Goal: Task Accomplishment & Management: Use online tool/utility

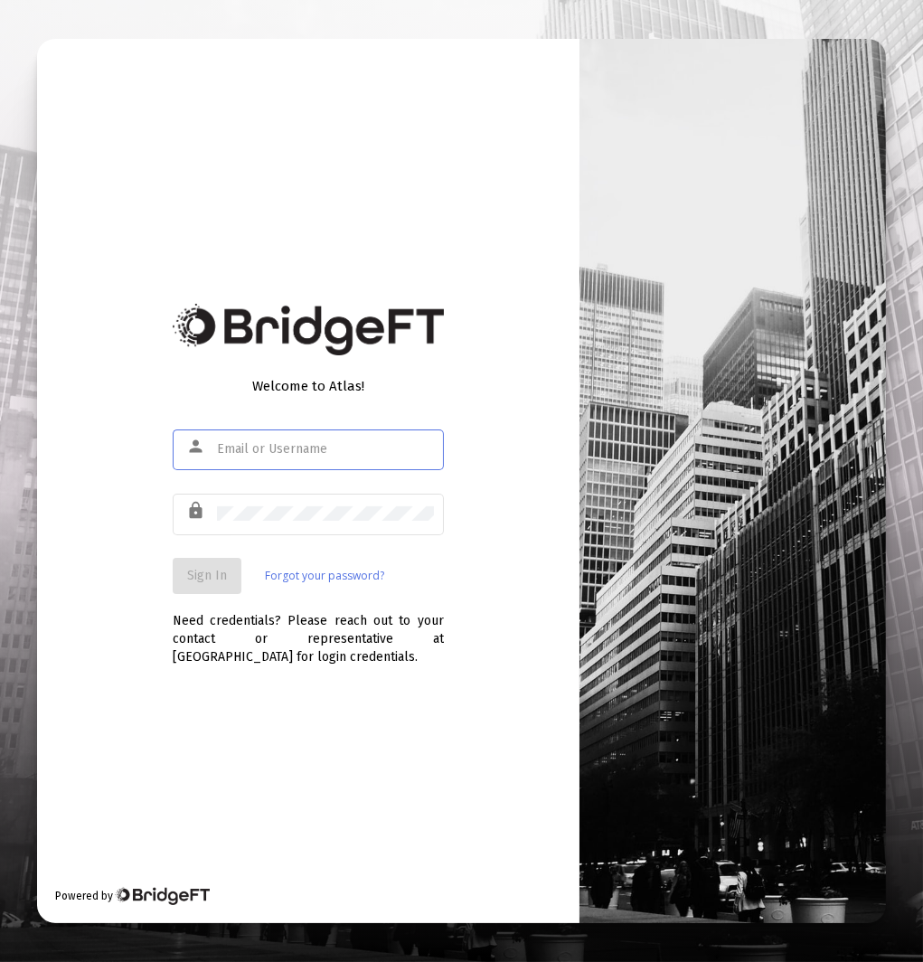
click at [349, 452] on input "text" at bounding box center [325, 449] width 217 height 14
type input "[EMAIL_ADDRESS][DOMAIN_NAME]"
click at [192, 579] on span "Sign In" at bounding box center [207, 575] width 40 height 15
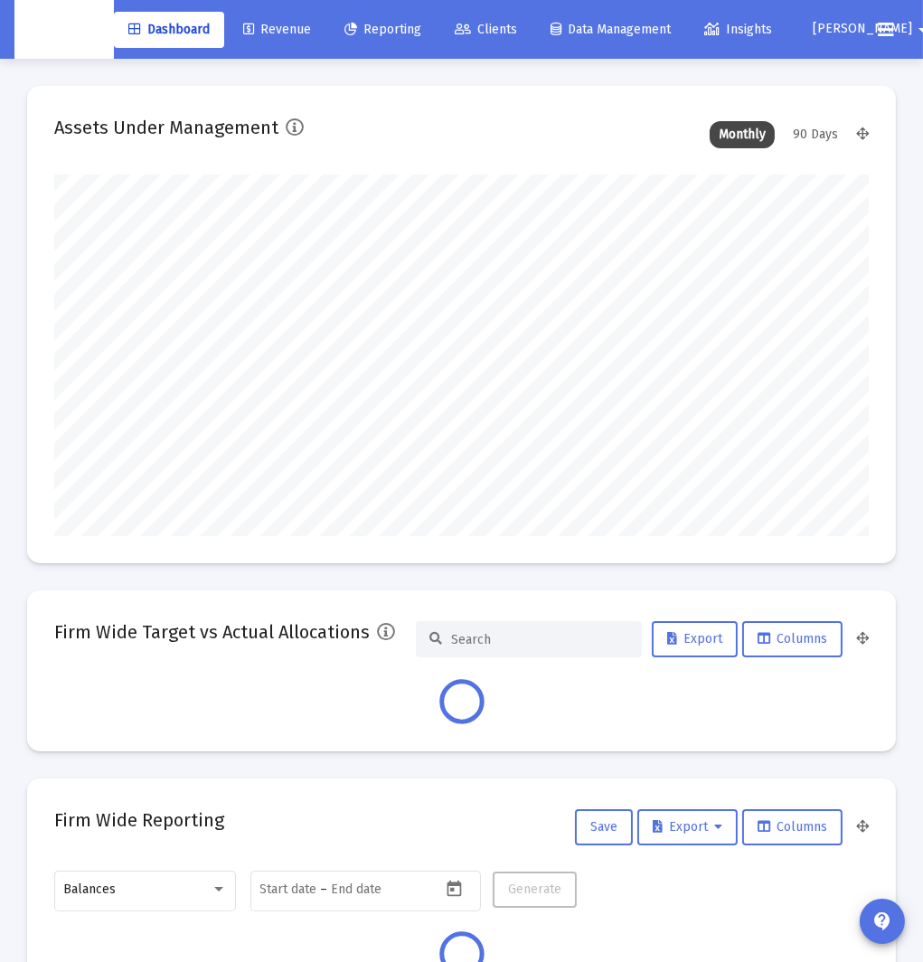
scroll to position [362, 815]
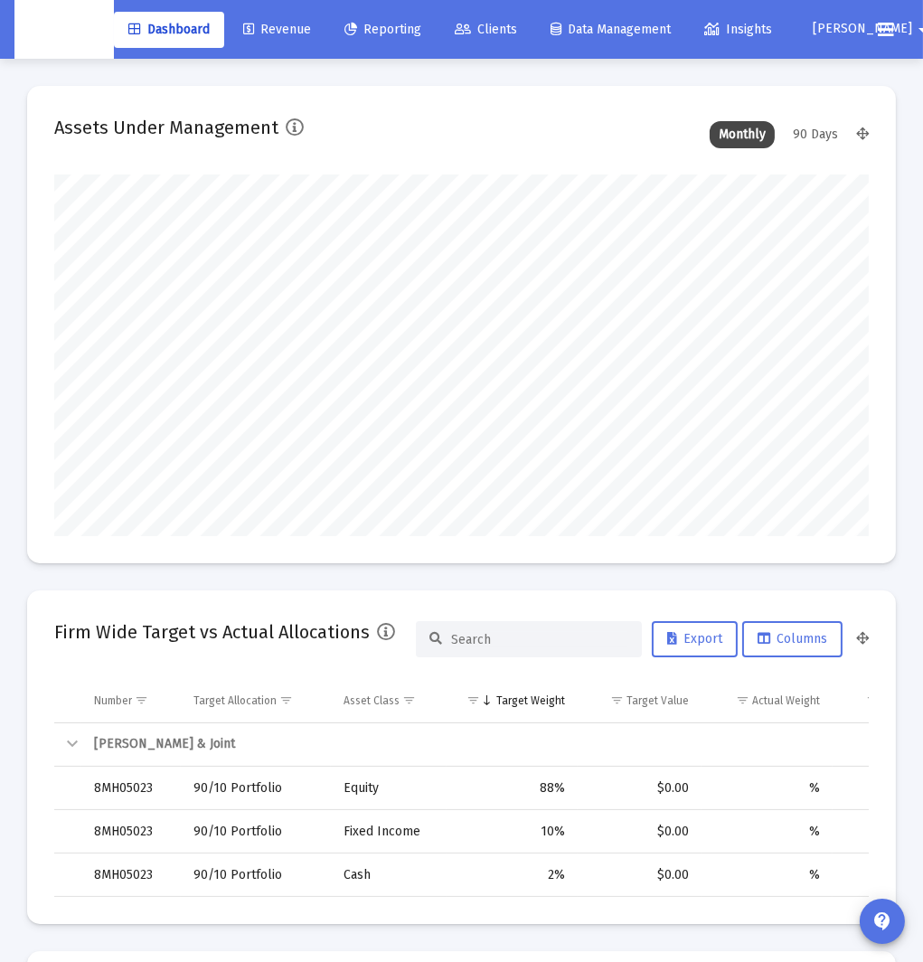
click at [387, 32] on span "Reporting" at bounding box center [383, 29] width 77 height 15
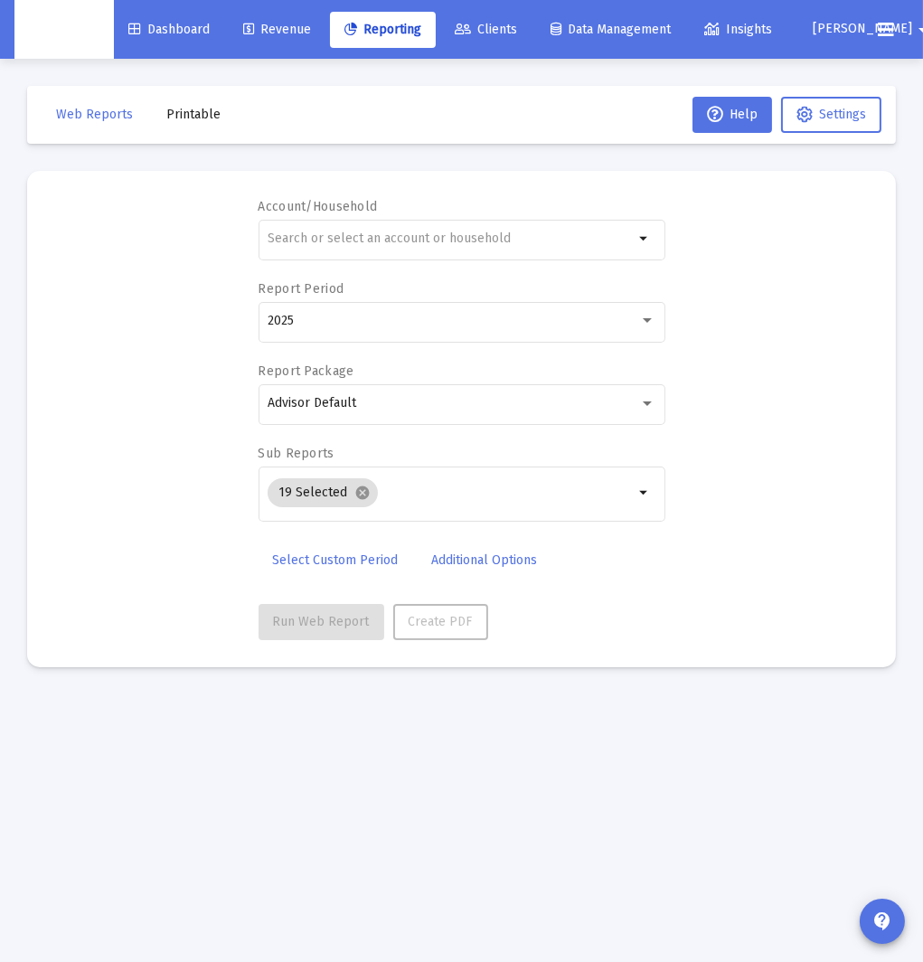
click at [276, 36] on link "Revenue" at bounding box center [277, 30] width 97 height 36
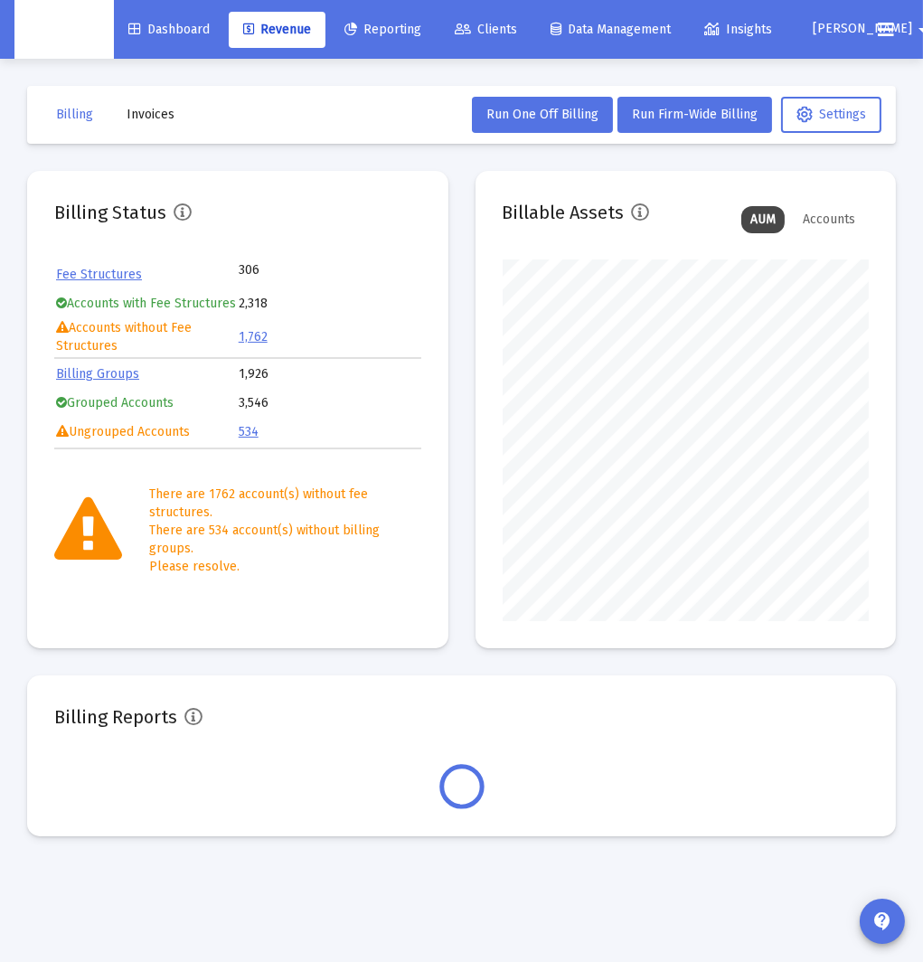
scroll to position [362, 366]
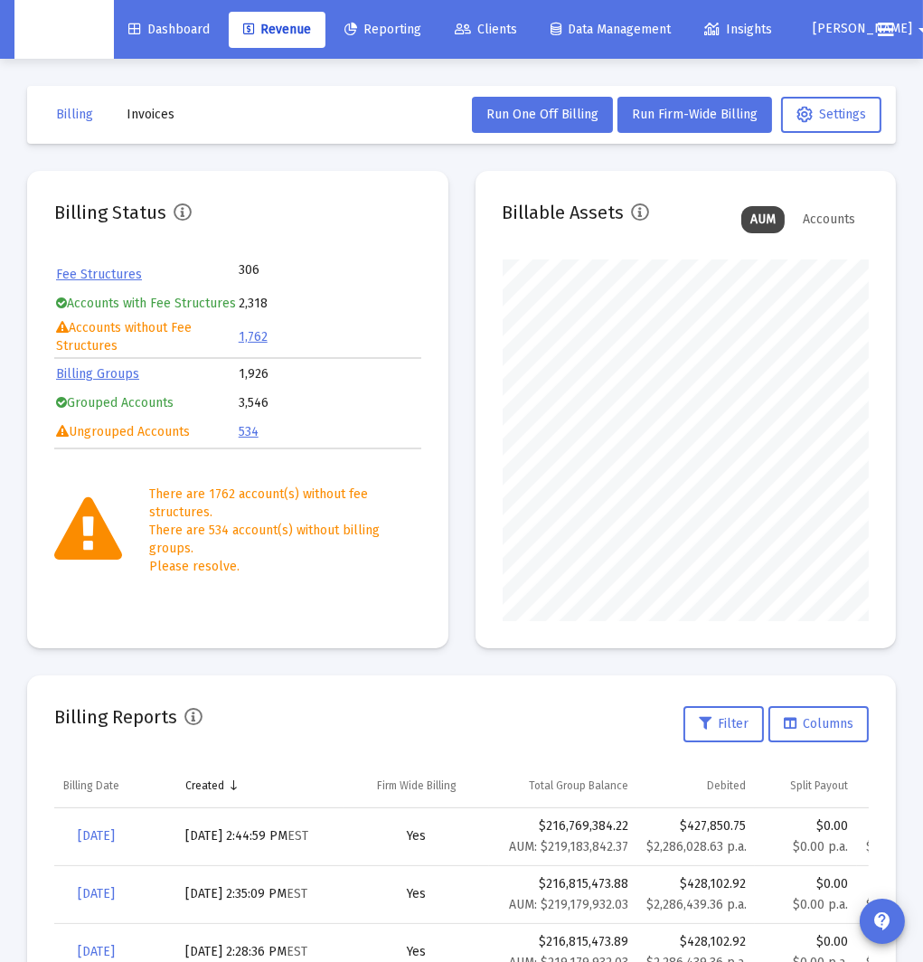
click at [160, 123] on button "Invoices" at bounding box center [150, 115] width 77 height 36
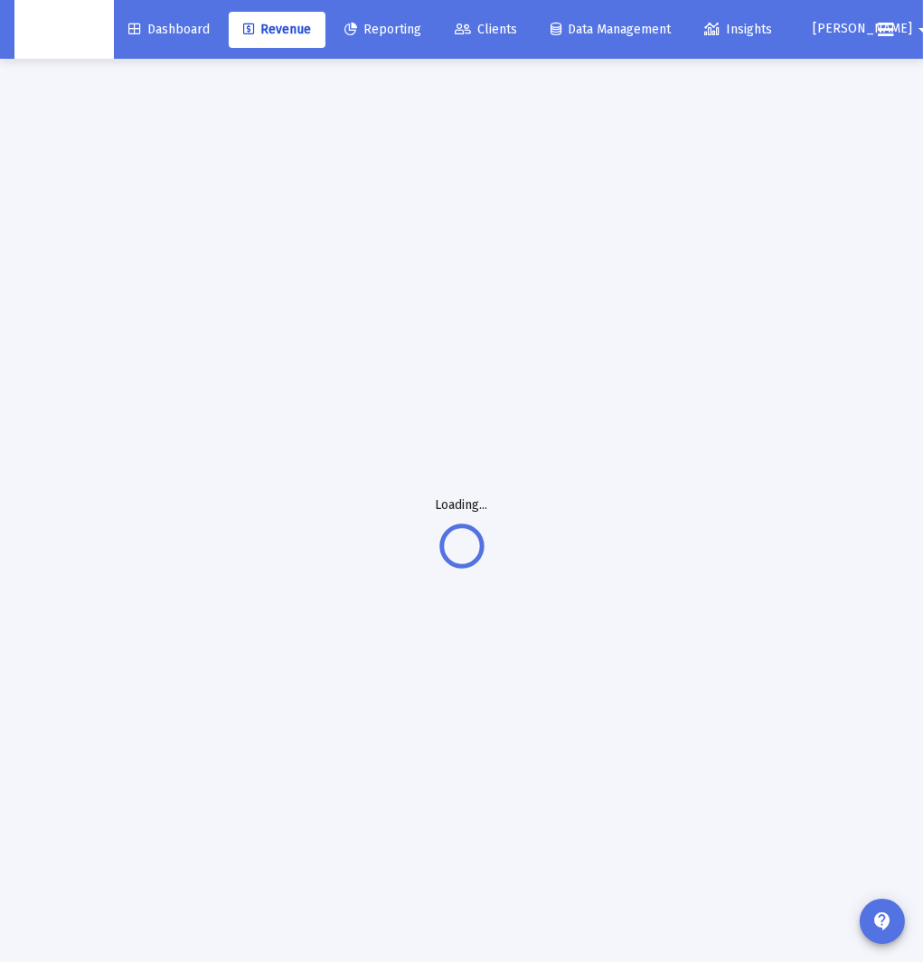
scroll to position [0, 0]
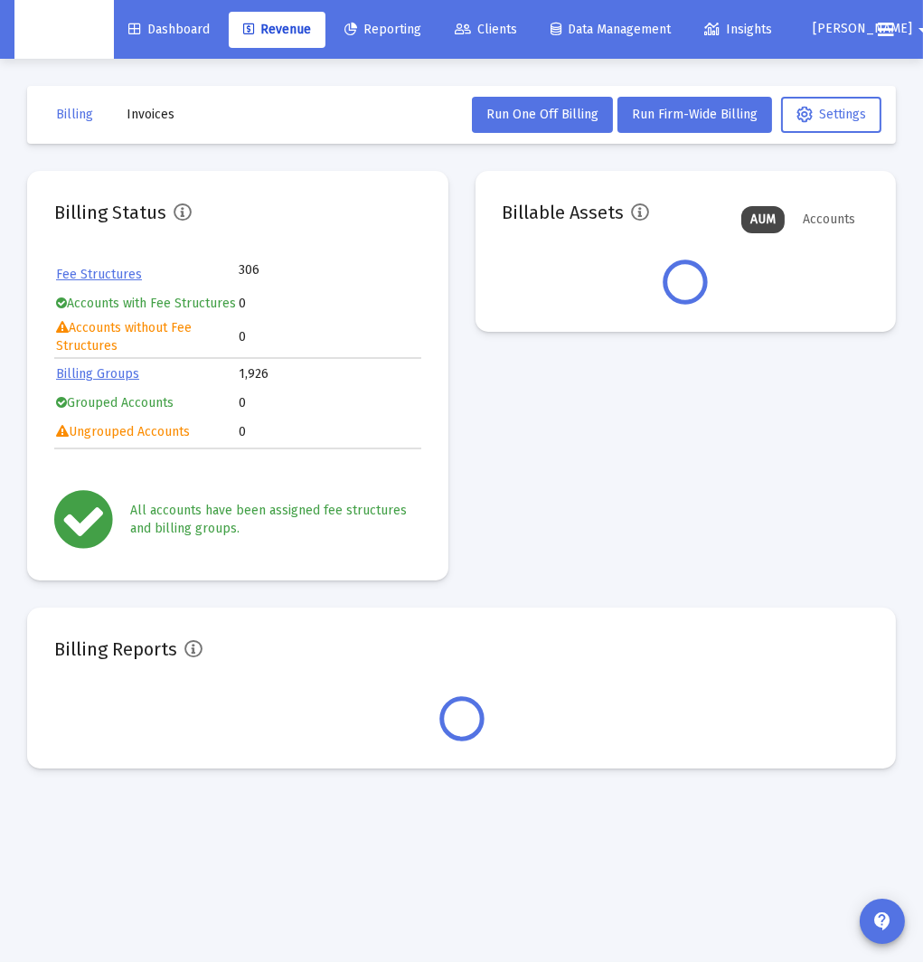
click at [190, 135] on mat-toolbar-row "Billing Invoices Run One Off Billing Run Firm-Wide Billing Settings" at bounding box center [461, 115] width 869 height 58
click at [157, 118] on span "Invoices" at bounding box center [151, 114] width 48 height 15
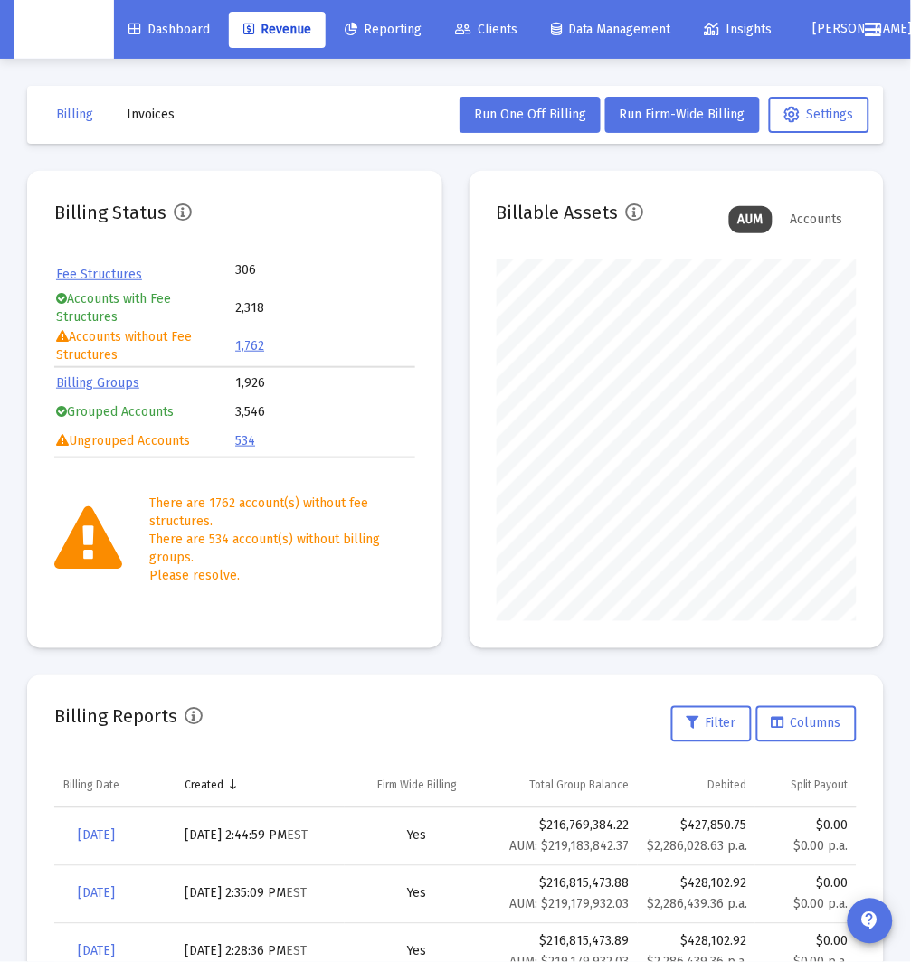
scroll to position [362, 360]
click at [211, 119] on mat-toolbar-row "Billing Invoices Run One Off Billing Run Firm-Wide Billing Settings" at bounding box center [455, 115] width 856 height 58
click at [161, 121] on span "Invoices" at bounding box center [151, 114] width 48 height 15
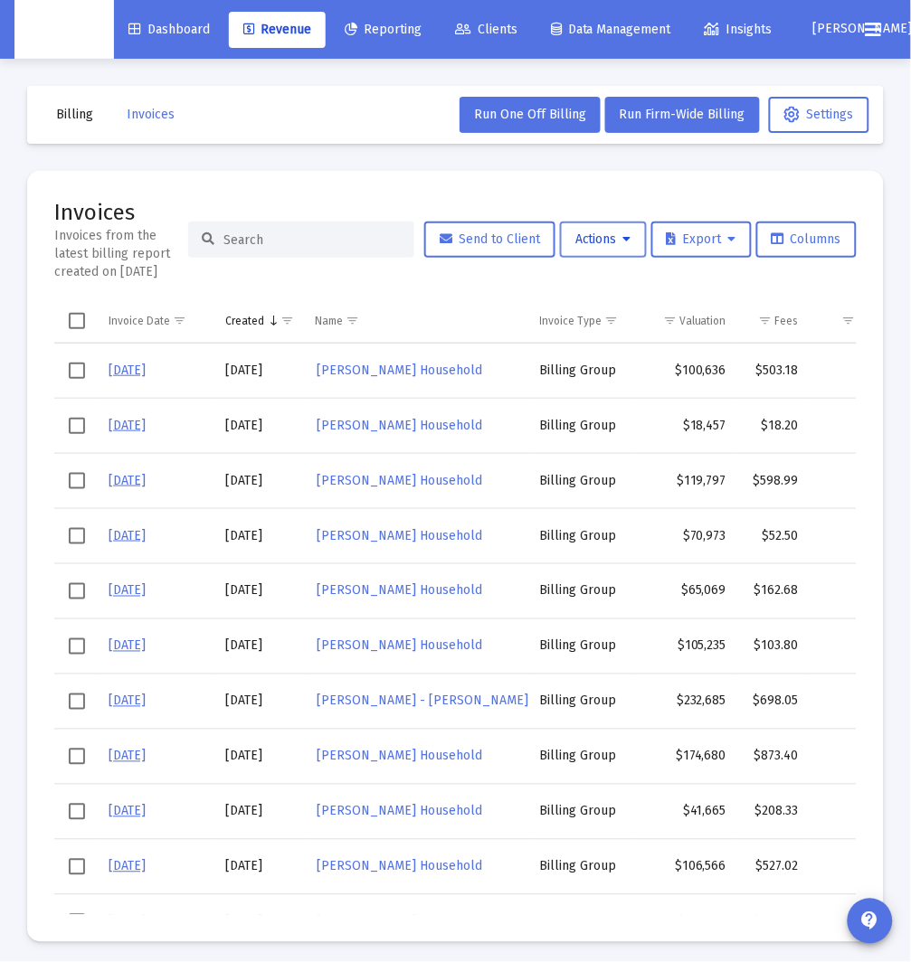
click at [600, 253] on button "Actions" at bounding box center [603, 240] width 87 height 36
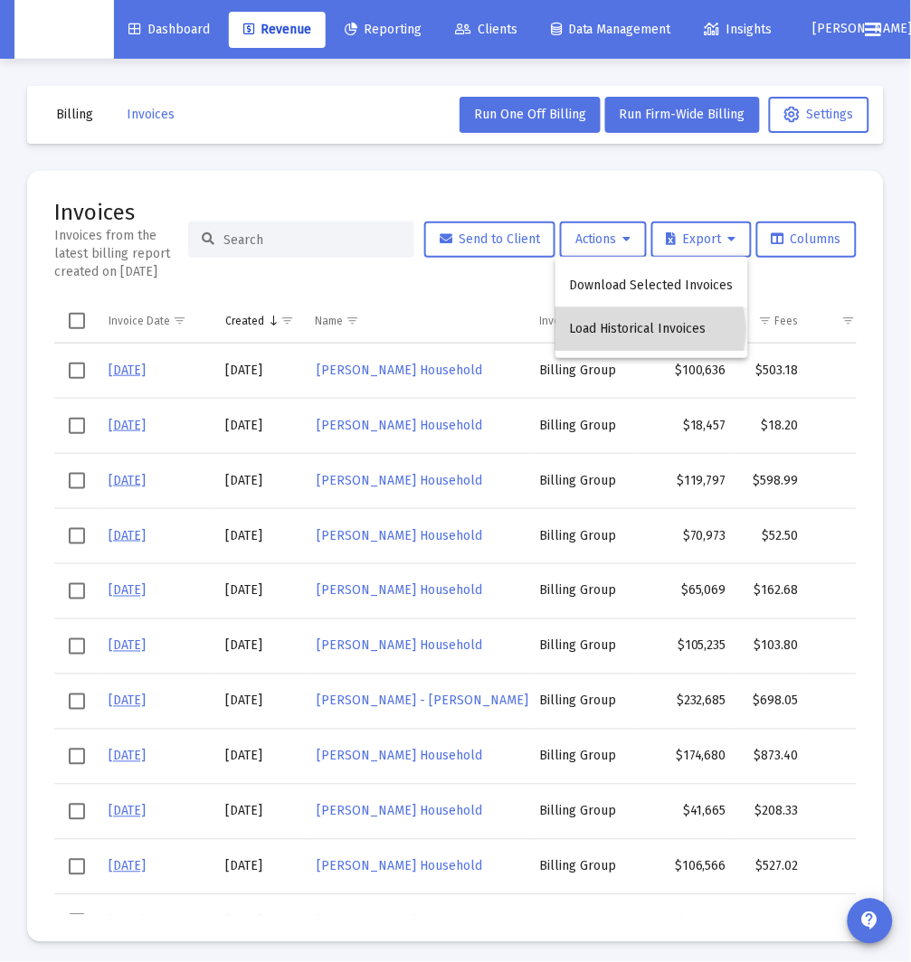
click at [639, 330] on button "Load Historical Invoices" at bounding box center [651, 329] width 193 height 43
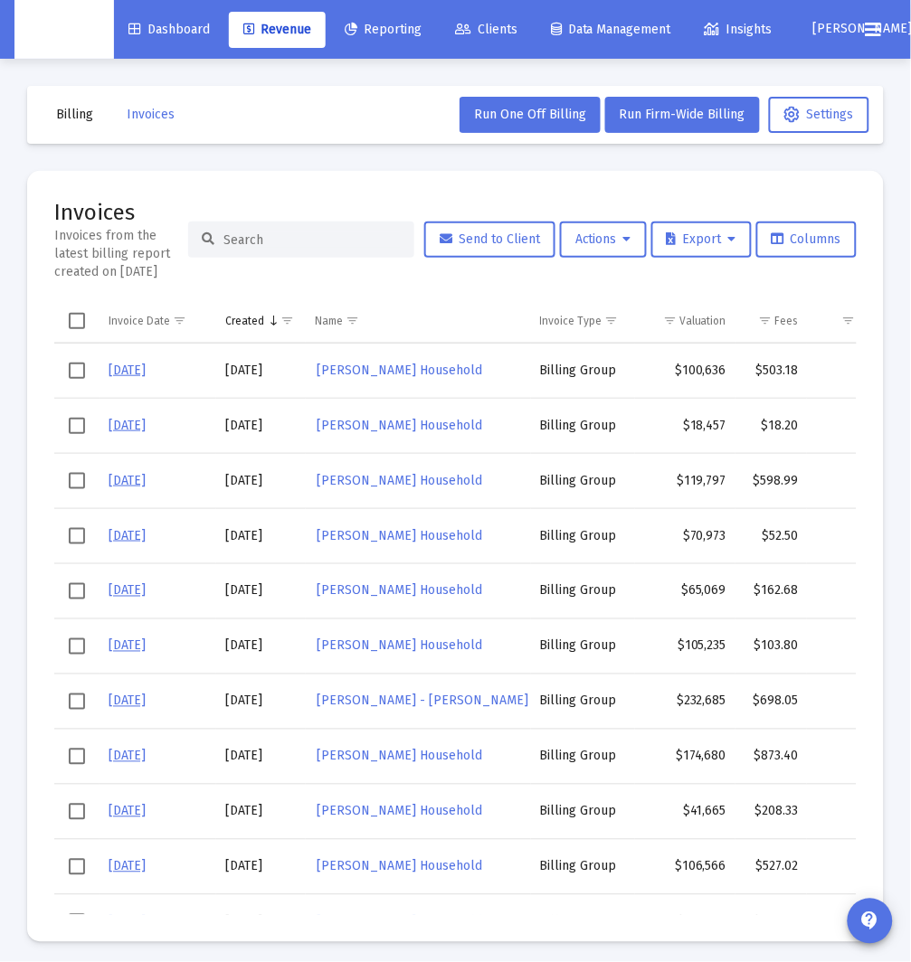
click at [285, 244] on input at bounding box center [311, 239] width 177 height 15
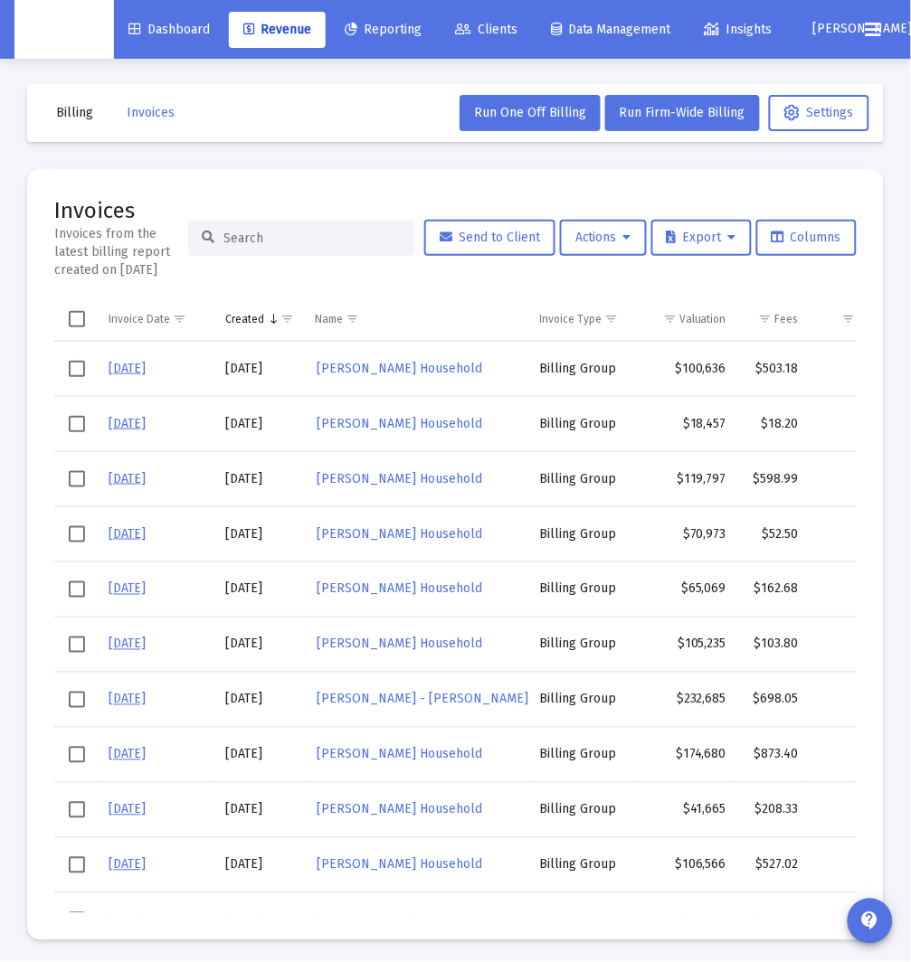
scroll to position [3, 0]
paste input "Anderson Household"
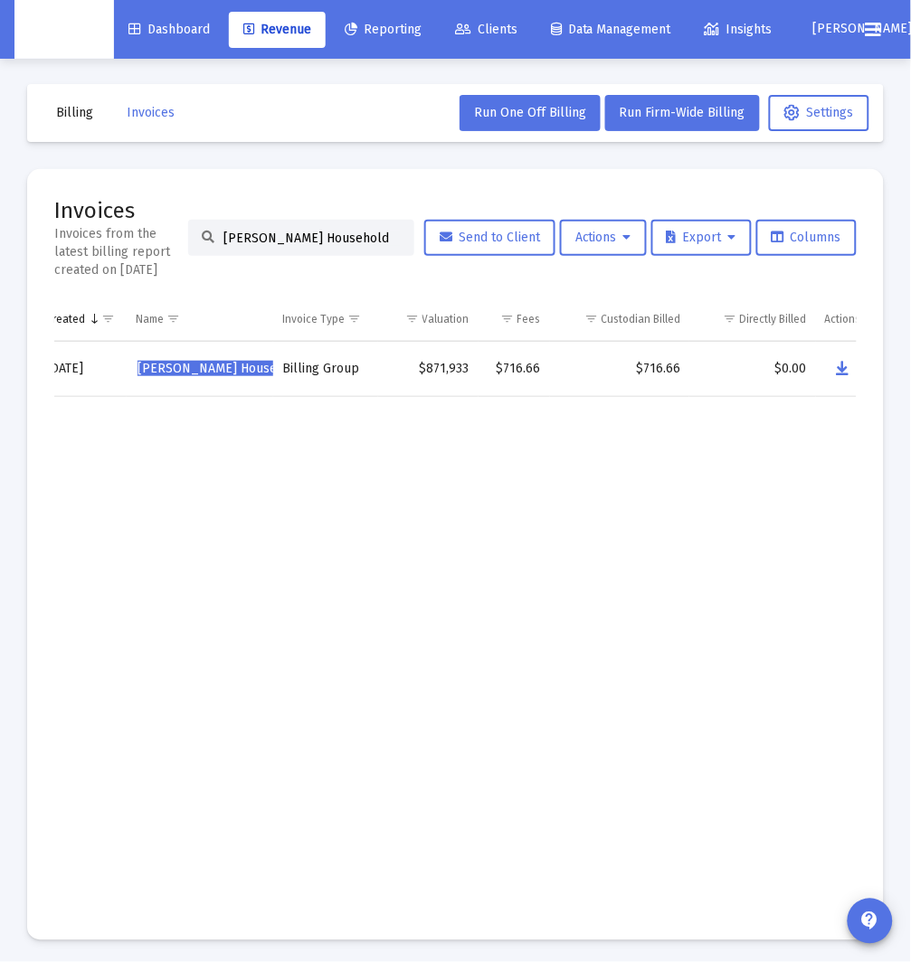
scroll to position [0, 197]
click at [819, 359] on icon "Data grid" at bounding box center [825, 369] width 13 height 22
click at [327, 234] on input "Anderson Household" at bounding box center [311, 238] width 177 height 15
click at [328, 234] on input "Anderson Household" at bounding box center [311, 238] width 177 height 15
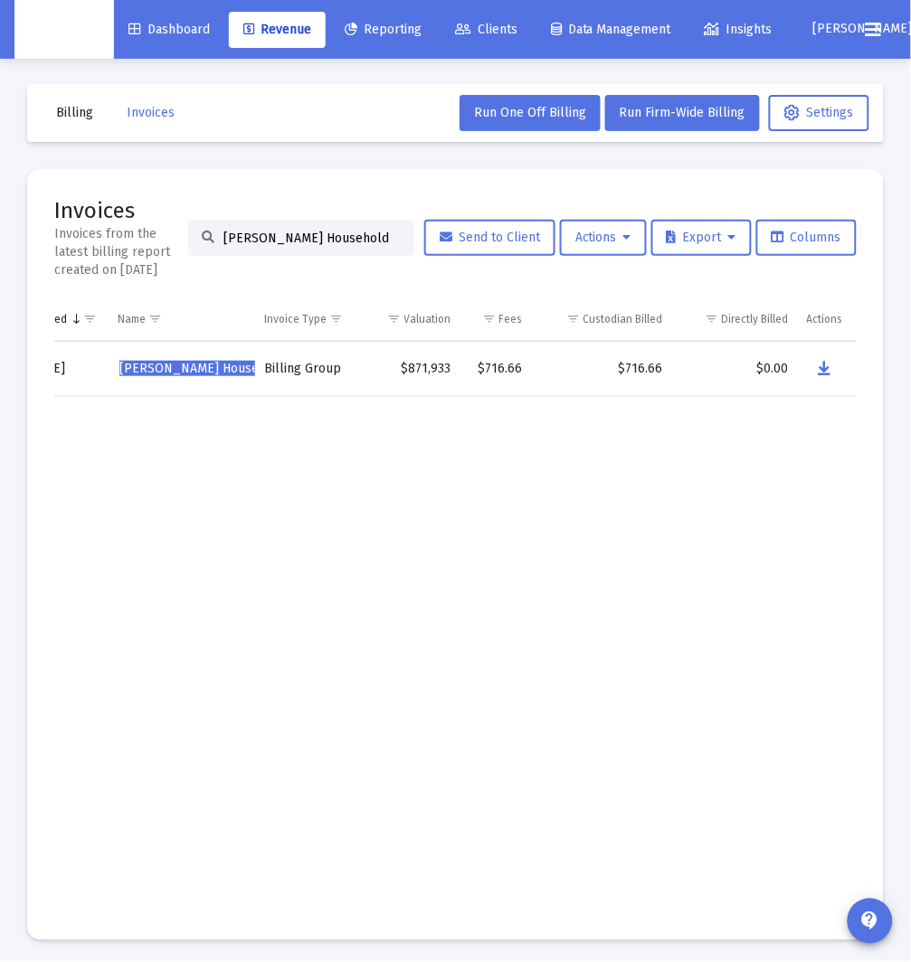
paste input "gela Brown's"
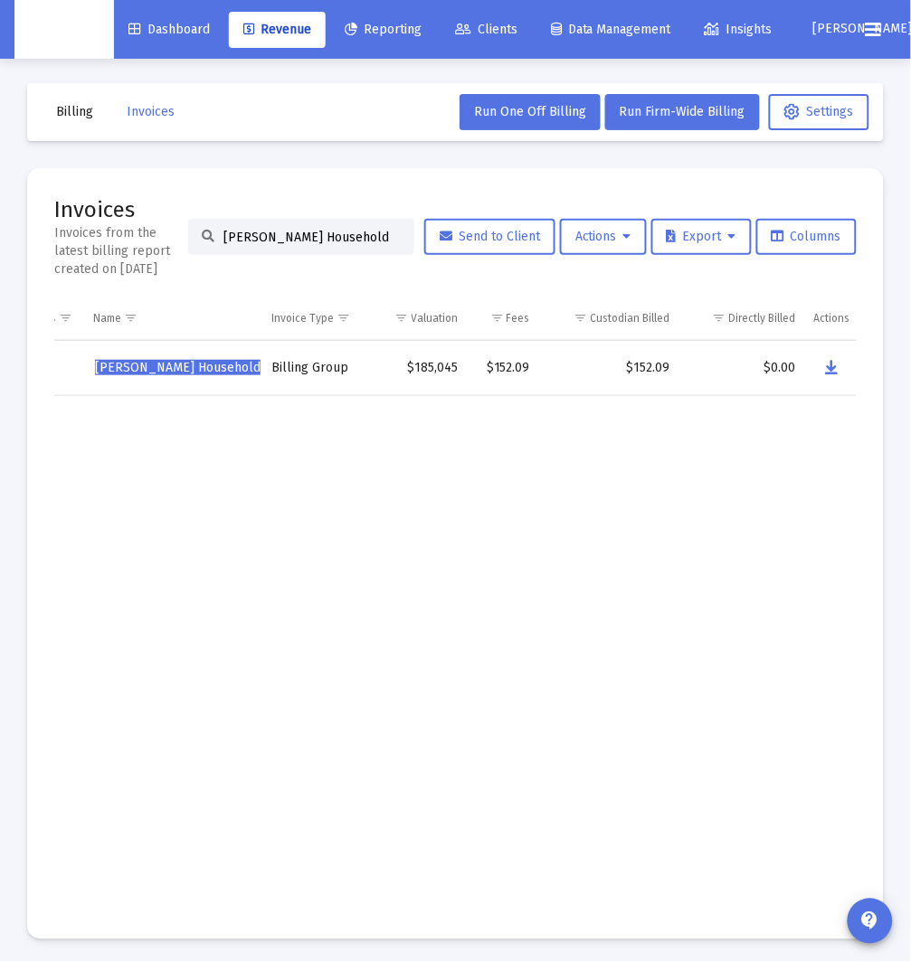
scroll to position [0, 229]
drag, startPoint x: 617, startPoint y: 572, endPoint x: 781, endPoint y: 464, distance: 195.9
click at [623, 566] on td "Data grid" at bounding box center [602, 653] width 140 height 516
click at [836, 372] on button "Data grid" at bounding box center [825, 368] width 36 height 36
click at [343, 245] on div "Angela Brown's Household" at bounding box center [301, 237] width 226 height 36
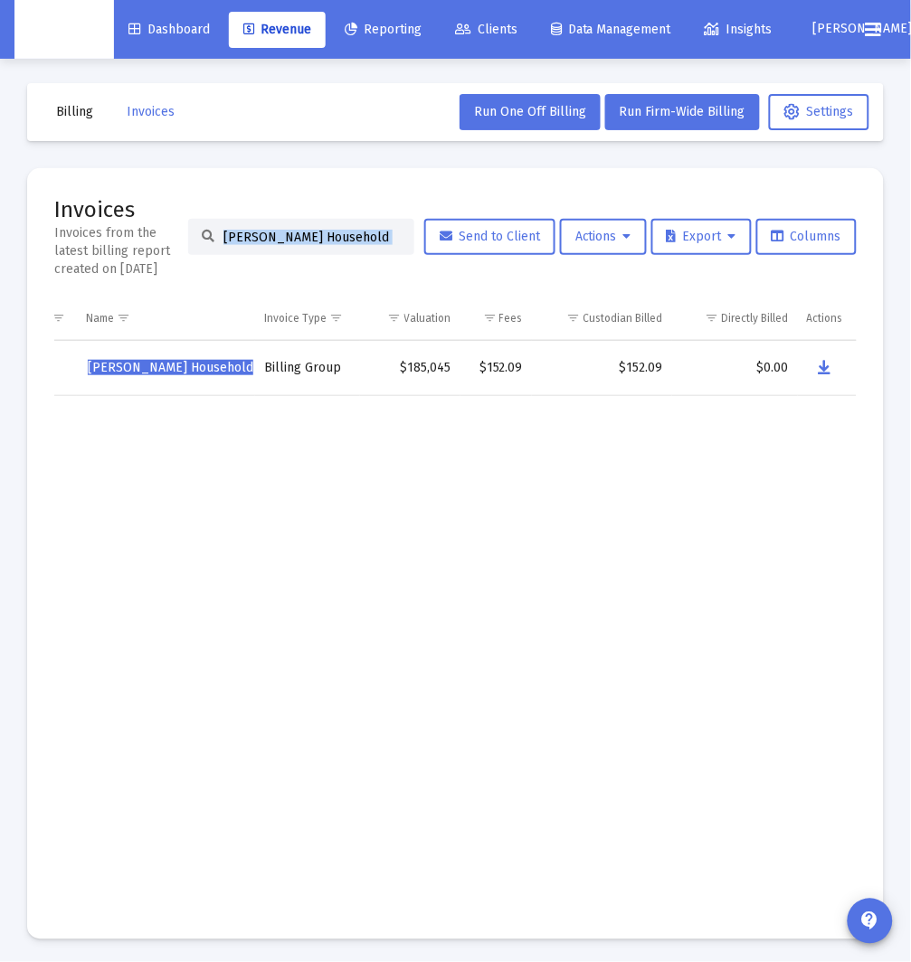
click at [343, 245] on div "Angela Brown's Household" at bounding box center [301, 237] width 226 height 36
click at [381, 237] on input "Angela Brown's Household" at bounding box center [311, 237] width 177 height 15
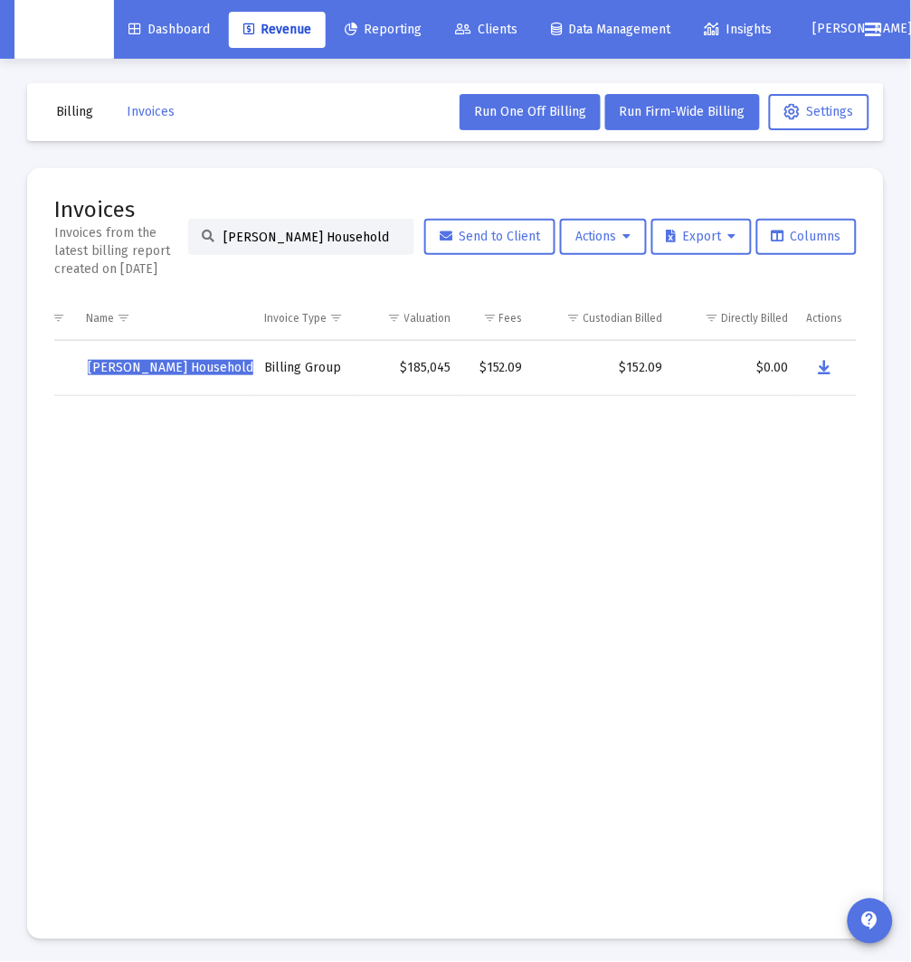
click at [381, 237] on input "Angela Brown's Household" at bounding box center [311, 237] width 177 height 15
paste input "rnold Urke"
click at [881, 349] on mat-card "Invoices Invoices from the latest billing report created on Oct 6, 2025 Arnold …" at bounding box center [455, 553] width 856 height 771
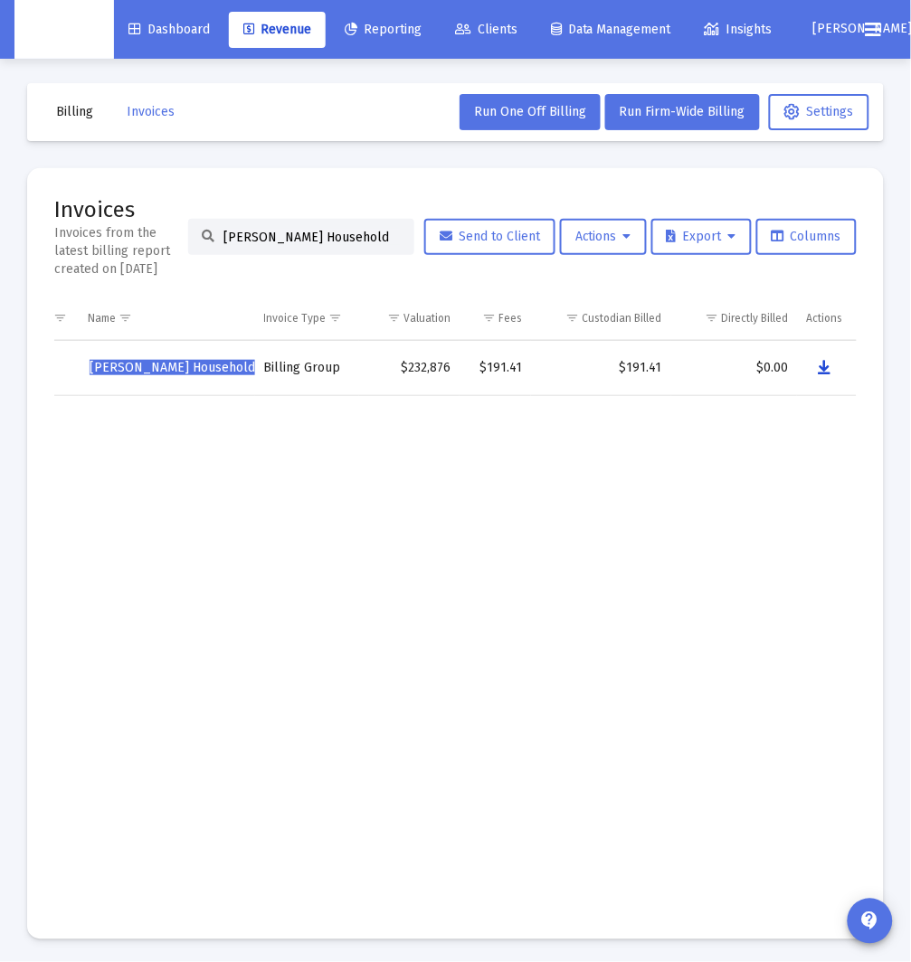
drag, startPoint x: 837, startPoint y: 374, endPoint x: 776, endPoint y: 364, distance: 61.4
click at [776, 364] on tr "9/30/25 10/6/2025 Arnold Urken's Household Billing Group $232,876 $191.41 $191.…" at bounding box center [342, 368] width 1030 height 55
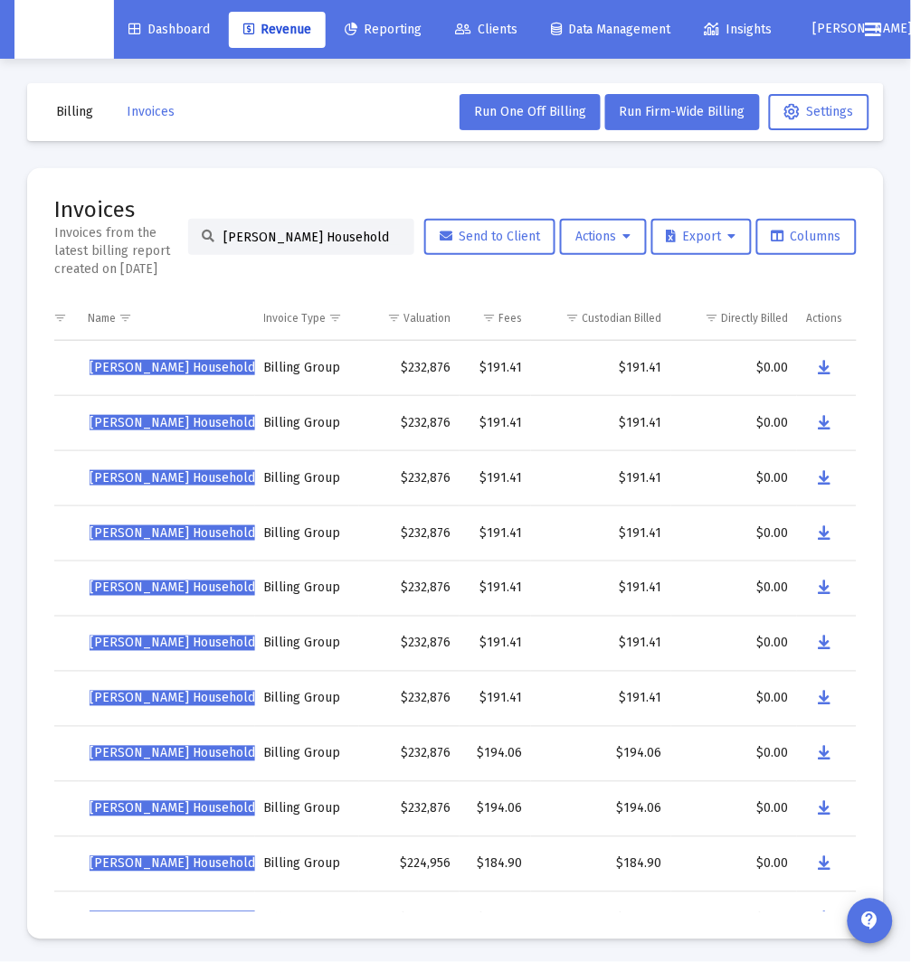
click at [862, 354] on mat-card "Invoices Invoices from the latest billing report created on Oct 6, 2025 Arnold …" at bounding box center [455, 553] width 856 height 771
click at [828, 369] on icon "Data grid" at bounding box center [824, 368] width 13 height 22
click at [351, 240] on input "Arnold Urken's Household" at bounding box center [311, 237] width 177 height 15
click at [352, 239] on input "Arnold Urken's Household" at bounding box center [311, 237] width 177 height 15
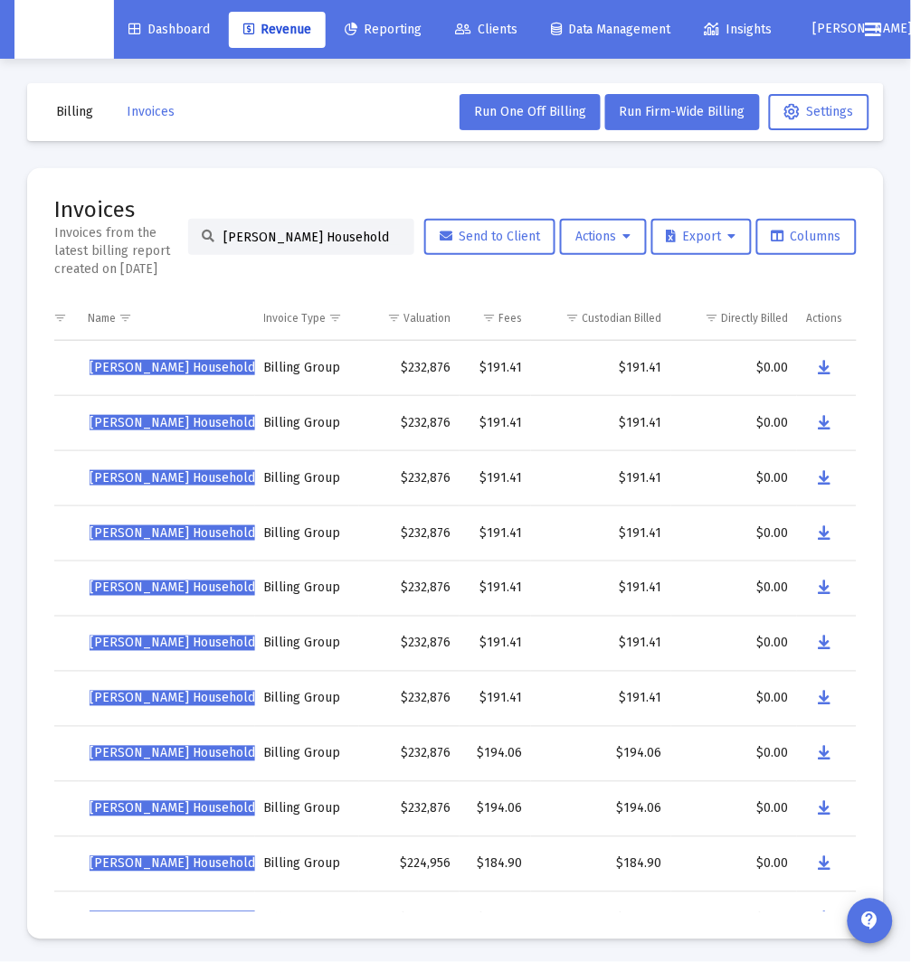
paste input "Bongard"
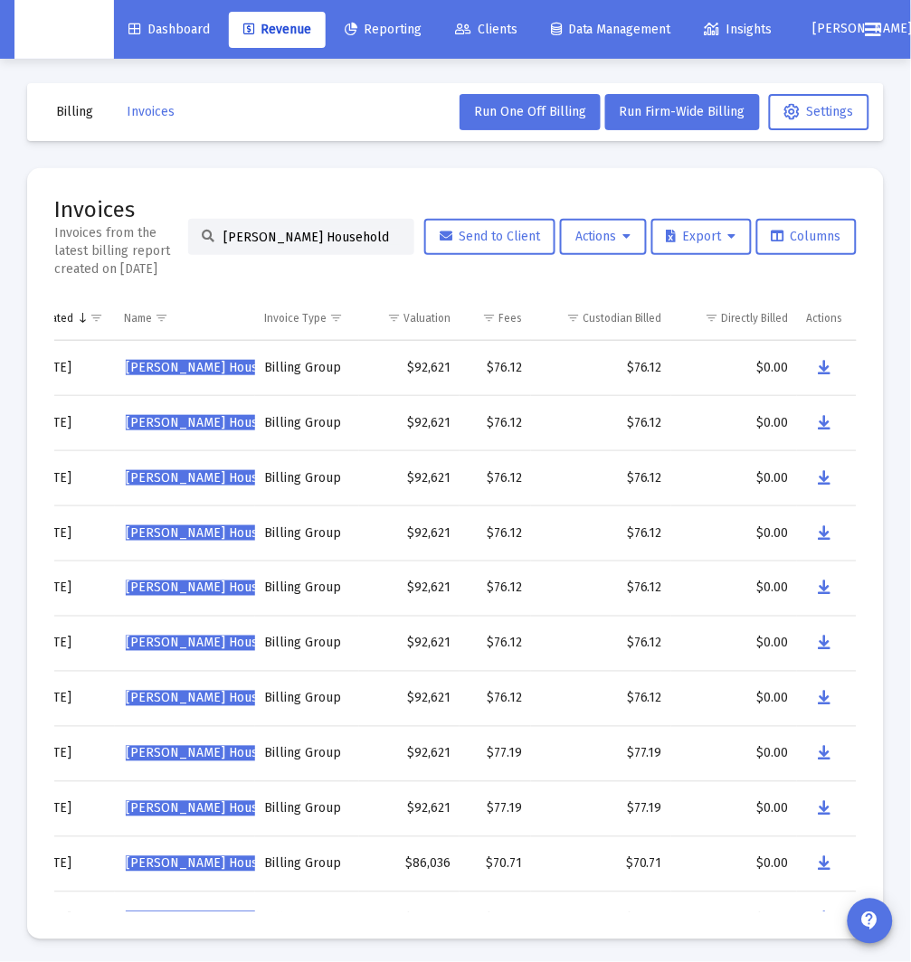
scroll to position [6, 0]
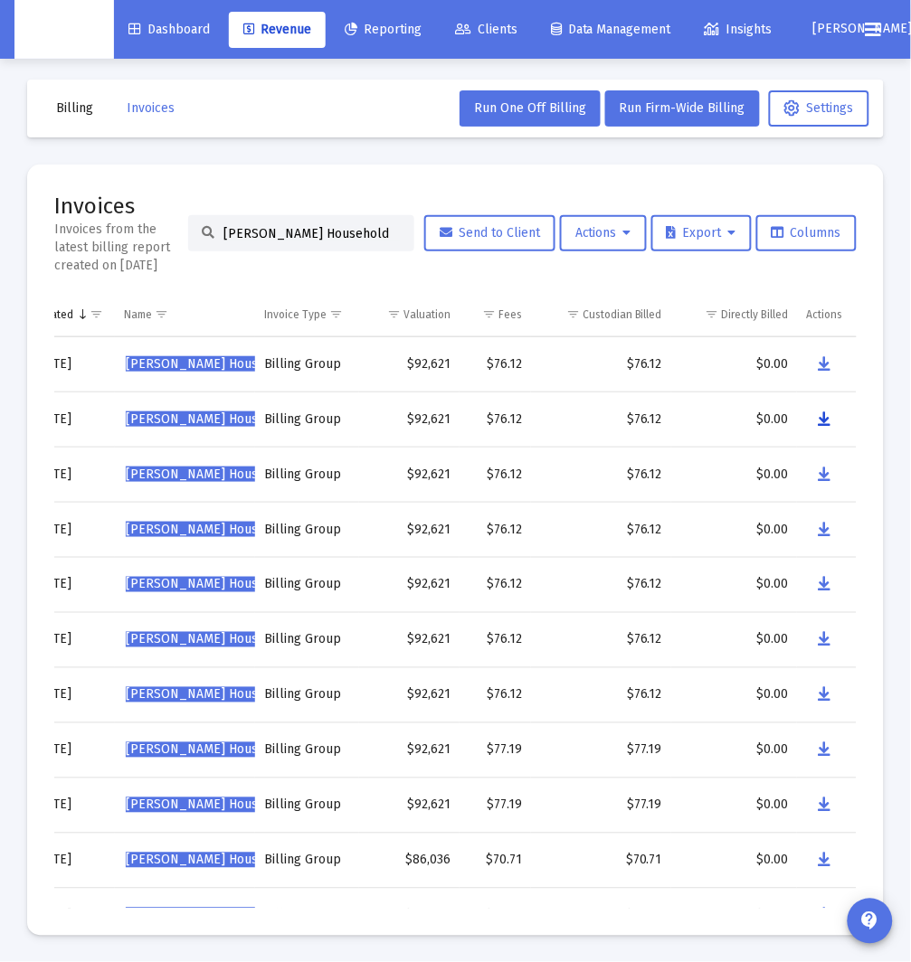
click at [824, 417] on icon "Data grid" at bounding box center [824, 420] width 13 height 22
click at [327, 229] on input "Bongard Household" at bounding box center [311, 233] width 177 height 15
paste input "randon Newton's"
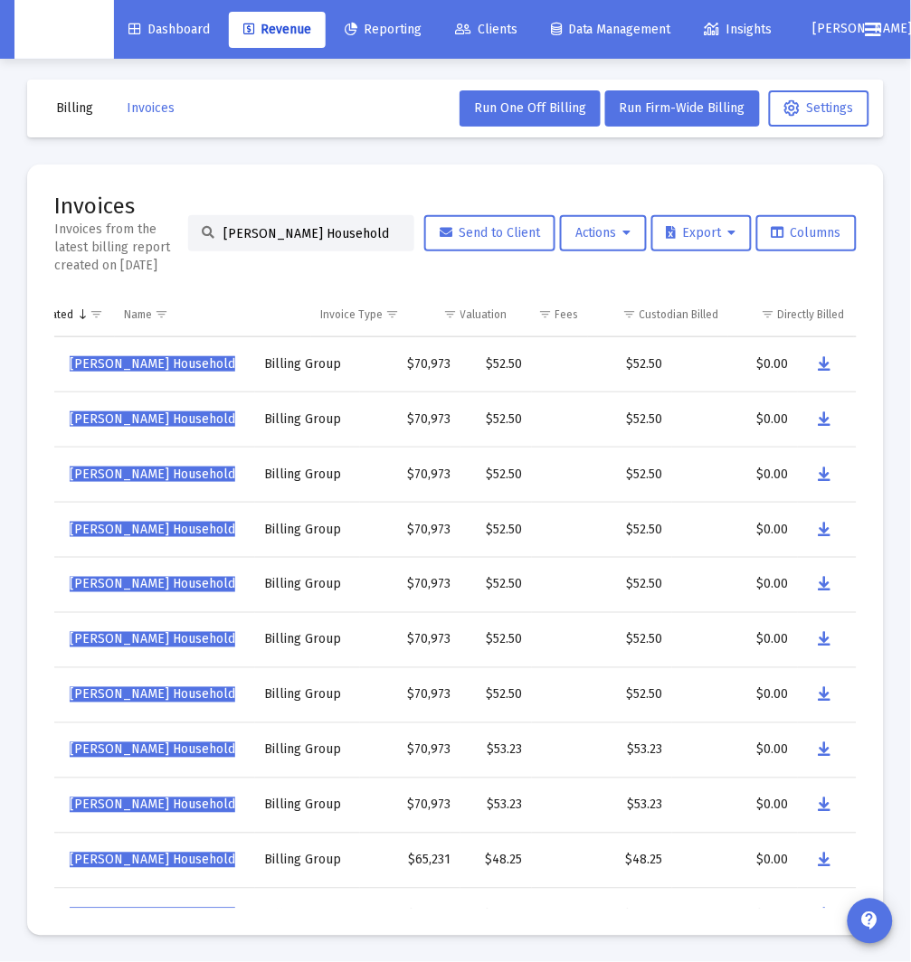
scroll to position [0, 247]
click at [828, 420] on icon "Data grid" at bounding box center [825, 420] width 13 height 22
click at [288, 232] on input "Brandon Newton's Household" at bounding box center [311, 233] width 177 height 15
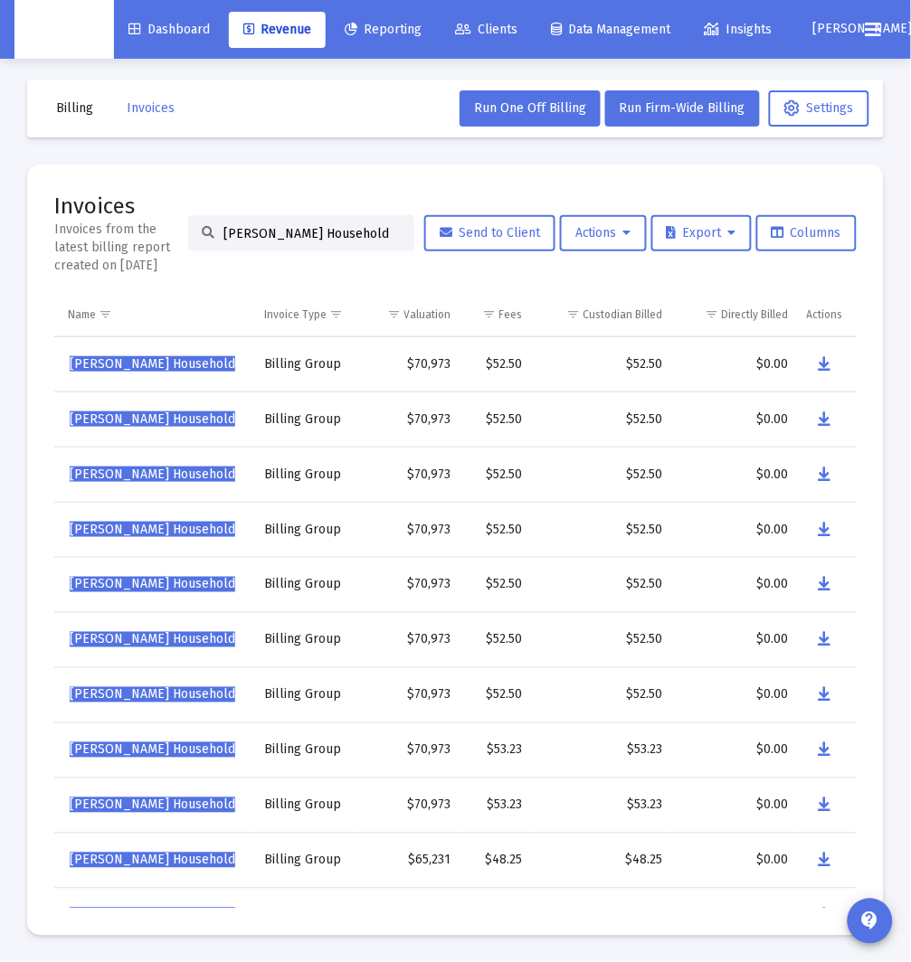
paste input "Curt Koenig"
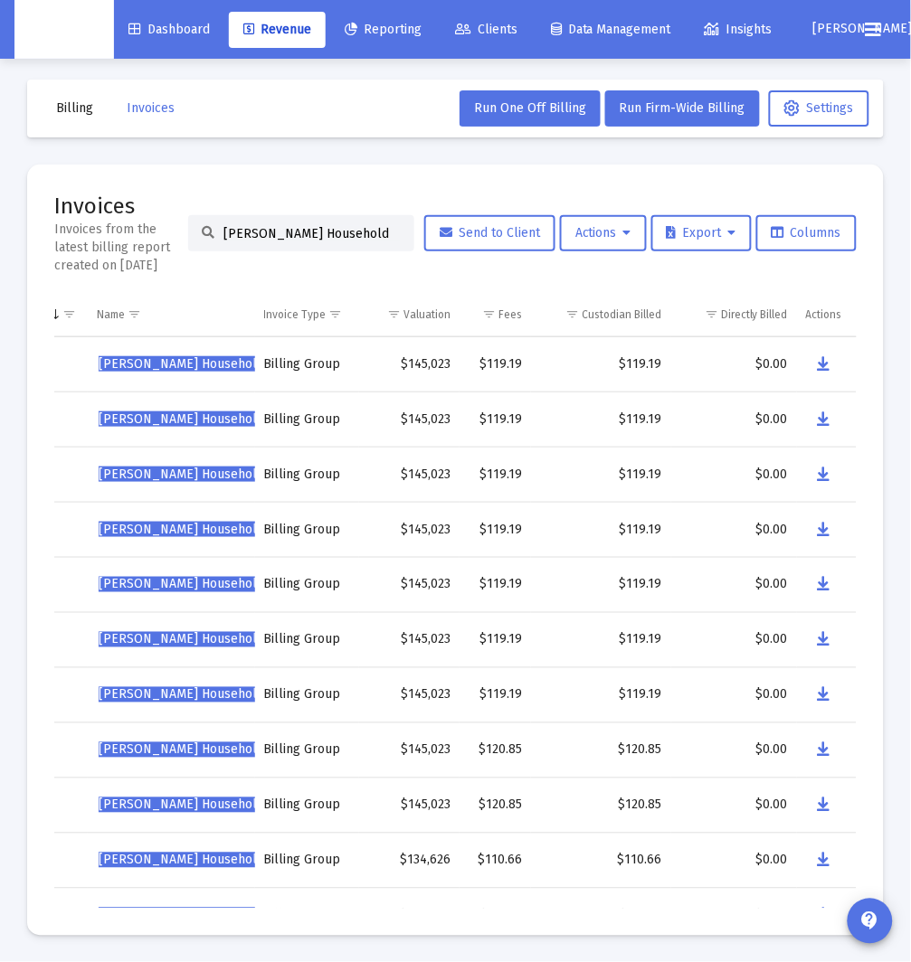
scroll to position [5, 0]
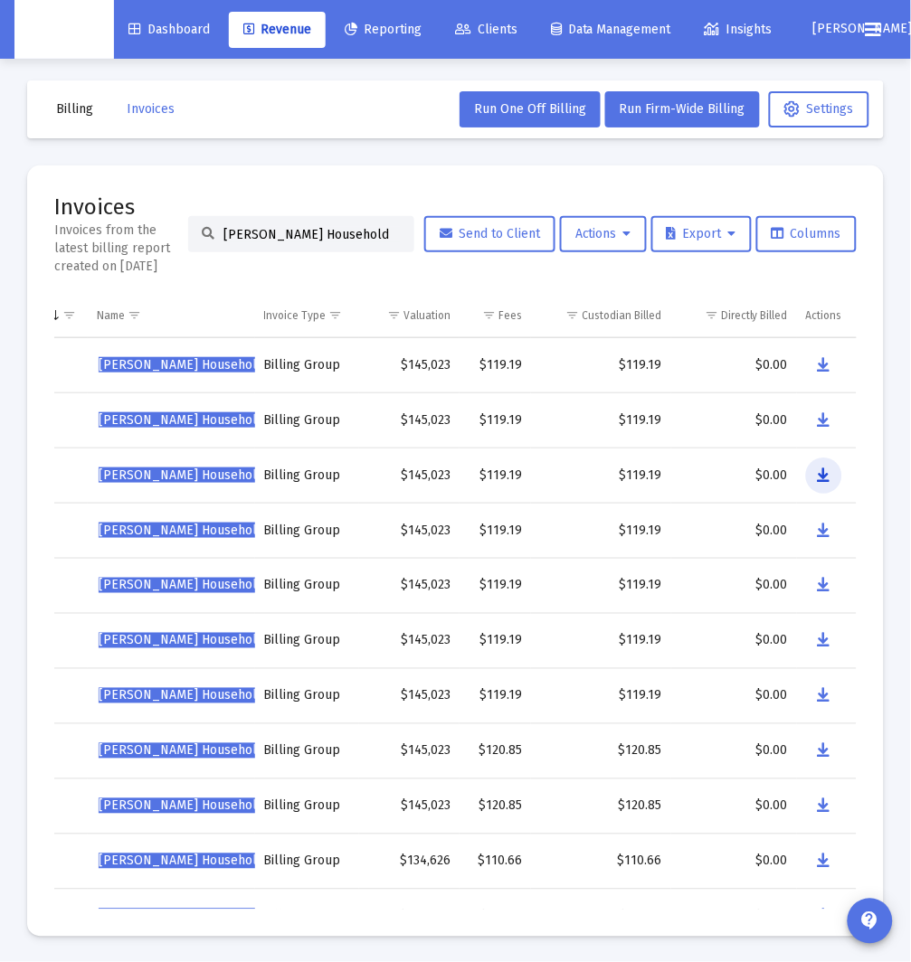
click at [824, 472] on icon "Data grid" at bounding box center [824, 476] width 13 height 22
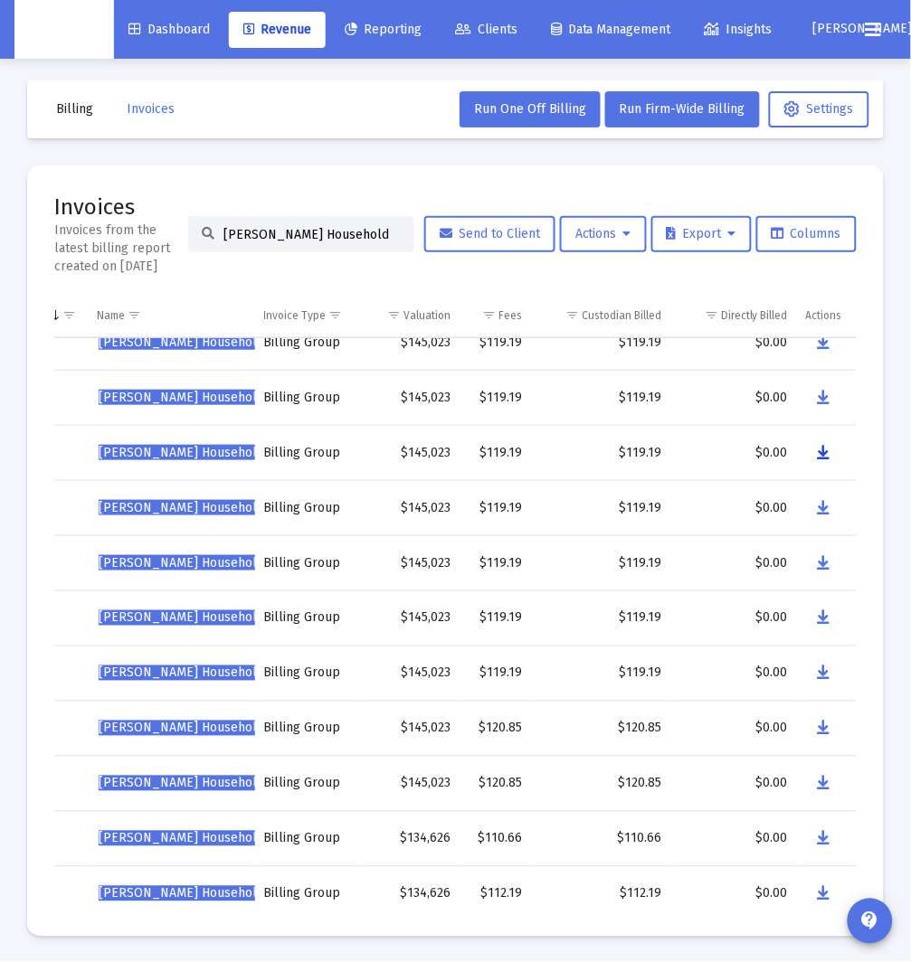
scroll to position [22, 218]
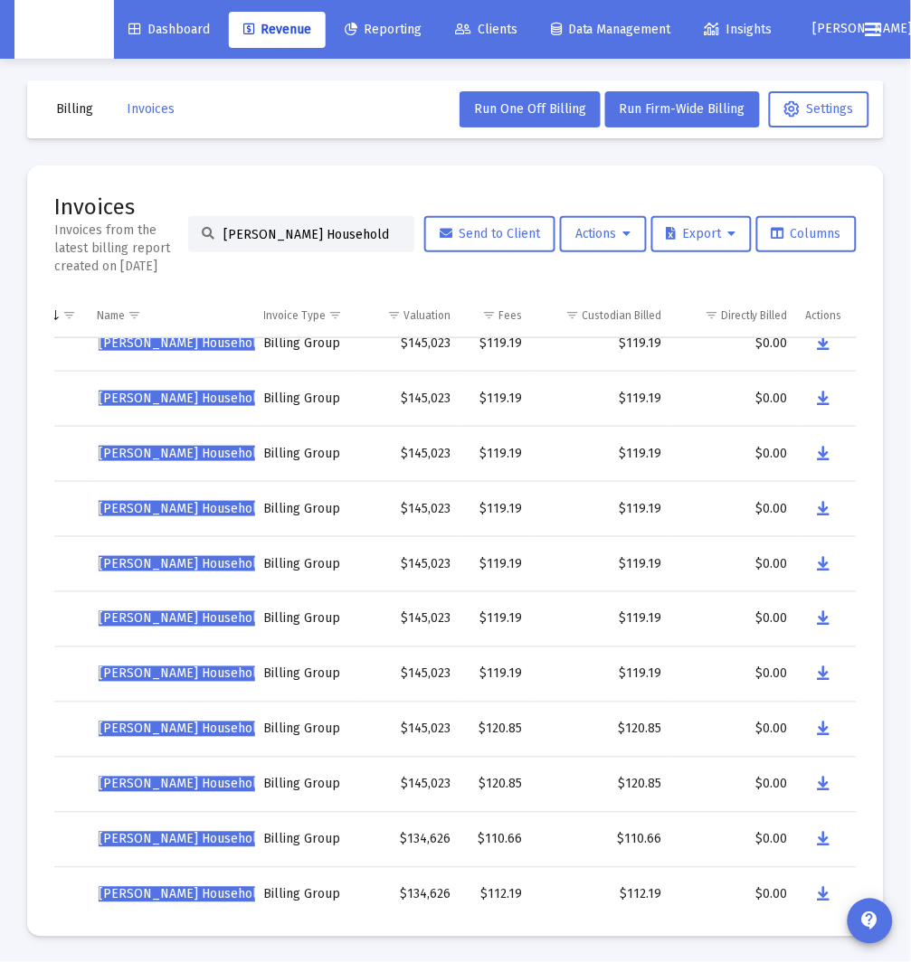
click at [374, 227] on input "Curt Koenig's Household" at bounding box center [311, 234] width 177 height 15
paste input "is Dickens"
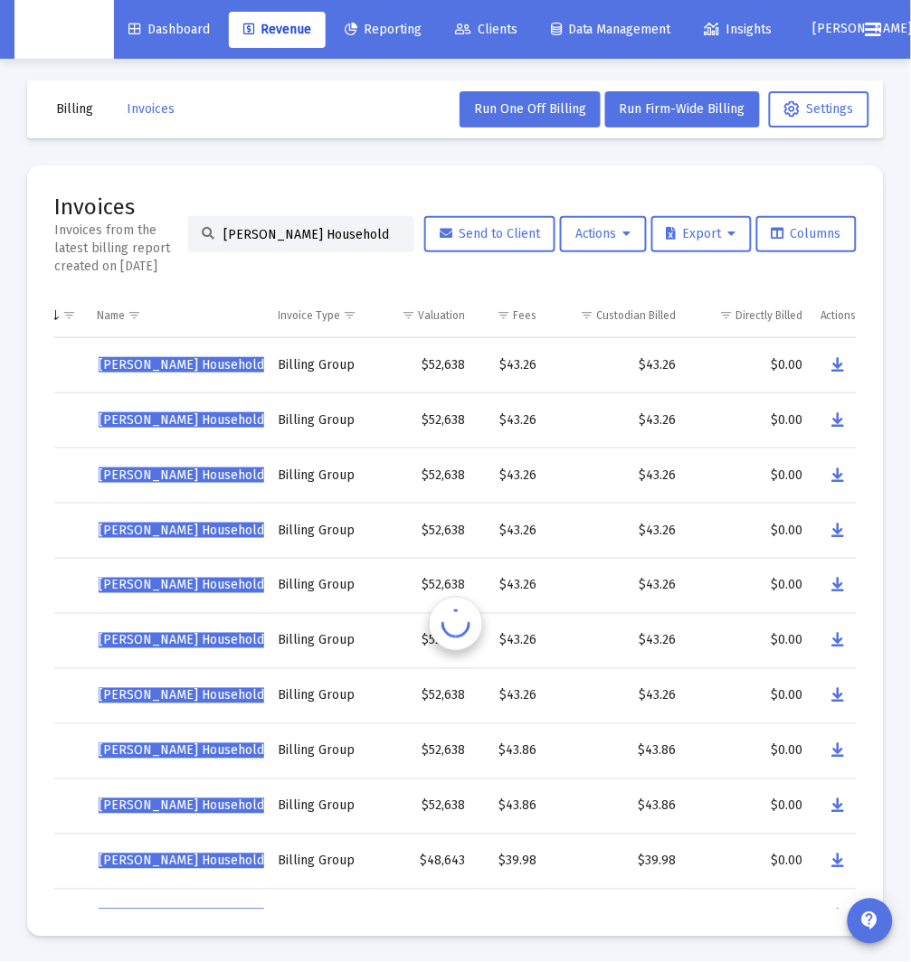
scroll to position [6, 0]
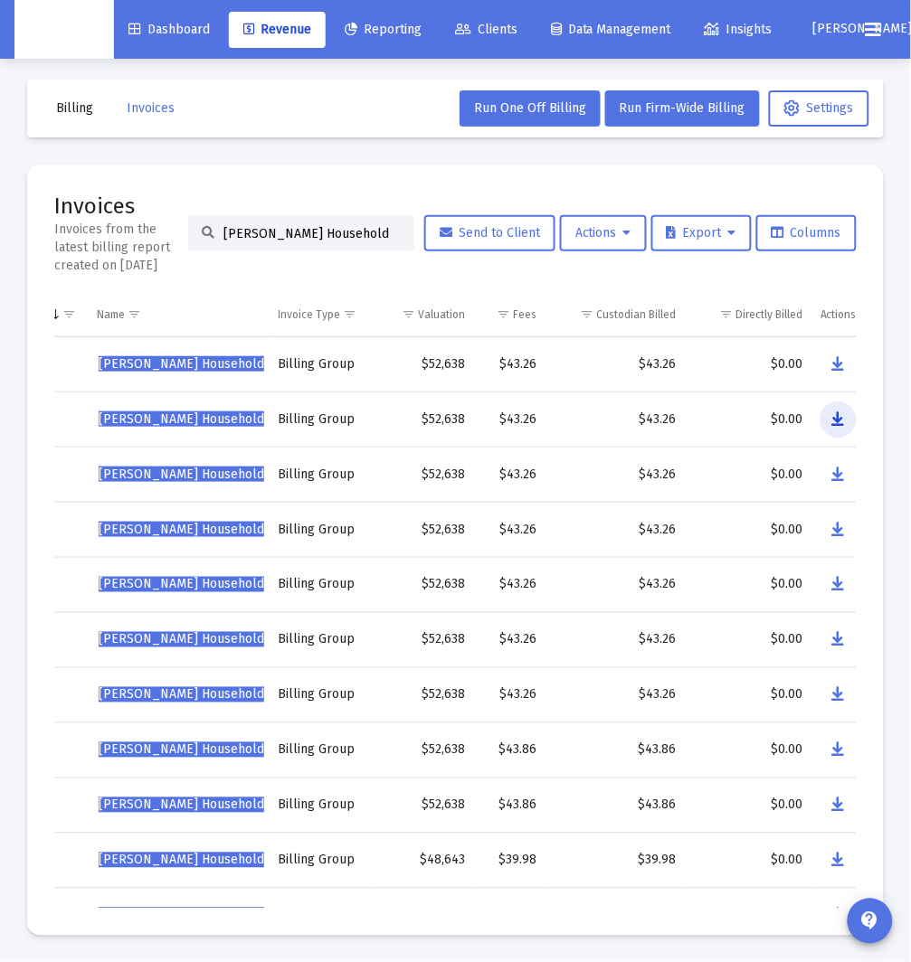
click at [840, 416] on icon "Data grid" at bounding box center [838, 420] width 13 height 22
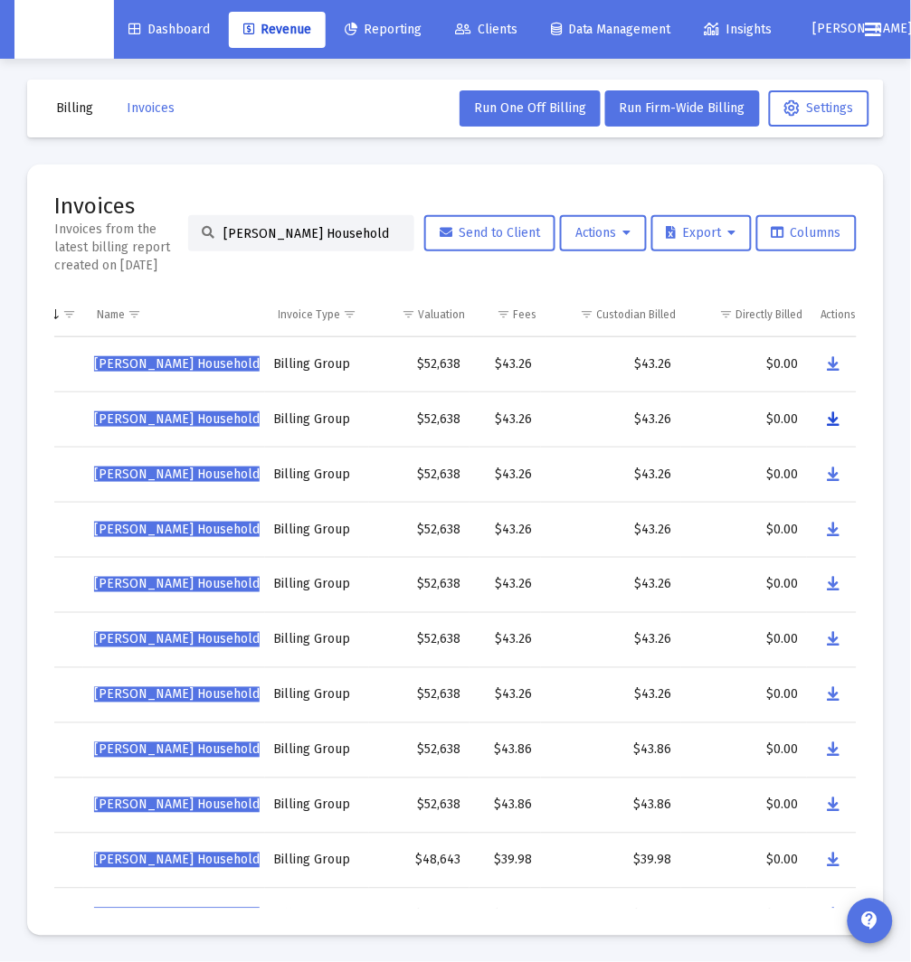
scroll to position [0, 222]
click at [309, 222] on div "Curtis Dickens's Household" at bounding box center [301, 233] width 226 height 36
click at [308, 231] on input "Curtis Dickens's Household" at bounding box center [311, 233] width 177 height 15
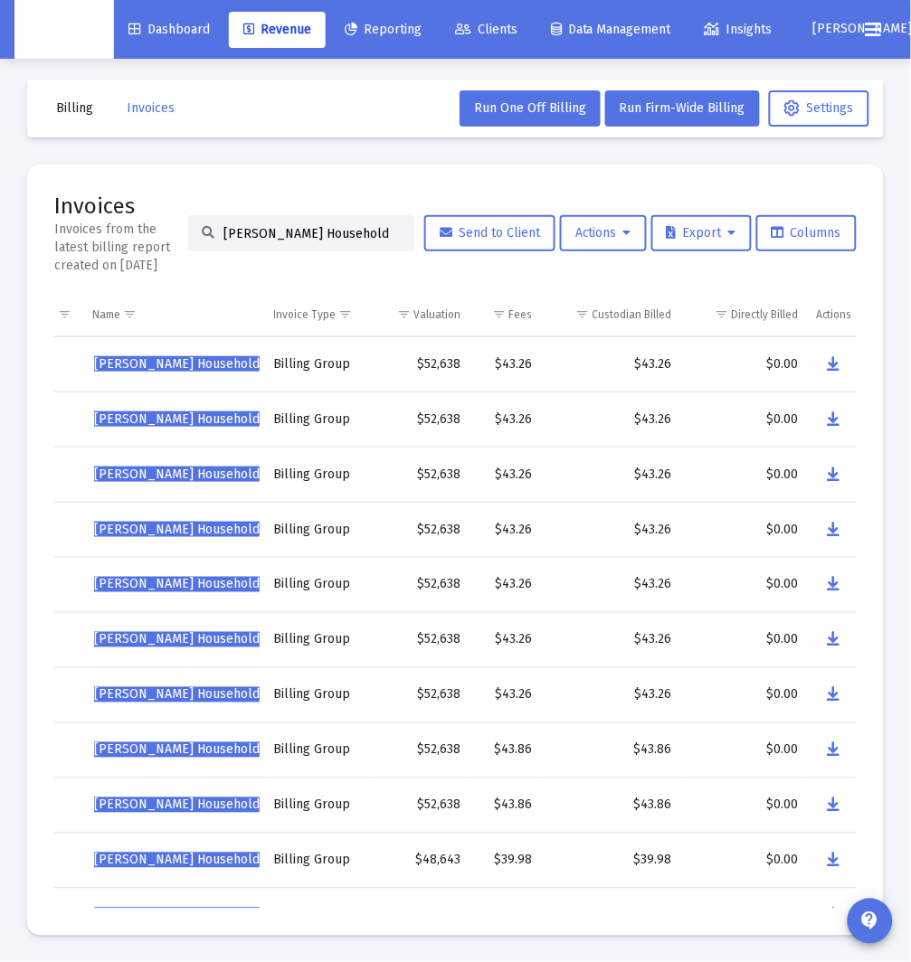
click at [309, 231] on input "Curtis Dickens's Household" at bounding box center [311, 233] width 177 height 15
paste input "Daniel Person"
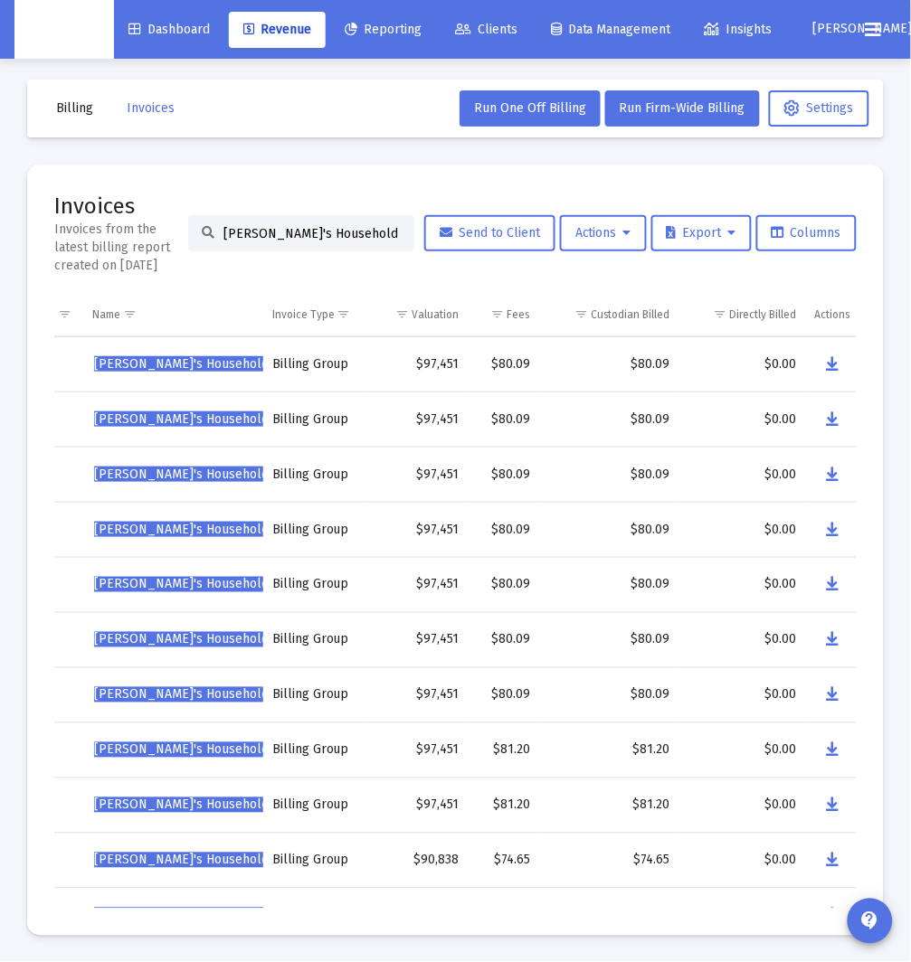
scroll to position [2, 0]
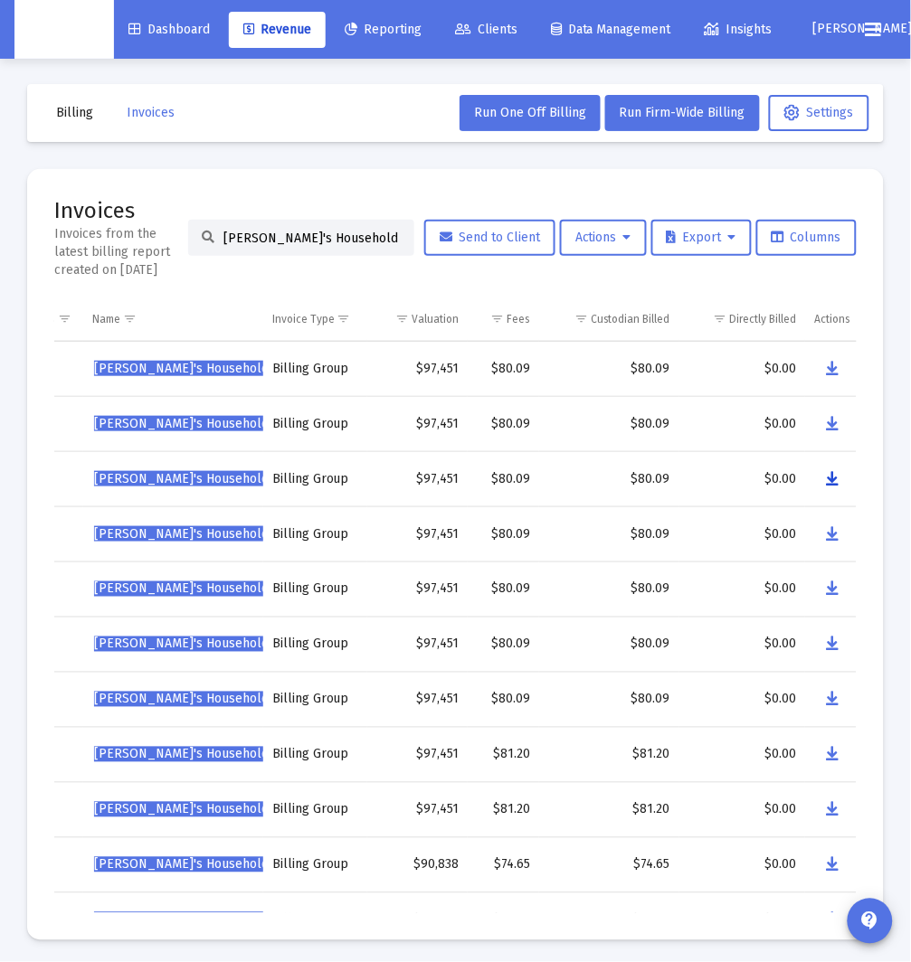
click at [830, 482] on icon "Data grid" at bounding box center [832, 479] width 13 height 22
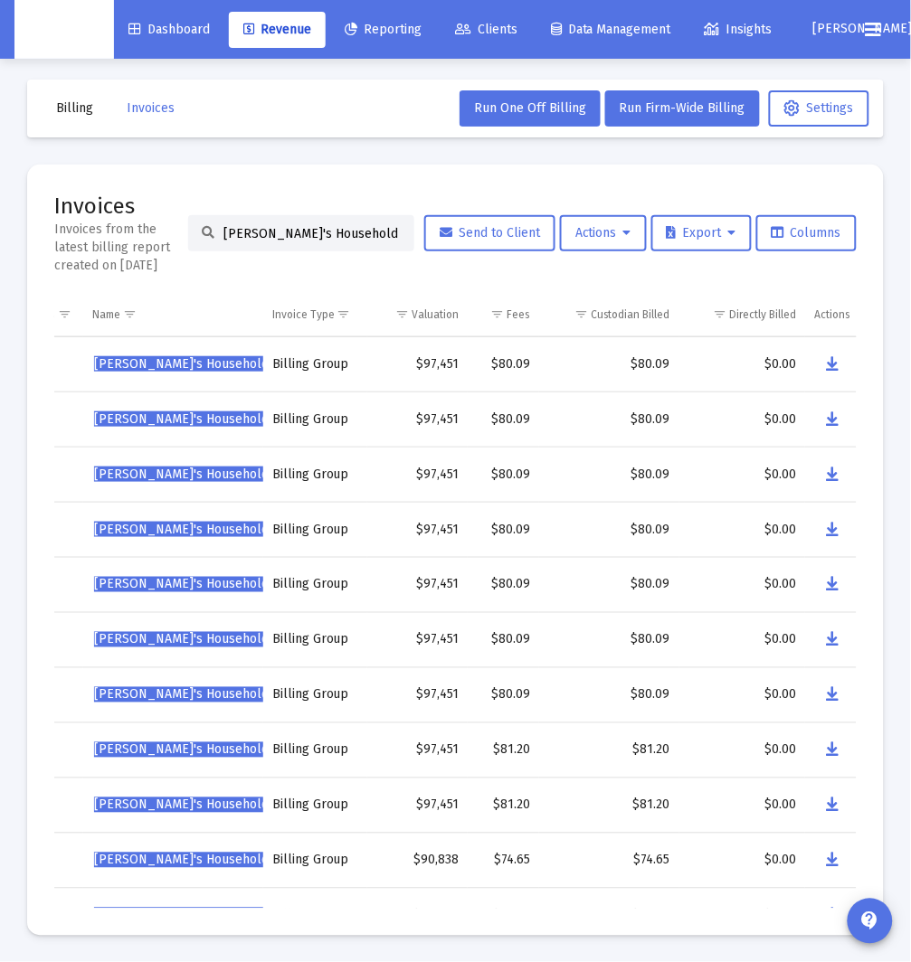
click at [339, 229] on input "Daniel Person's Household" at bounding box center [311, 233] width 177 height 15
click at [338, 230] on input "Daniel Person's Household" at bounding box center [311, 233] width 177 height 15
paste input "Rubi"
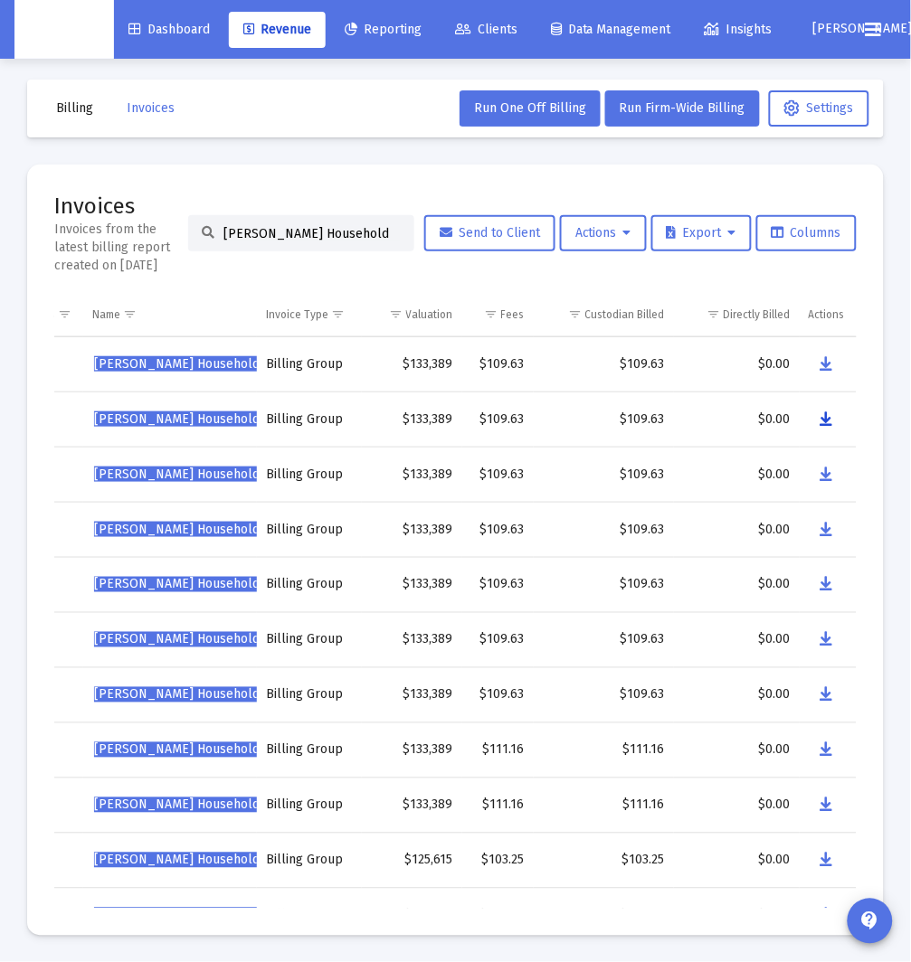
drag, startPoint x: 828, startPoint y: 427, endPoint x: 573, endPoint y: 437, distance: 256.1
click at [828, 427] on icon "Data grid" at bounding box center [826, 420] width 13 height 22
click at [314, 223] on div "Daniel Rubin's Household" at bounding box center [301, 233] width 226 height 36
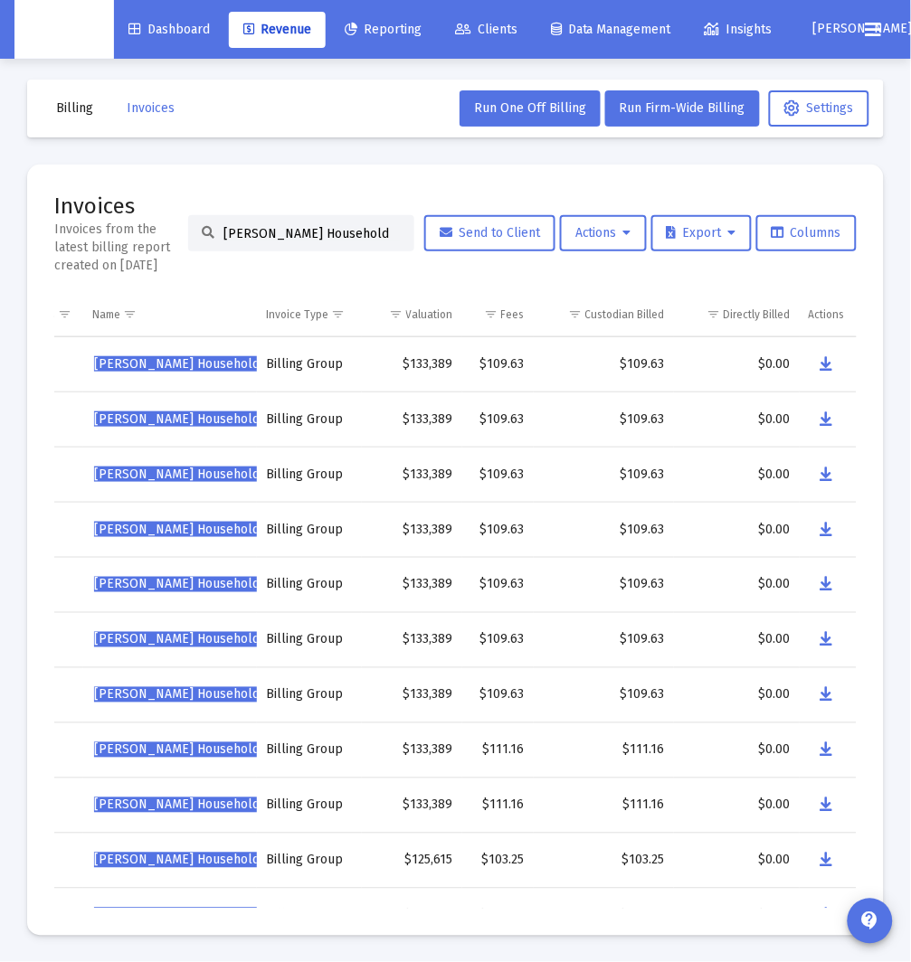
click at [308, 232] on input "Daniel Rubin's Household" at bounding box center [311, 233] width 177 height 15
paste input "ryl Saturne"
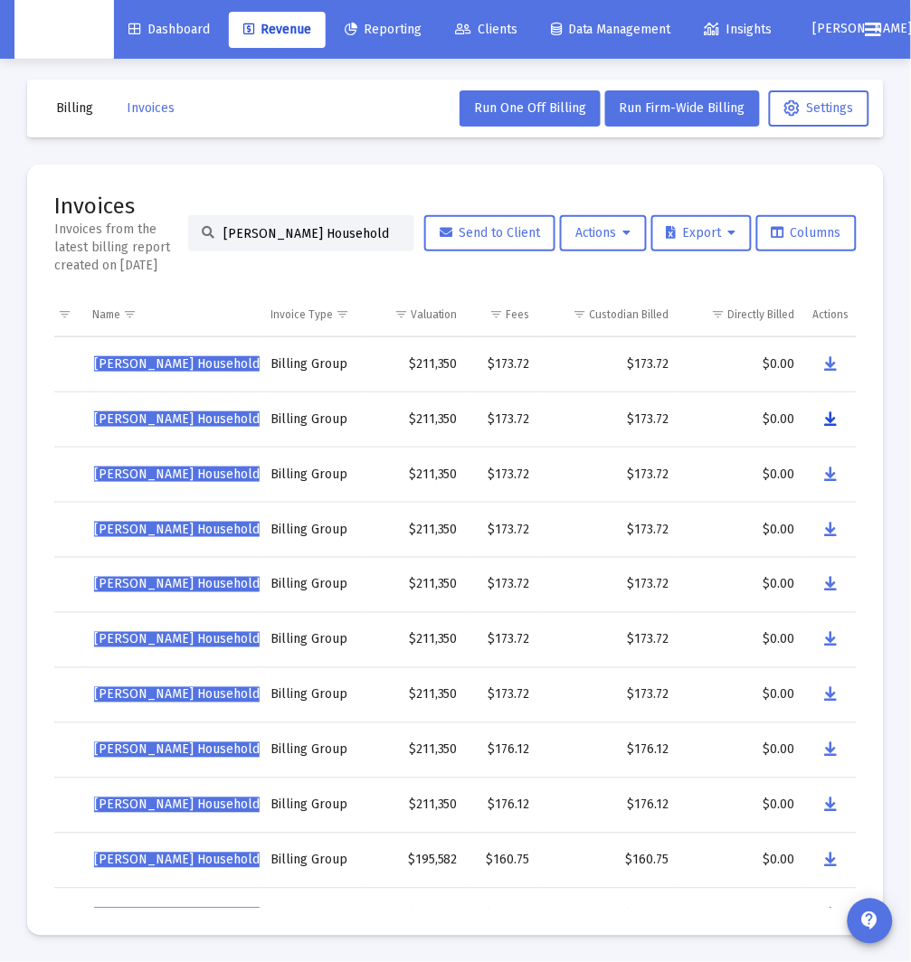
drag, startPoint x: 832, startPoint y: 417, endPoint x: 511, endPoint y: 425, distance: 321.2
click at [832, 417] on icon "Data grid" at bounding box center [831, 420] width 13 height 22
click at [335, 224] on div "Daryl Saturne's Household" at bounding box center [301, 233] width 226 height 36
click at [333, 228] on input "Daryl Saturne's Household" at bounding box center [311, 233] width 177 height 15
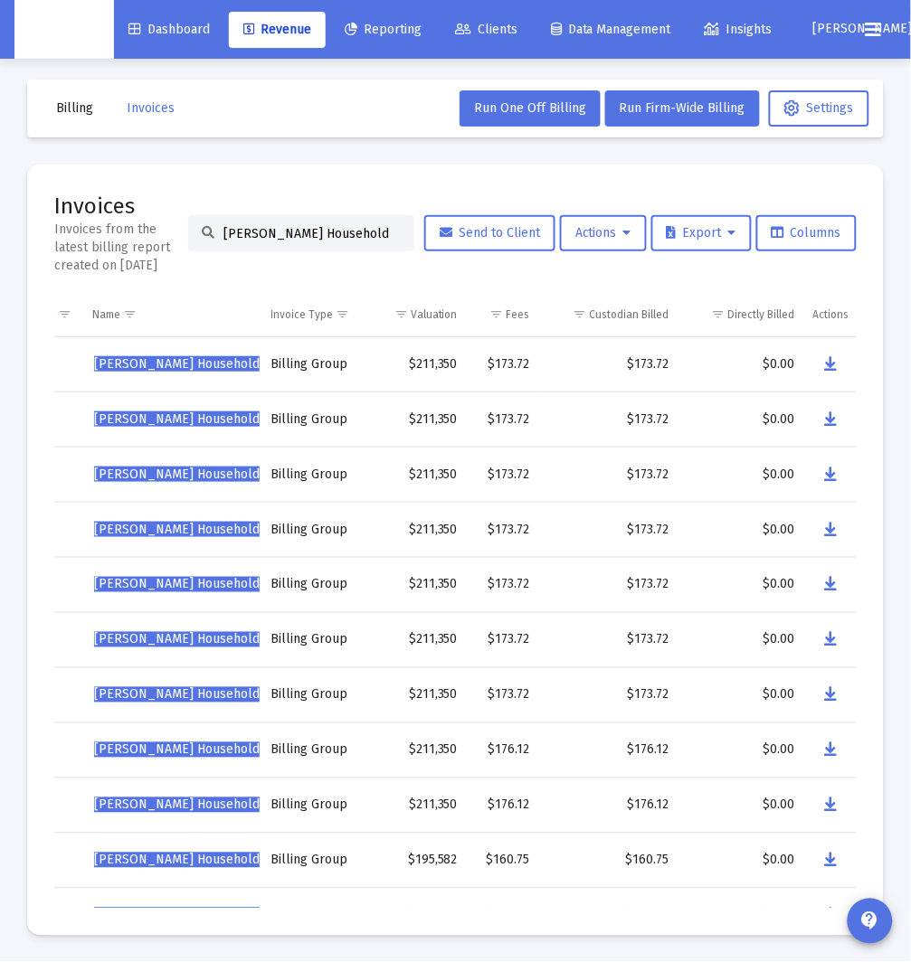
click at [333, 228] on input "Daryl Saturne's Household" at bounding box center [311, 233] width 177 height 15
paste input "ve Bruno"
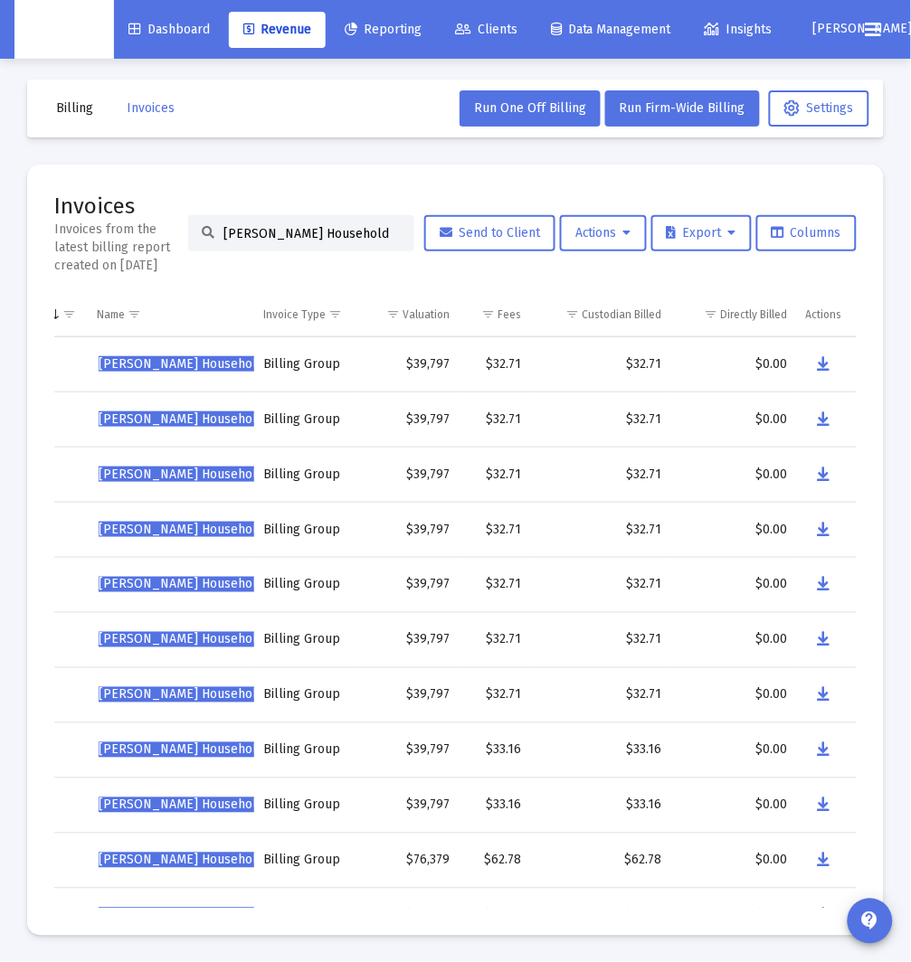
scroll to position [5, 0]
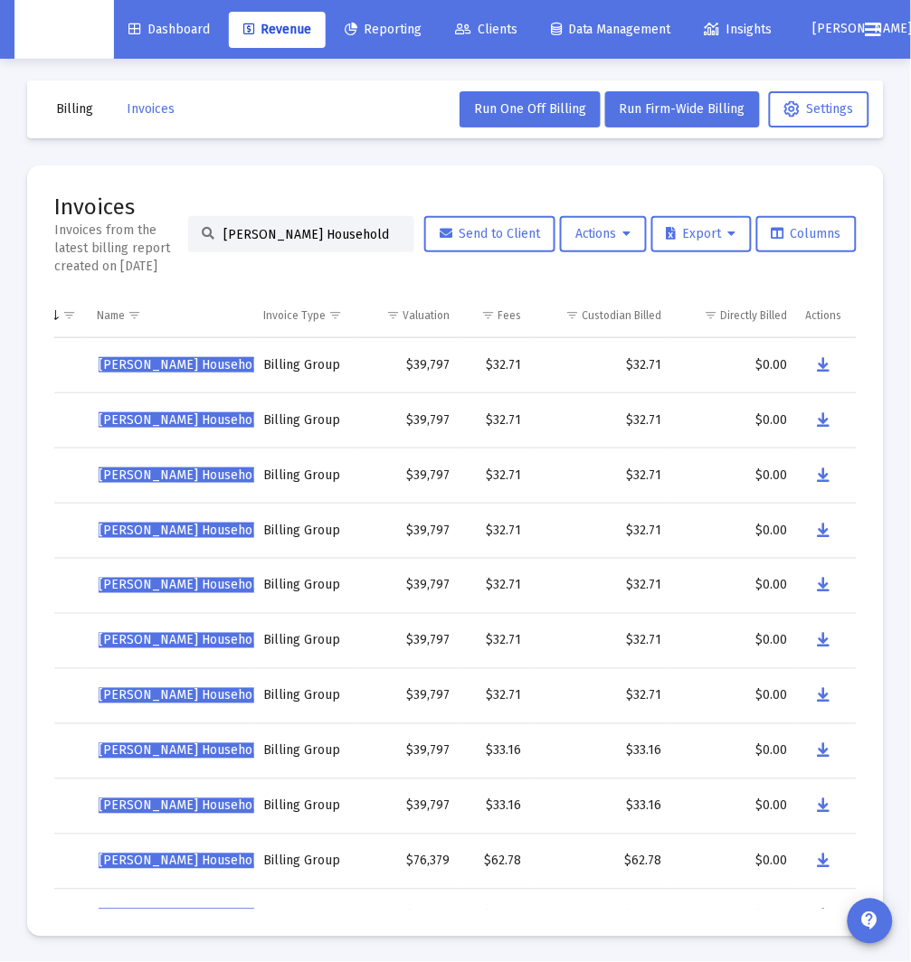
click at [877, 426] on mat-card "Invoices Invoices from the latest billing report created on Oct 6, 2025 Dave Br…" at bounding box center [455, 551] width 856 height 771
click at [831, 425] on button "Data grid" at bounding box center [824, 420] width 36 height 36
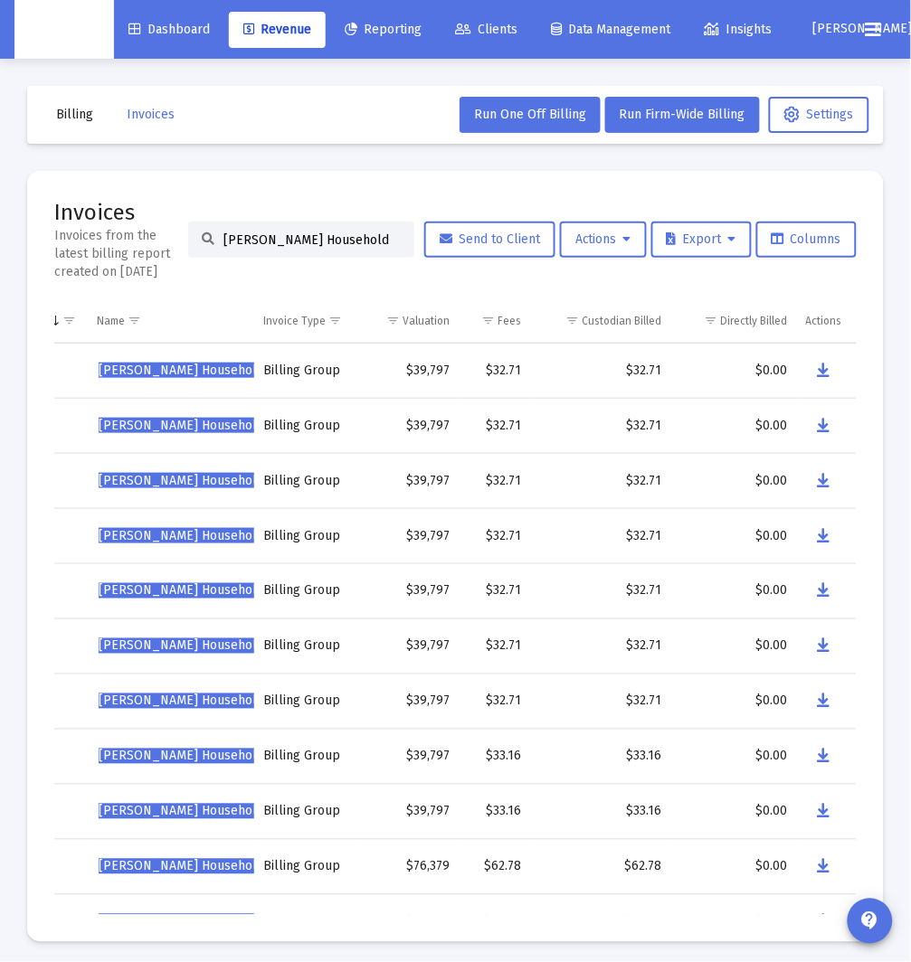
click at [292, 234] on input "Dave Bruno's Household" at bounding box center [311, 239] width 177 height 15
paste input "Ed Thomas"
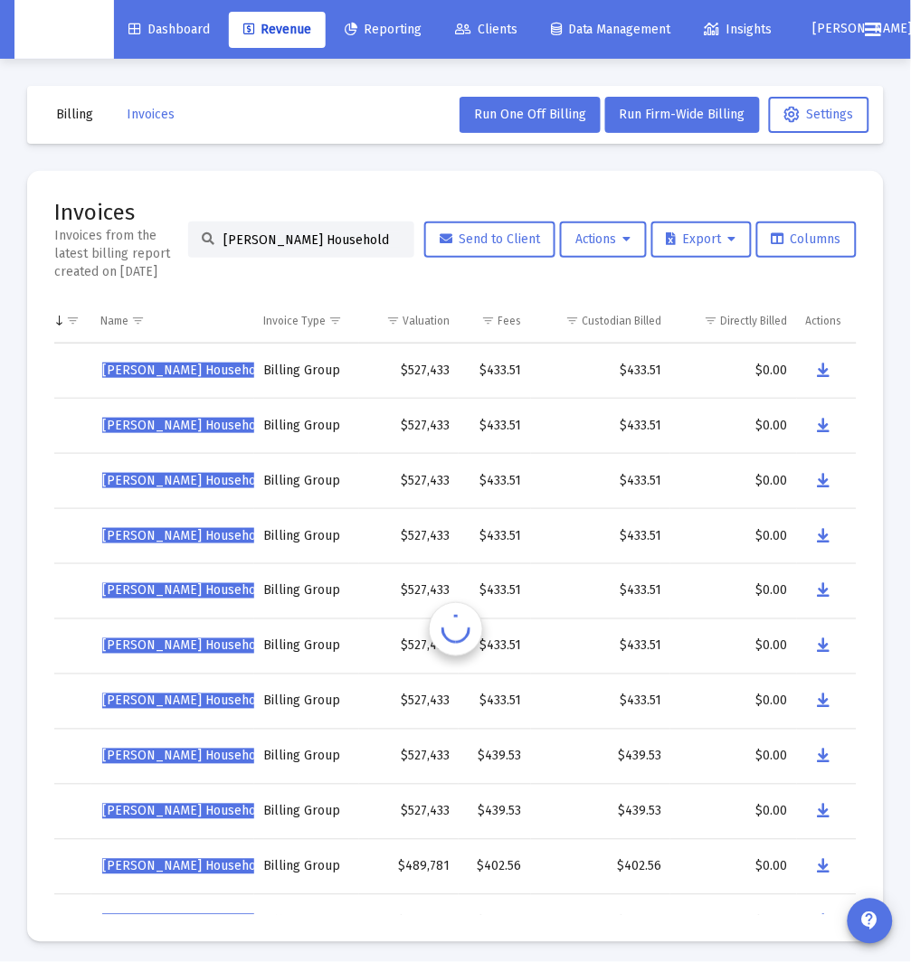
scroll to position [0, 213]
click at [819, 483] on icon "Data grid" at bounding box center [825, 481] width 13 height 22
click at [308, 241] on input "Ed Thomas's Household" at bounding box center [311, 239] width 177 height 15
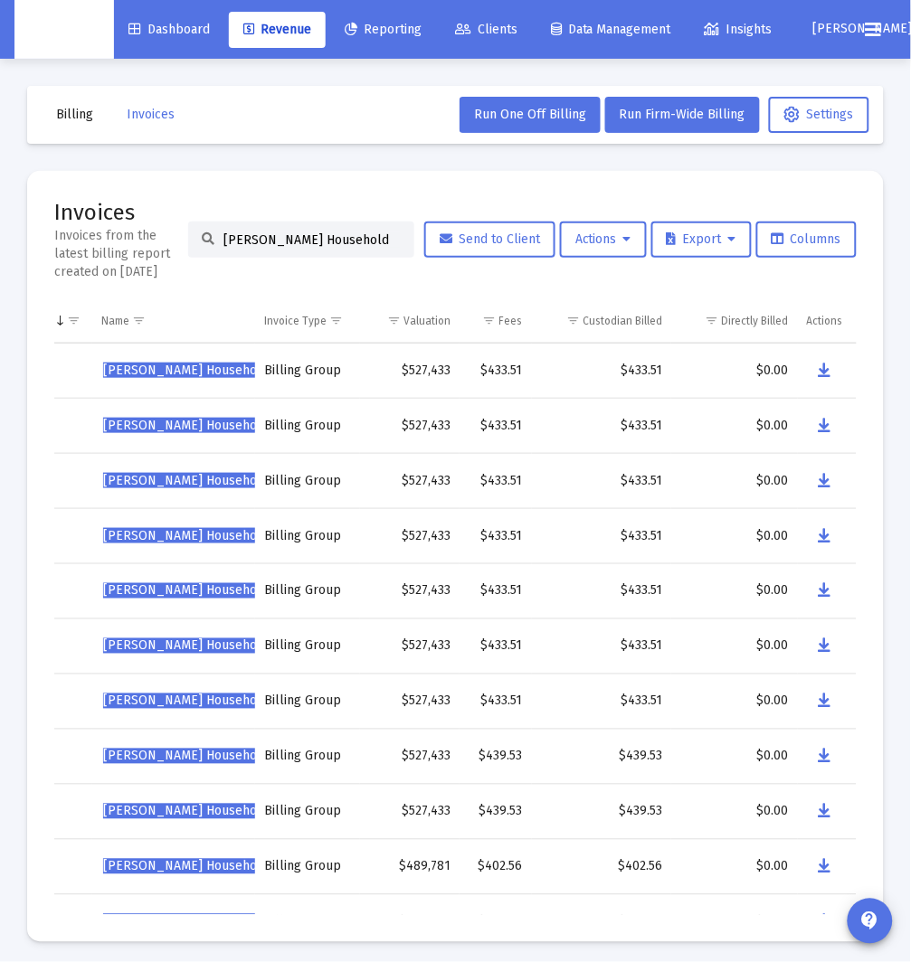
paste input "lizabeth Perkin"
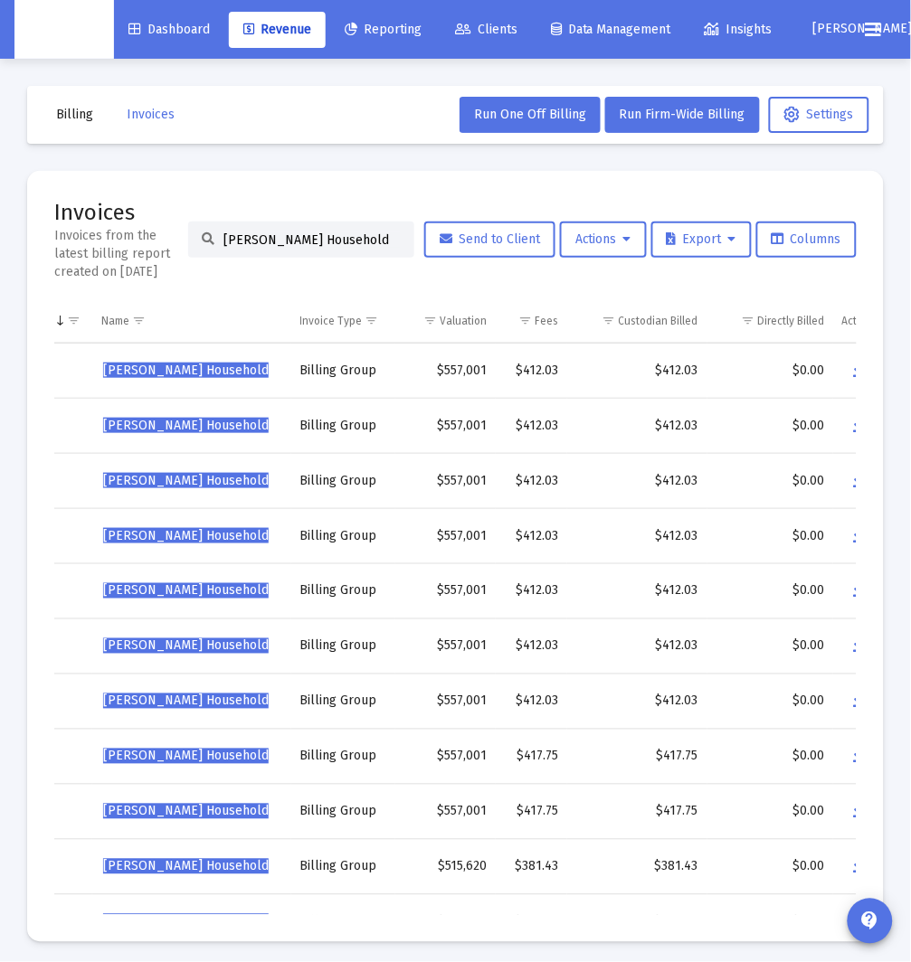
scroll to position [0, 249]
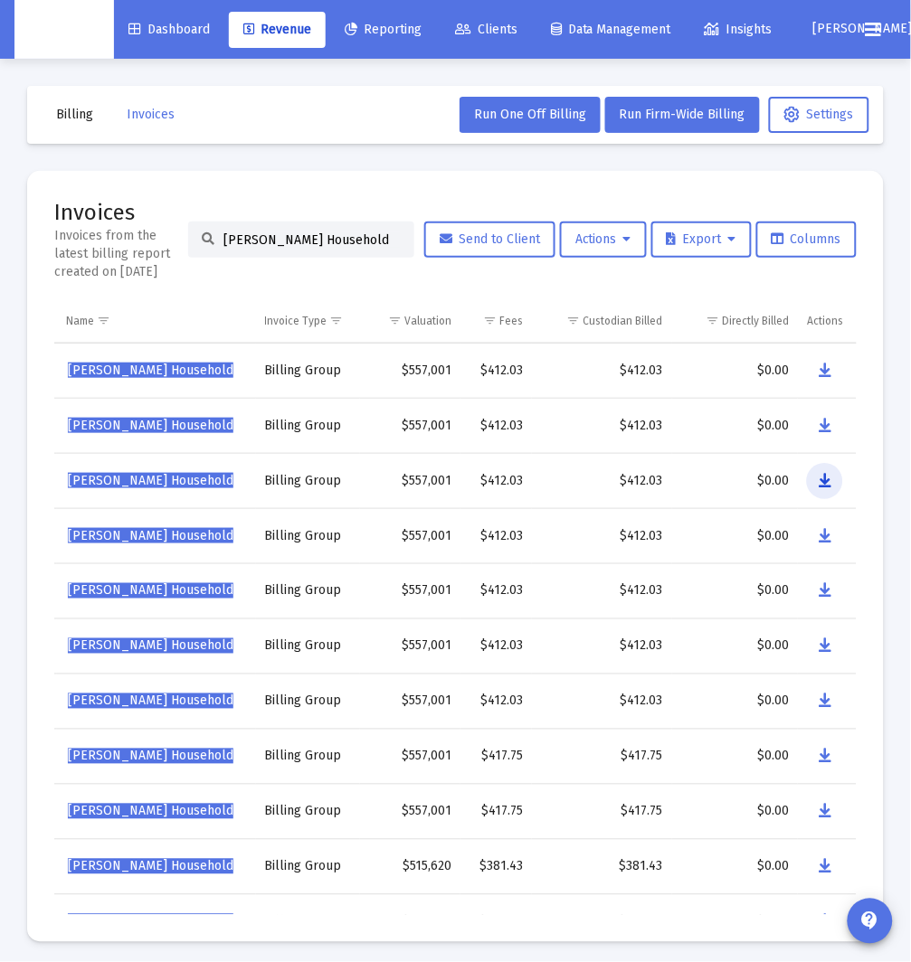
click at [834, 487] on button "Data grid" at bounding box center [825, 481] width 36 height 36
click at [308, 235] on input "Elizabeth Perkins's Household" at bounding box center [311, 239] width 177 height 15
paste input "Heyck-William"
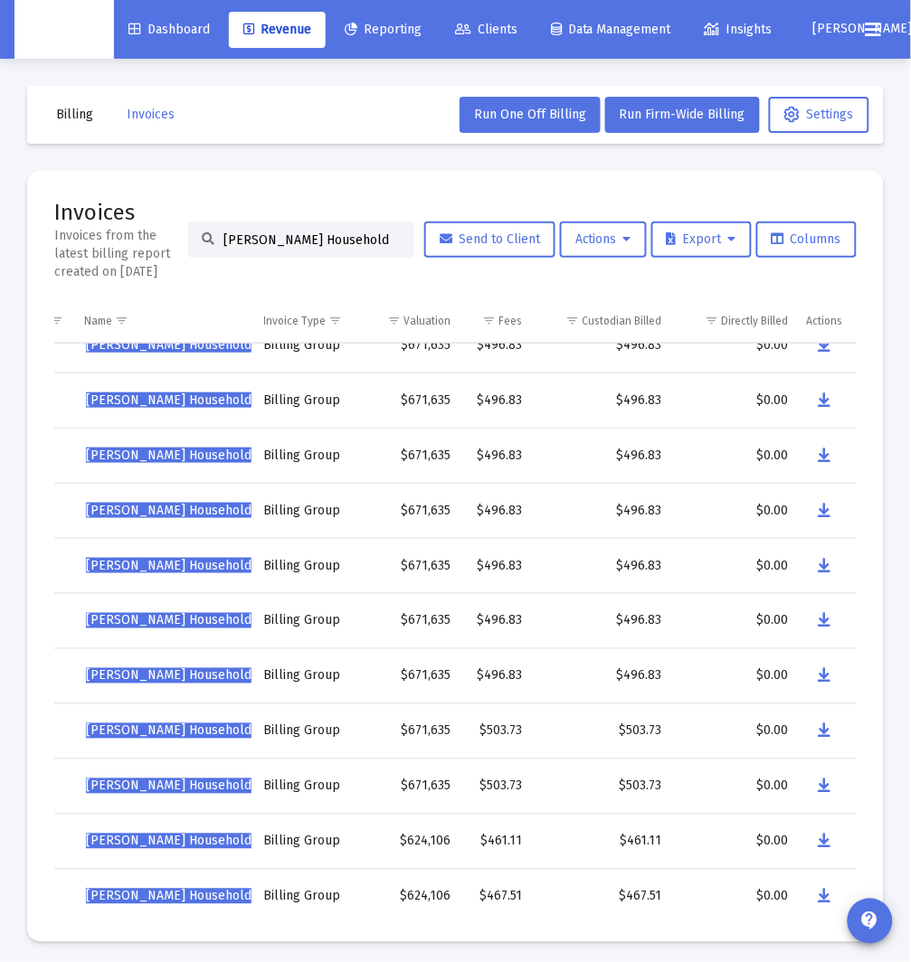
scroll to position [33, 231]
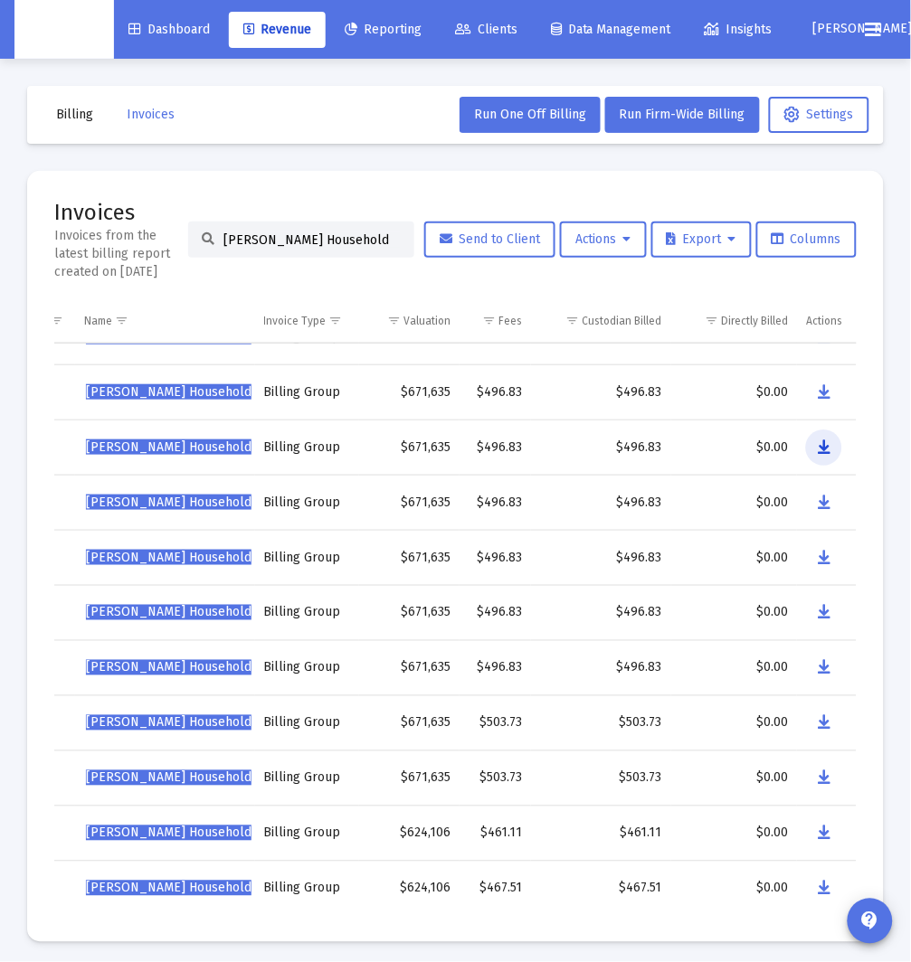
click at [819, 442] on icon "Data grid" at bounding box center [824, 448] width 13 height 22
click at [244, 237] on input "Heyck-Williams Household" at bounding box center [311, 239] width 177 height 15
paste input "James Bunsen'"
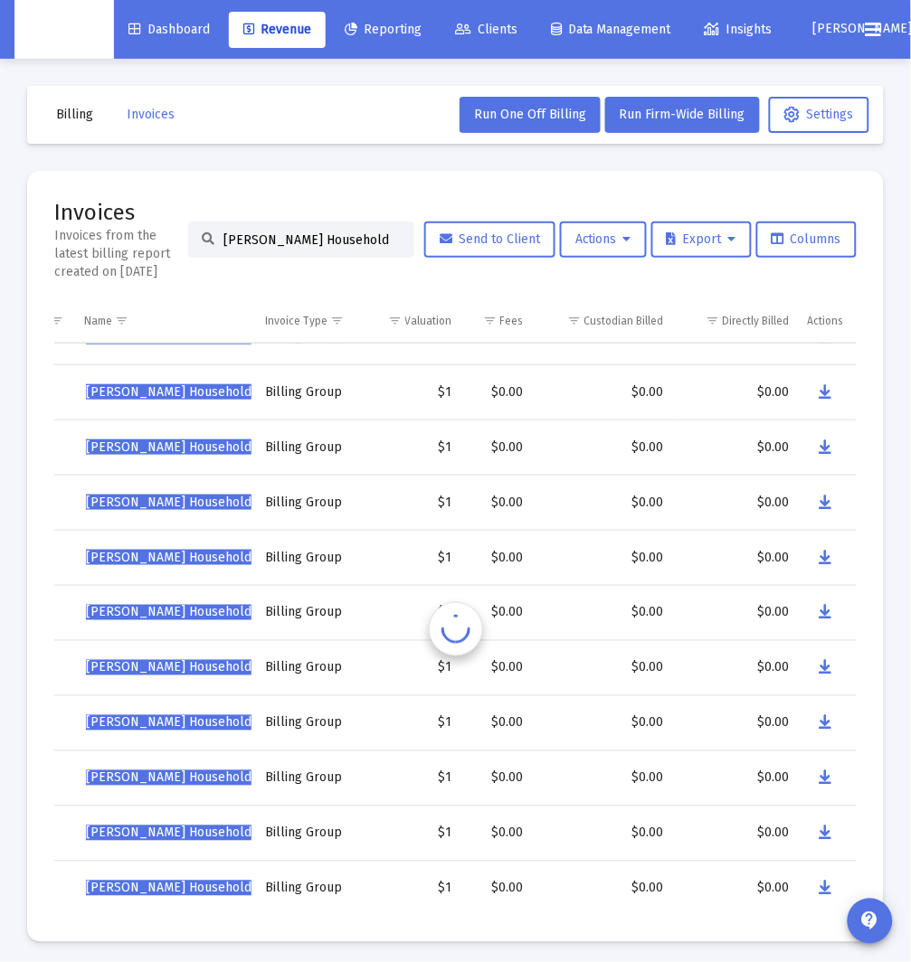
scroll to position [0, 231]
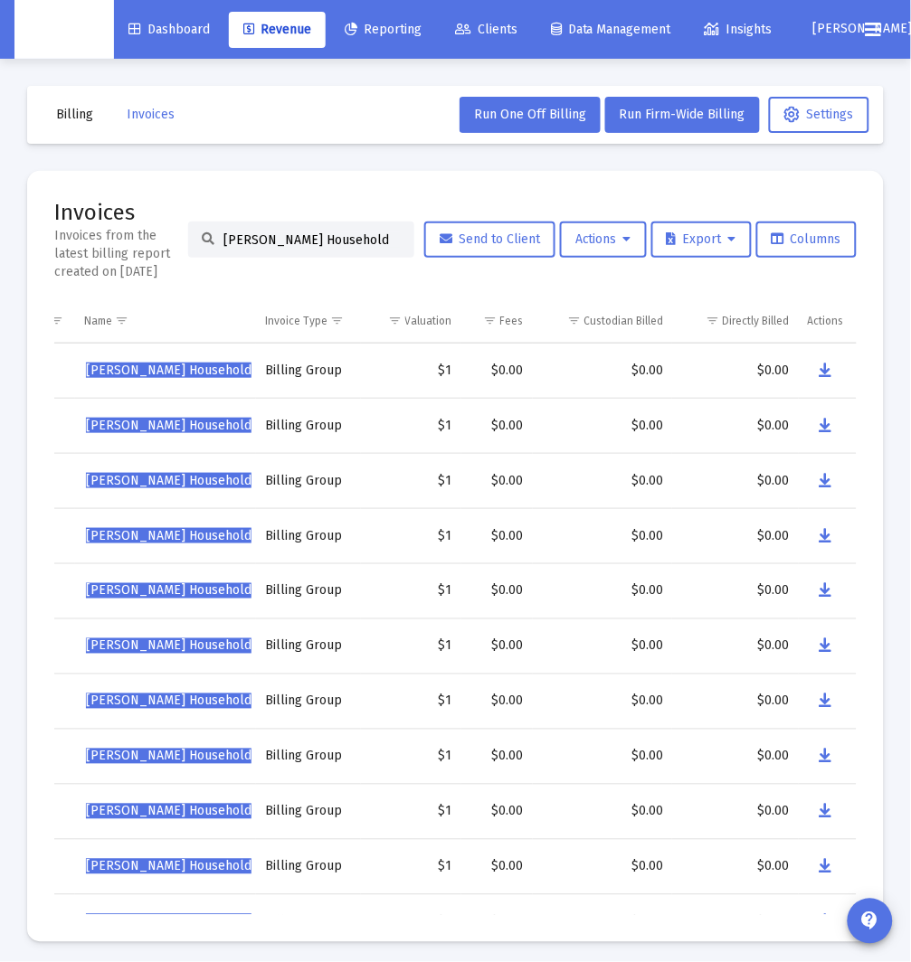
click at [269, 242] on input "James Bunsen's Household" at bounding box center [311, 239] width 177 height 15
paste input "oseph Matawara"
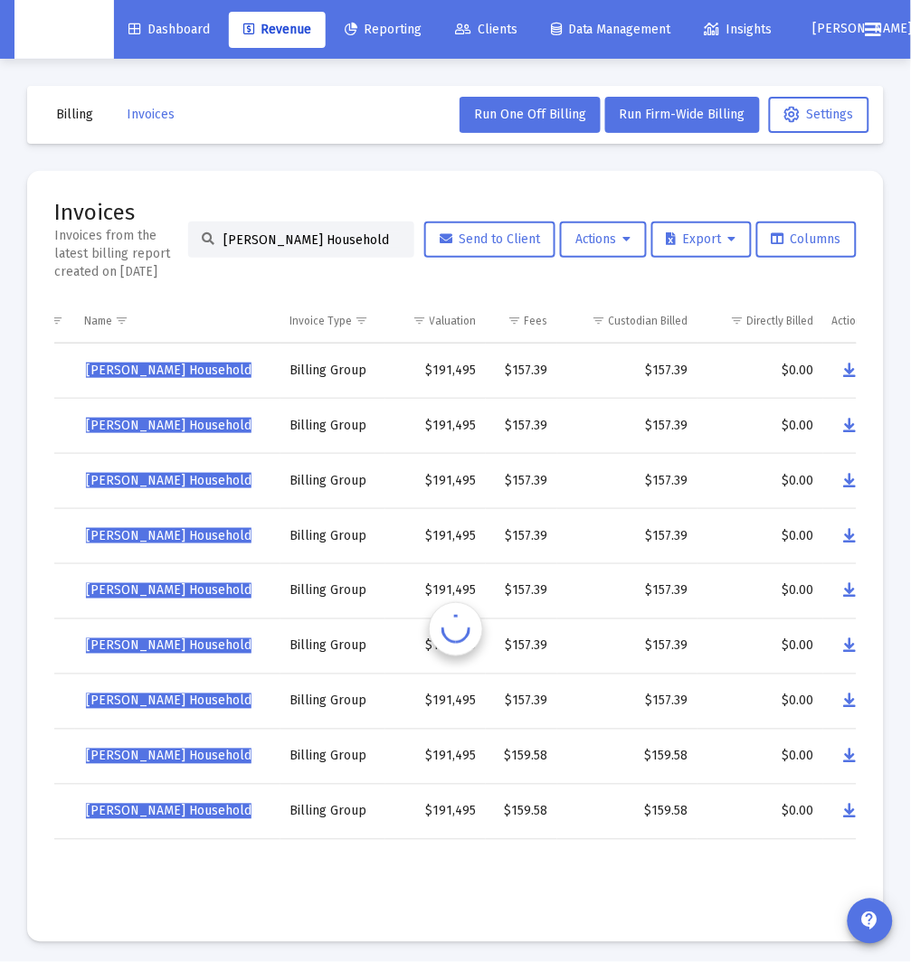
scroll to position [0, 2]
click at [905, 450] on div "Billing Invoices Run One Off Billing Run Firm-Wide Billing Settings Invoices In…" at bounding box center [455, 514] width 911 height 911
click at [853, 429] on icon "Data grid" at bounding box center [850, 426] width 13 height 22
click at [332, 241] on input "Joseph Matawaran's Household" at bounding box center [311, 239] width 177 height 15
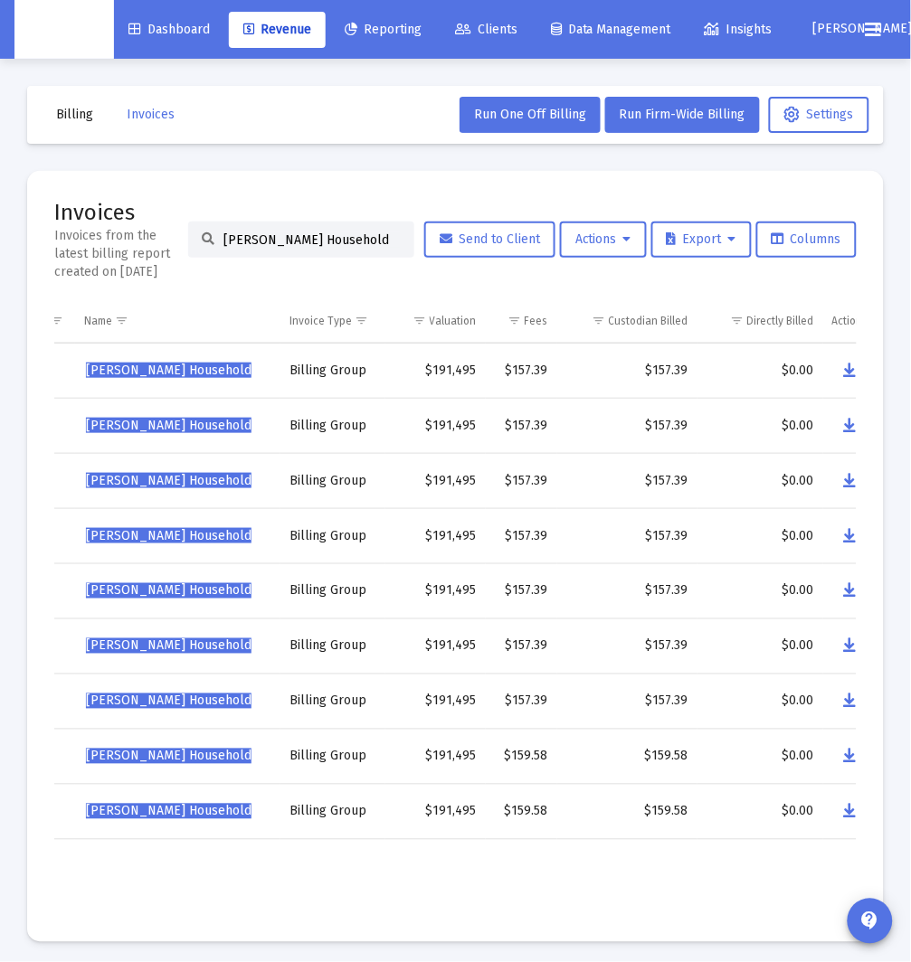
click at [332, 241] on input "Joseph Matawaran's Household" at bounding box center [311, 239] width 177 height 15
paste input "Kenneth Collins"
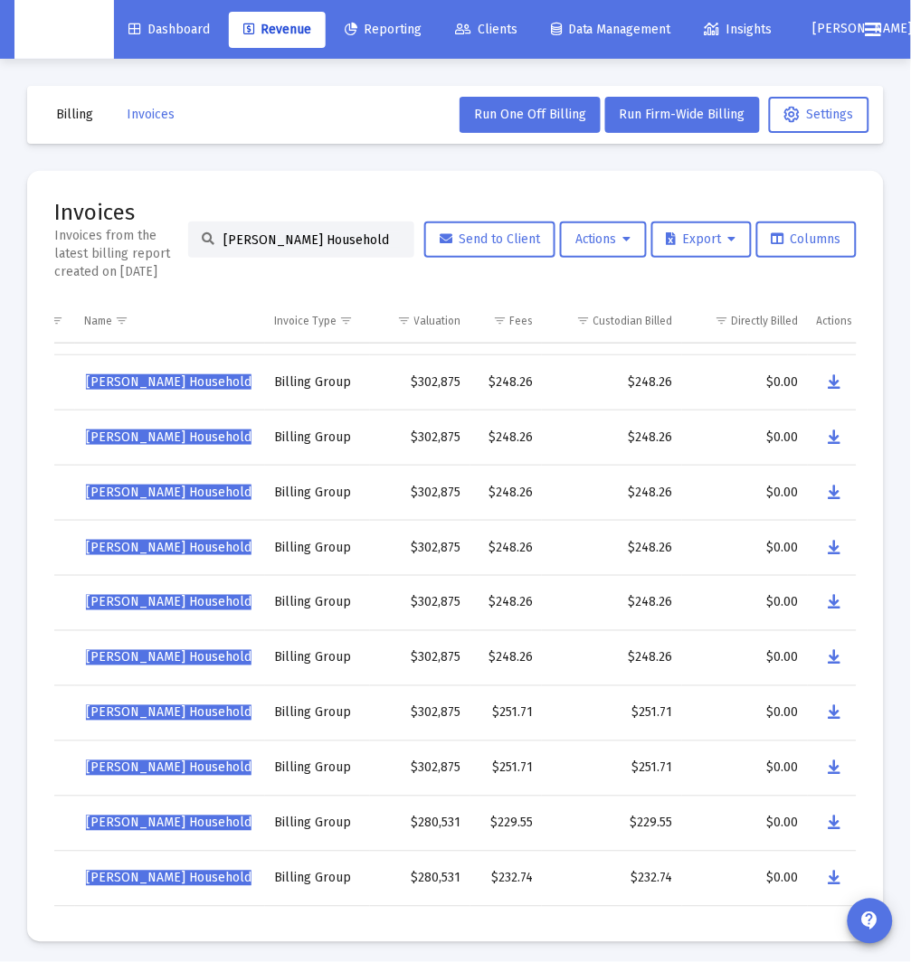
scroll to position [0, 231]
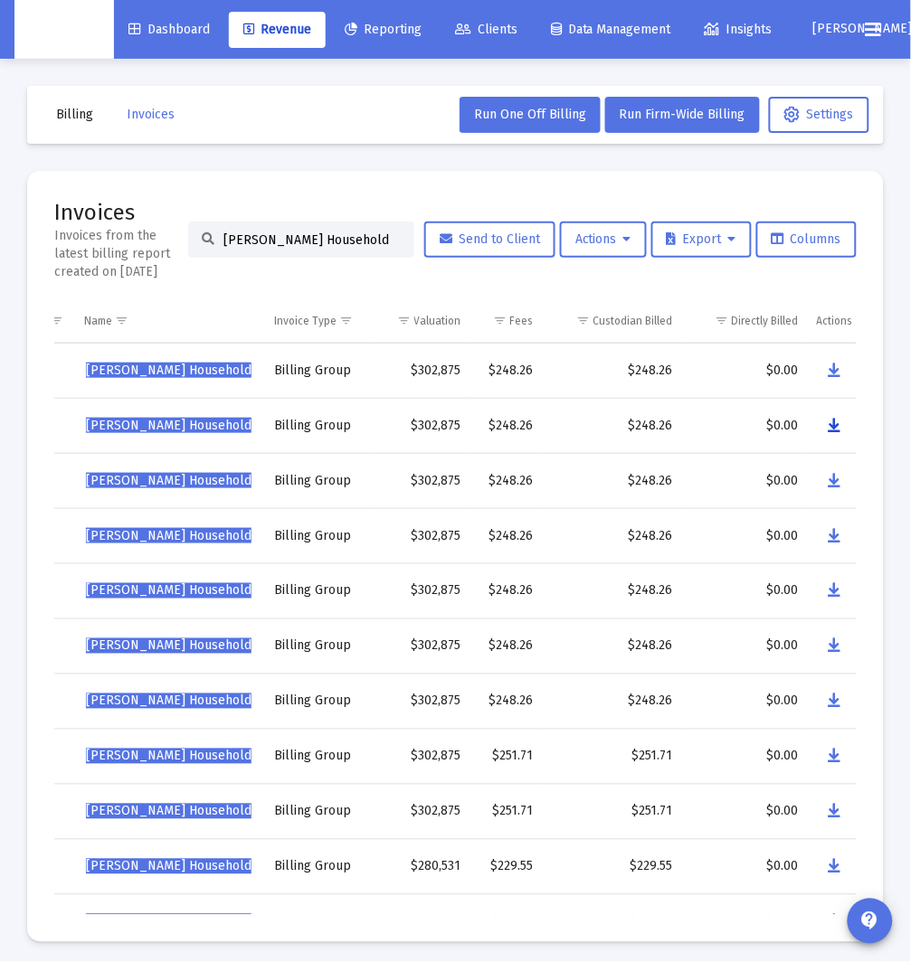
click at [836, 432] on icon "Data grid" at bounding box center [834, 426] width 13 height 22
click at [298, 237] on input "Kenneth Collins's Household" at bounding box center [311, 239] width 177 height 15
paste input "Lewandowski"
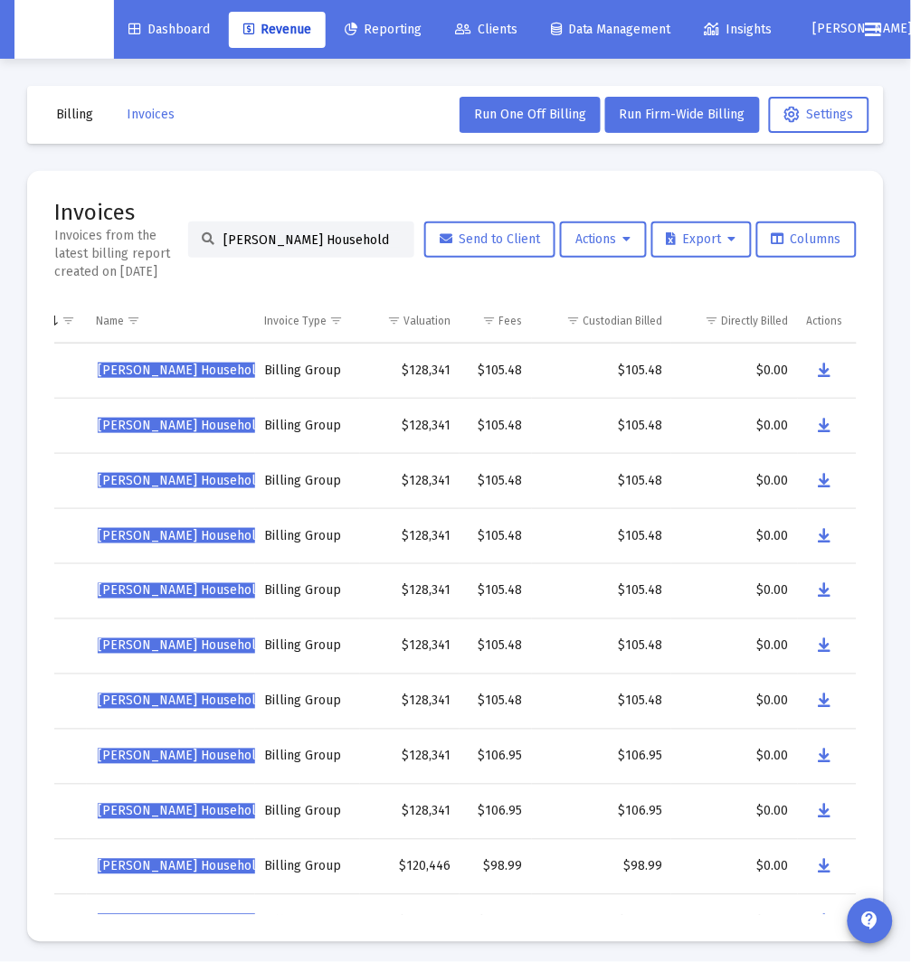
scroll to position [0, 213]
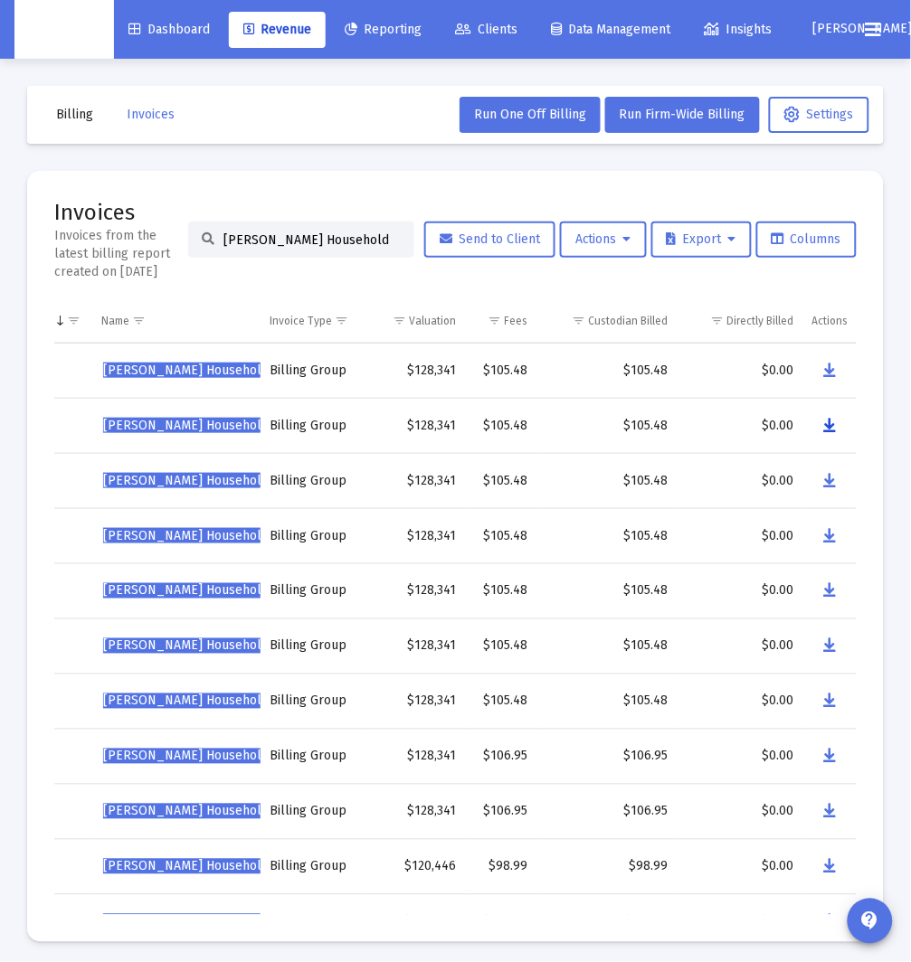
click at [824, 422] on icon "Data grid" at bounding box center [830, 426] width 13 height 22
click at [308, 242] on input "Lewandowski Household" at bounding box center [311, 239] width 177 height 15
paste input "isa Reider's"
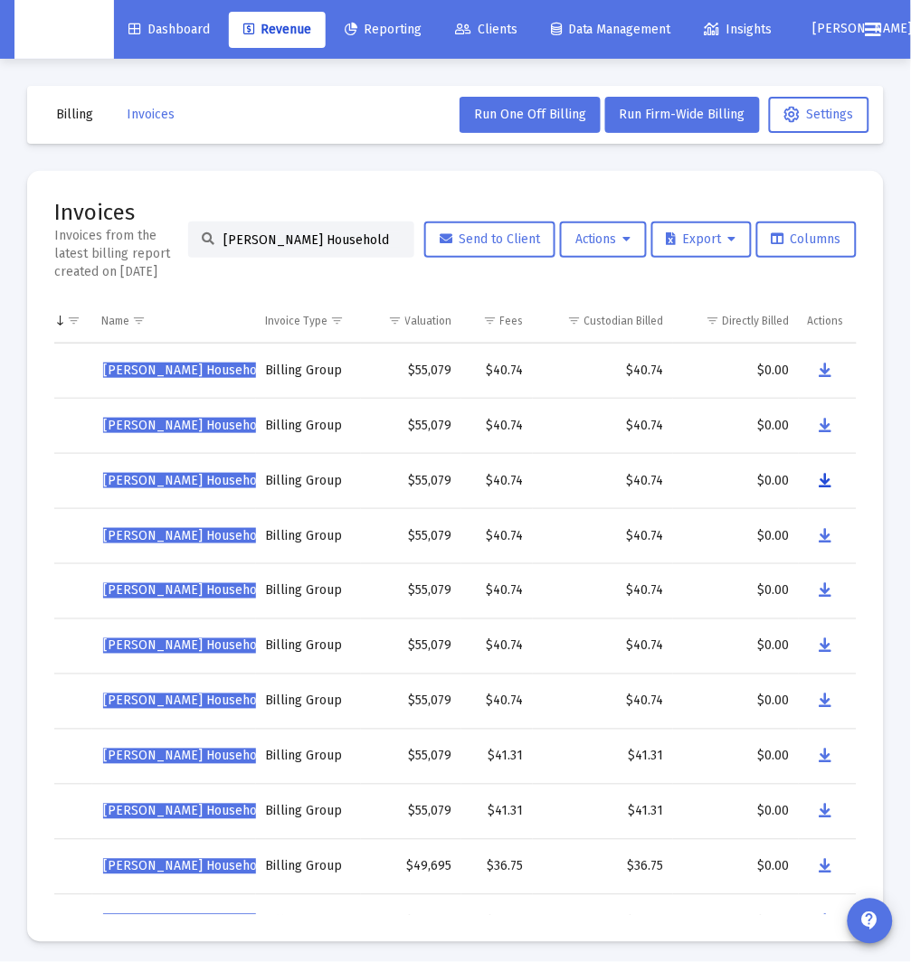
click at [816, 484] on button "Data grid" at bounding box center [826, 481] width 36 height 36
click at [325, 245] on input "Lisa Reider's Household" at bounding box center [311, 239] width 177 height 15
click at [328, 244] on input "Lisa Reider's Household" at bounding box center [311, 239] width 177 height 15
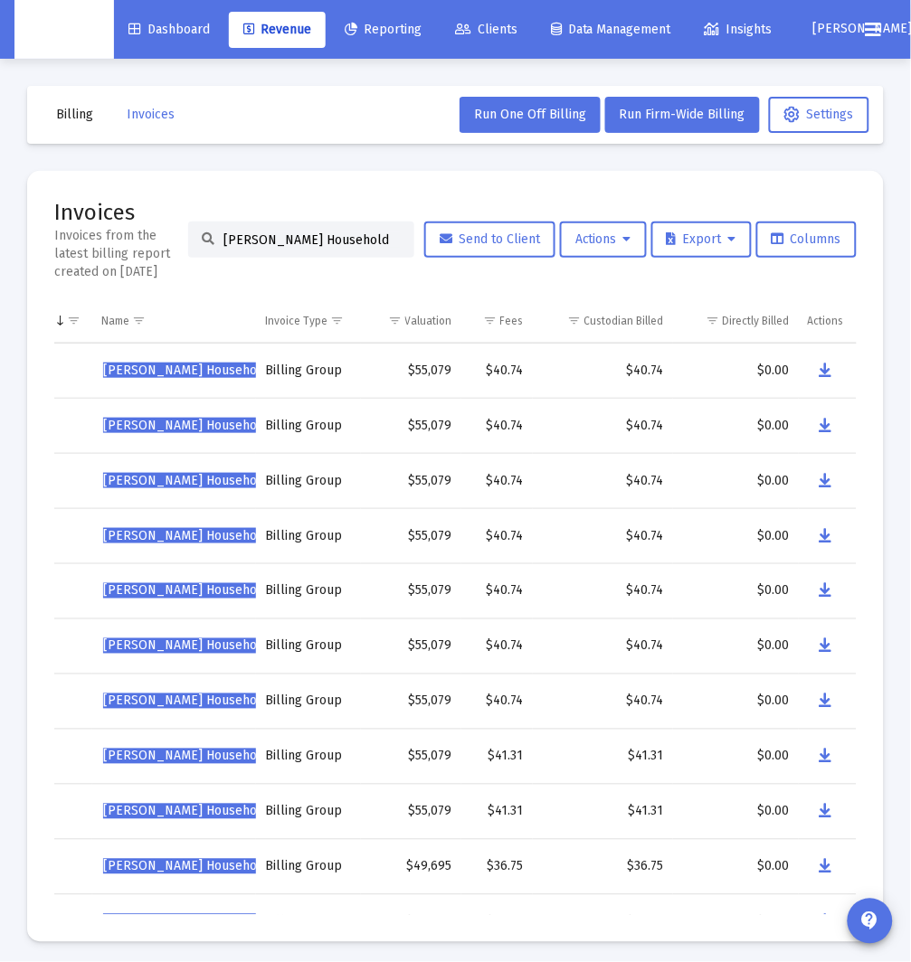
paste input "Michael Starling"
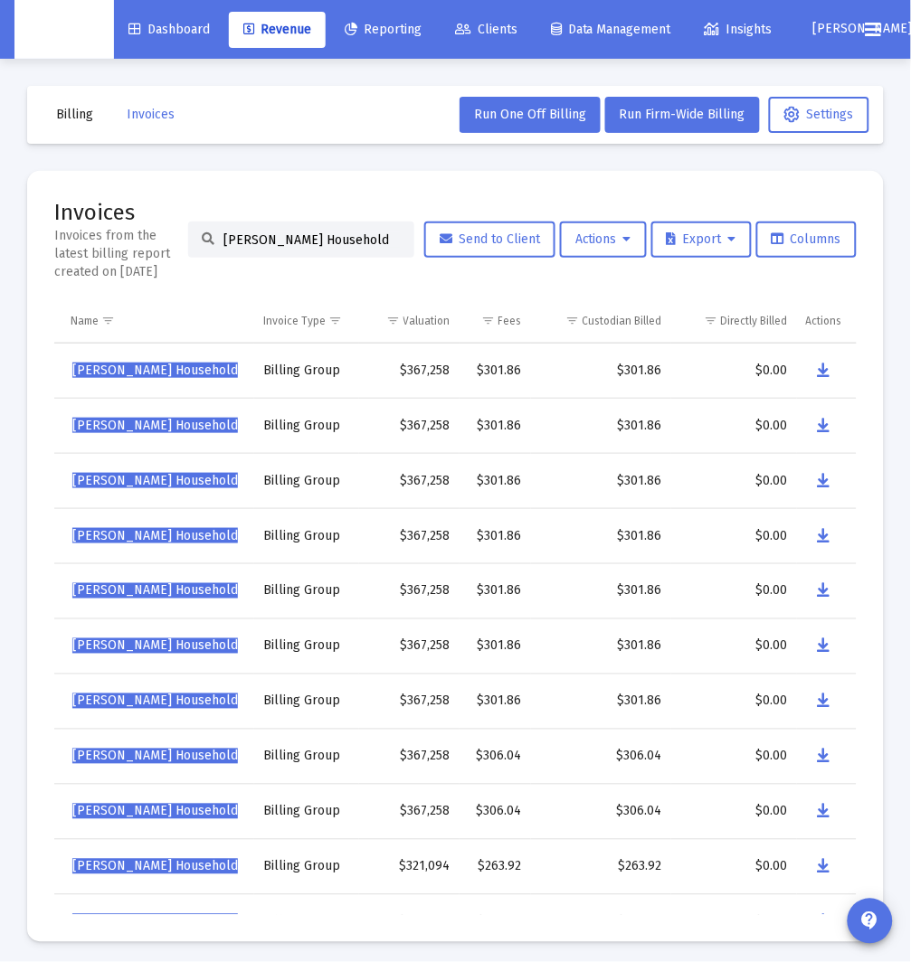
scroll to position [0, 242]
click at [819, 478] on icon "Data grid" at bounding box center [825, 481] width 13 height 22
click at [336, 240] on input "Michael Starling's Household" at bounding box center [311, 239] width 177 height 15
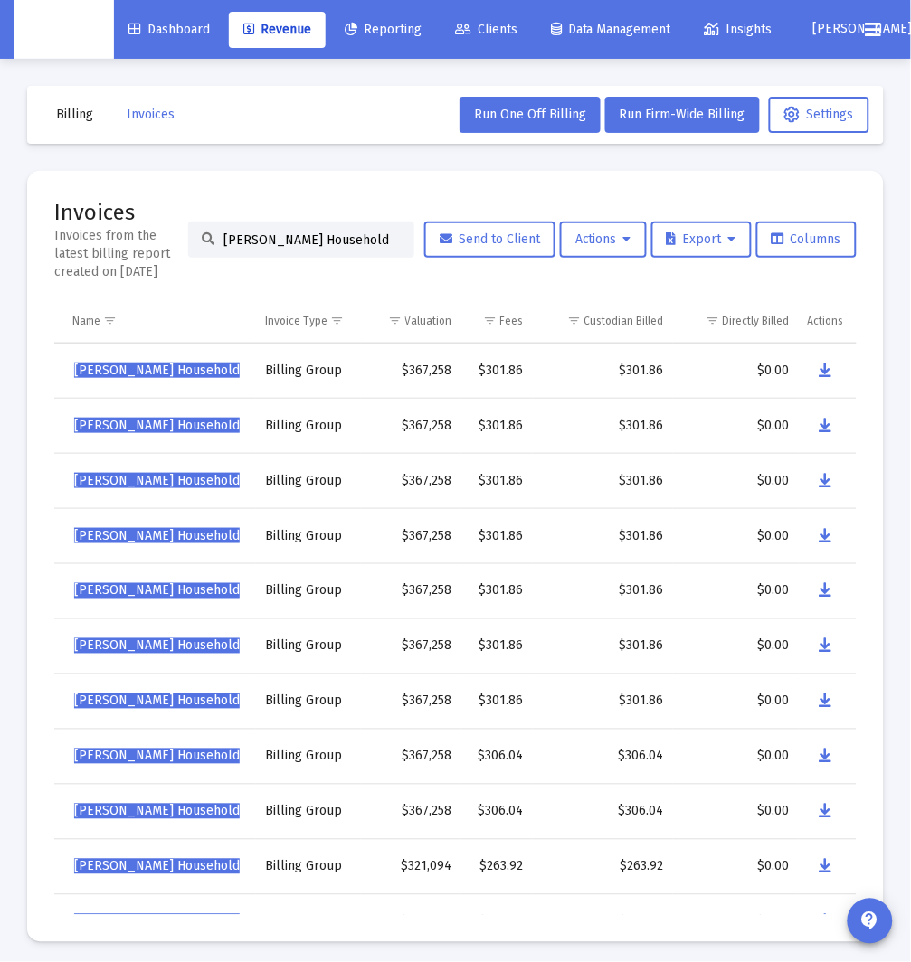
click at [336, 240] on input "Michael Starling's Household" at bounding box center [311, 239] width 177 height 15
paste input "Nav Mand"
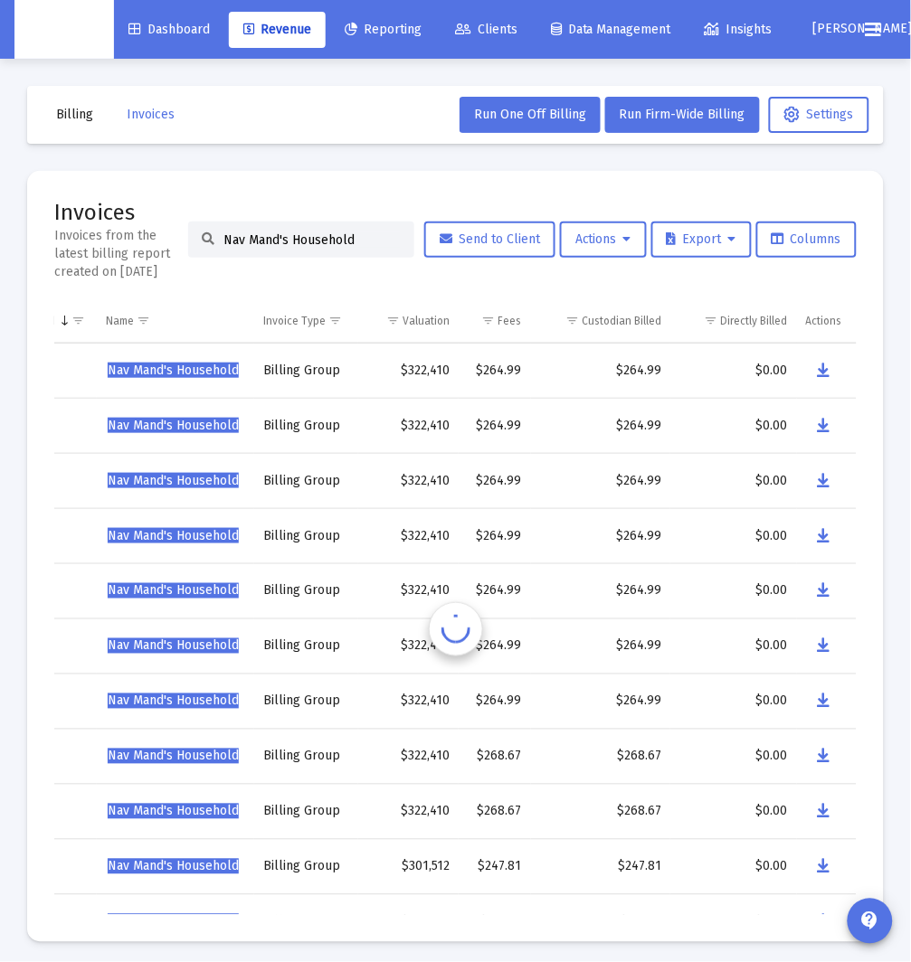
scroll to position [0, 208]
click at [831, 433] on button "Data grid" at bounding box center [825, 426] width 36 height 36
click at [262, 246] on input "Nav Mand's Household" at bounding box center [311, 239] width 177 height 15
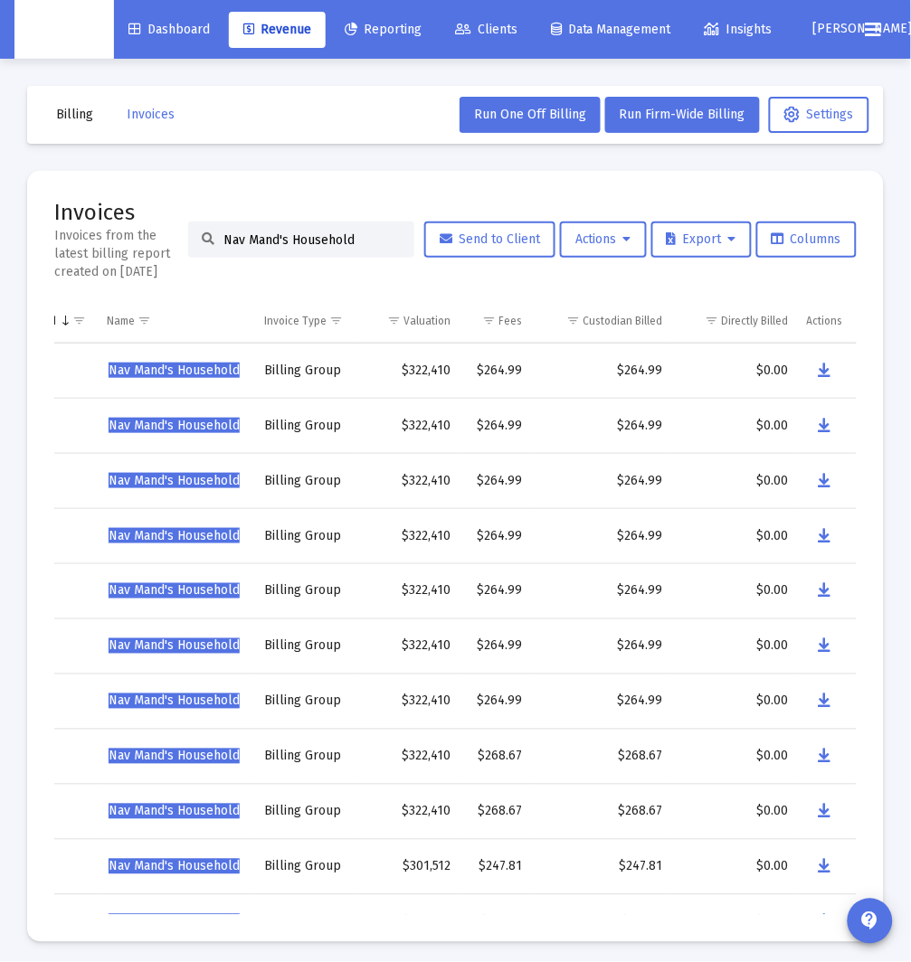
paste input "icole Costello"
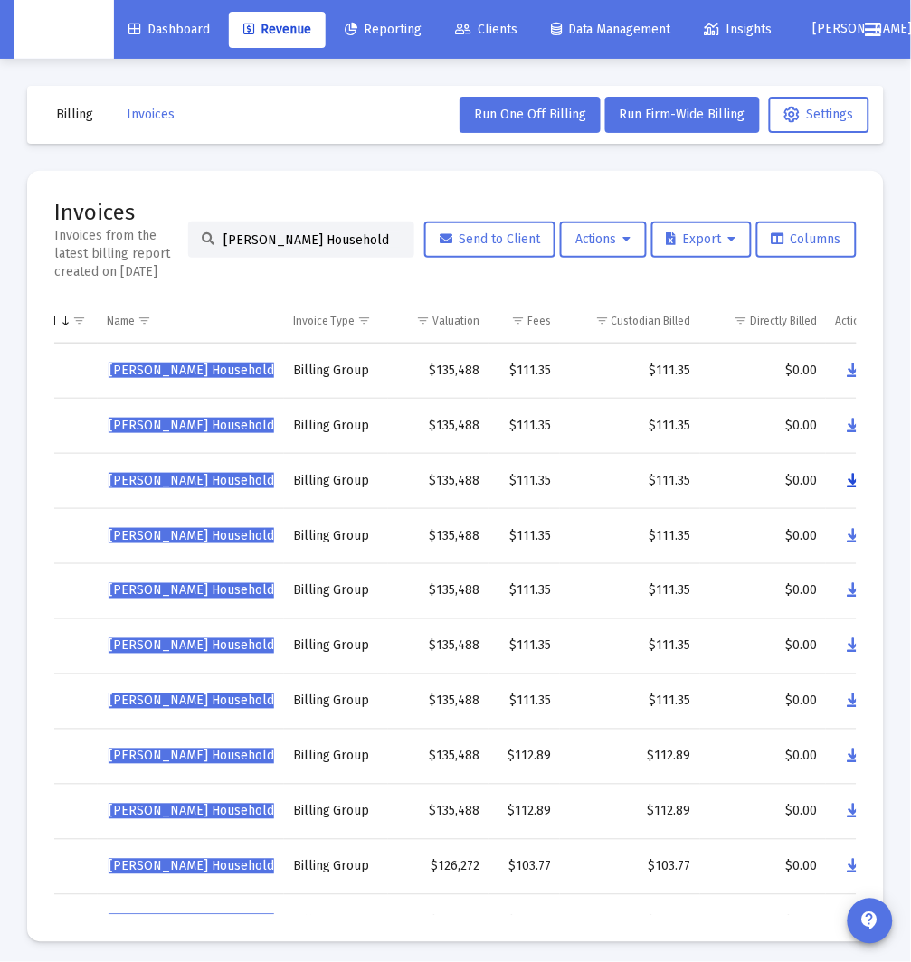
click at [851, 484] on icon "Data grid" at bounding box center [853, 481] width 13 height 22
click at [289, 248] on div "Nicole Costello's Household" at bounding box center [301, 240] width 226 height 36
click at [303, 239] on input "Nicole Costello's Household" at bounding box center [311, 239] width 177 height 15
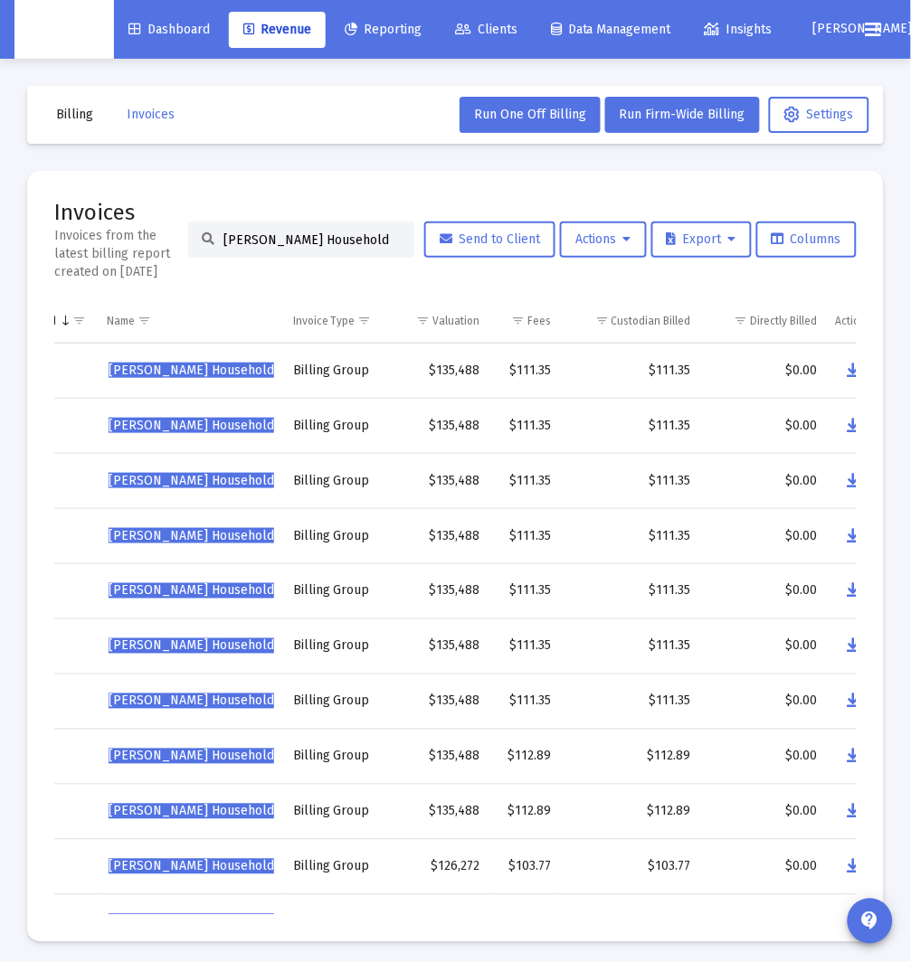
click at [303, 239] on input "Nicole Costello's Household" at bounding box center [311, 239] width 177 height 15
paste input "Ryan Papa"
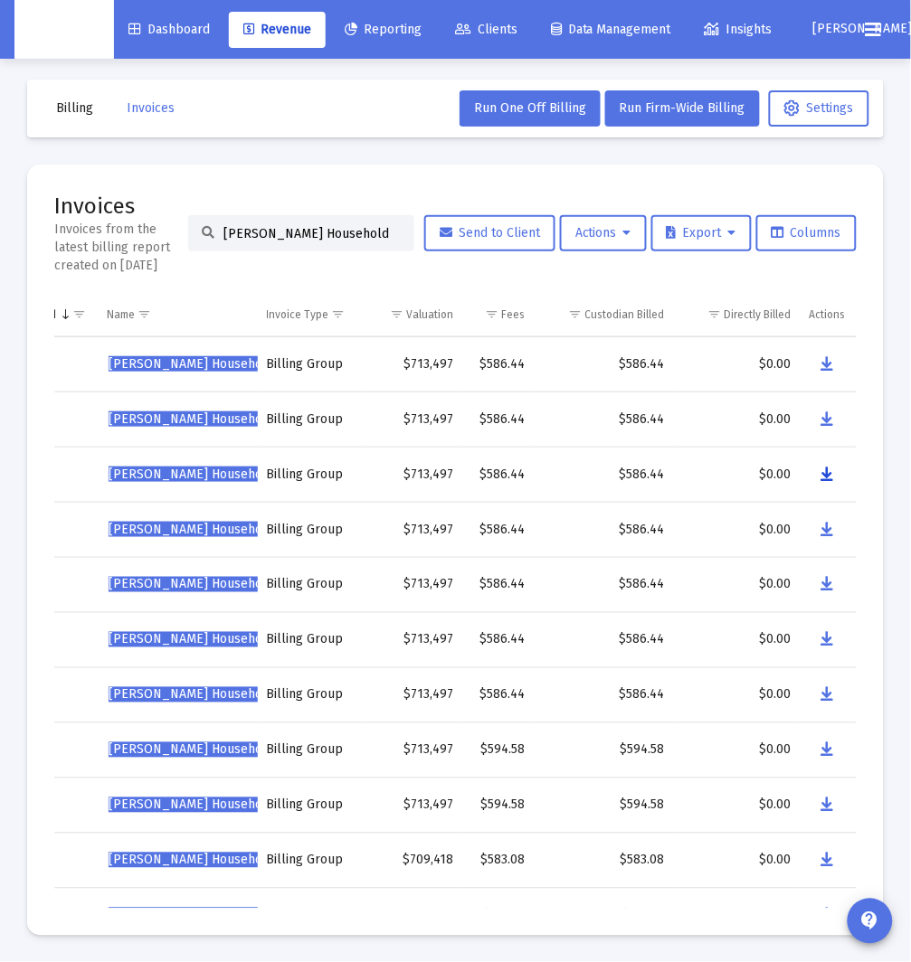
drag, startPoint x: 829, startPoint y: 473, endPoint x: 584, endPoint y: 471, distance: 245.1
click at [829, 473] on icon "Data grid" at bounding box center [826, 475] width 13 height 22
click at [283, 232] on input "Ryan Papa's Household" at bounding box center [311, 233] width 177 height 15
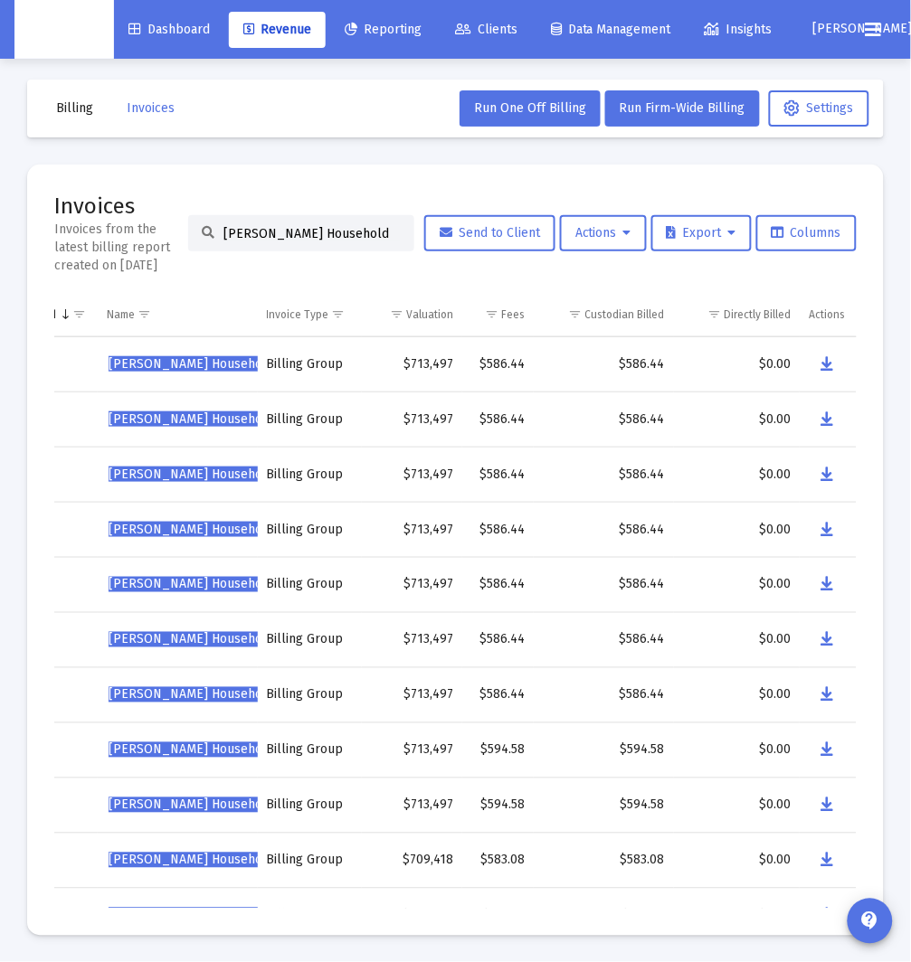
click at [283, 232] on input "Ryan Papa's Household" at bounding box center [311, 233] width 177 height 15
paste input "Stacey McCall"
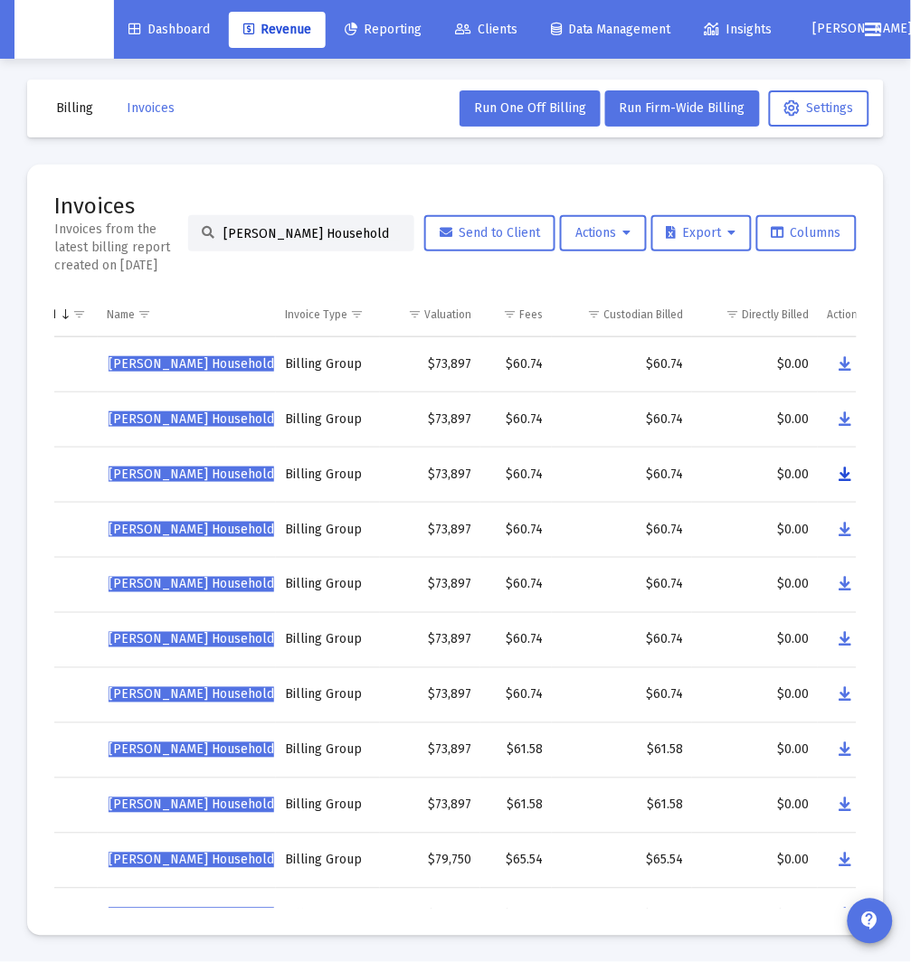
click at [848, 478] on icon "Data grid" at bounding box center [844, 475] width 13 height 22
click at [228, 226] on input "Stacey McCall's Household" at bounding box center [311, 233] width 177 height 15
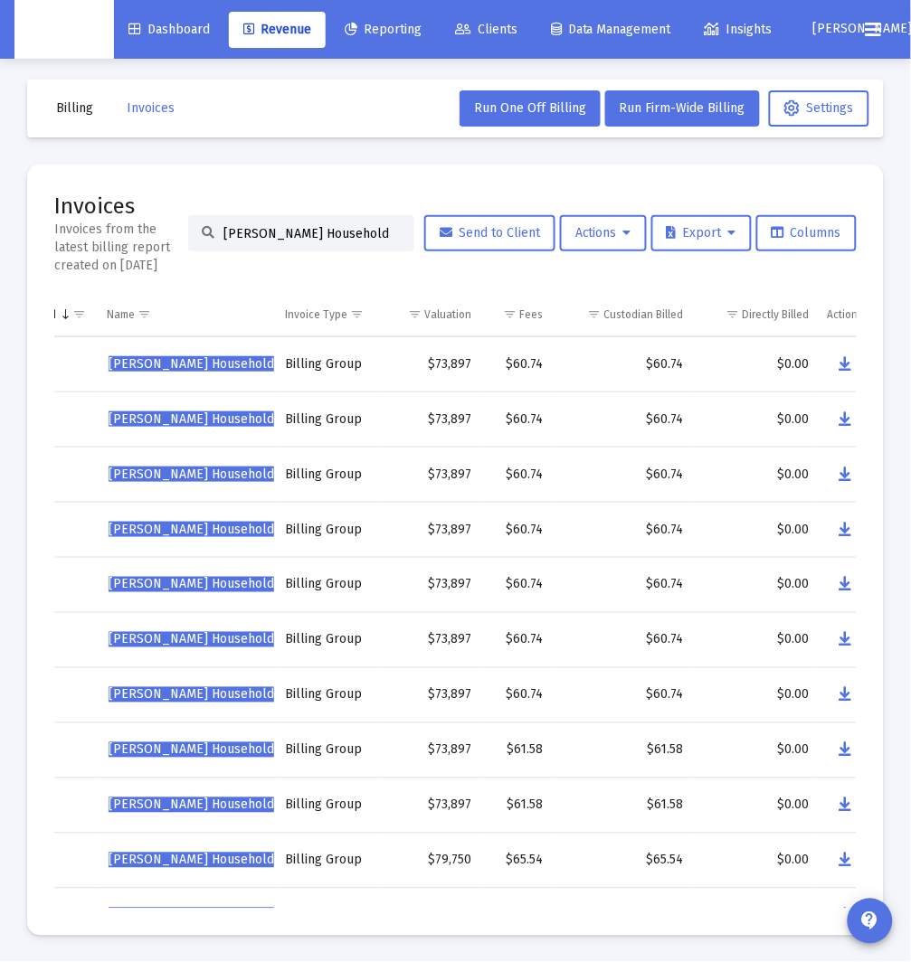
paste input "Tara Glover"
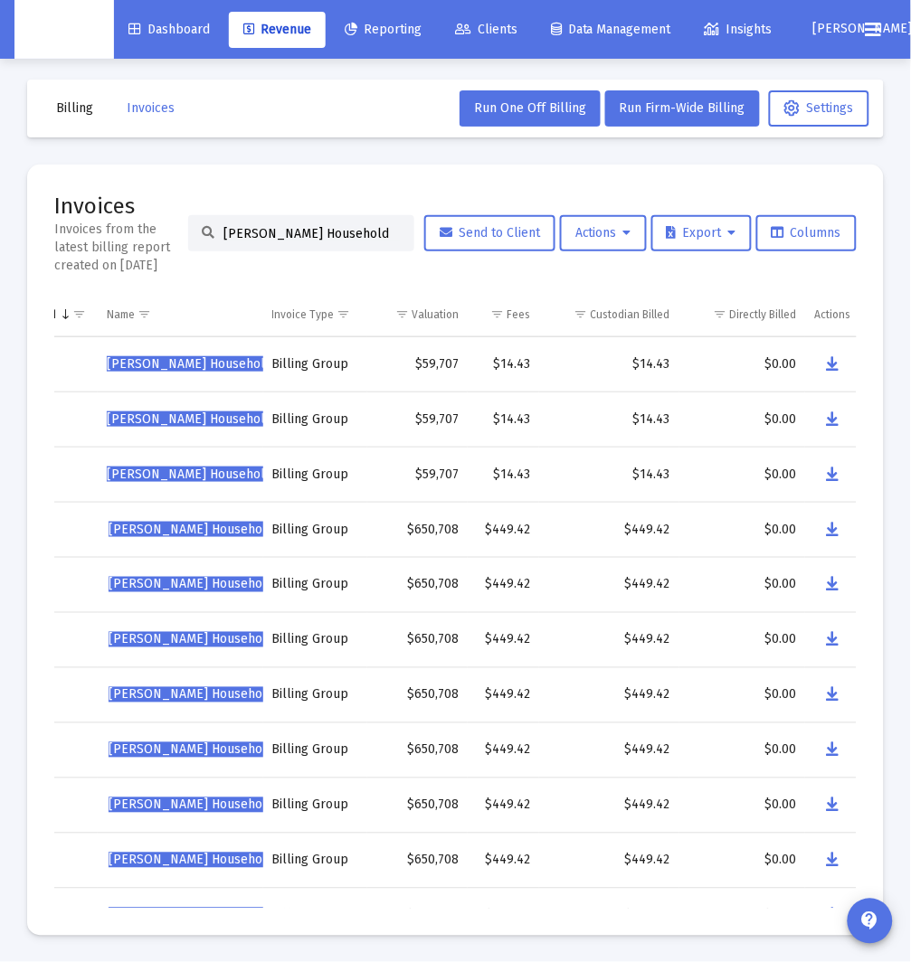
type input "Tara Glover's Household"
click at [387, 227] on input "Tara Glover's Household" at bounding box center [311, 233] width 177 height 15
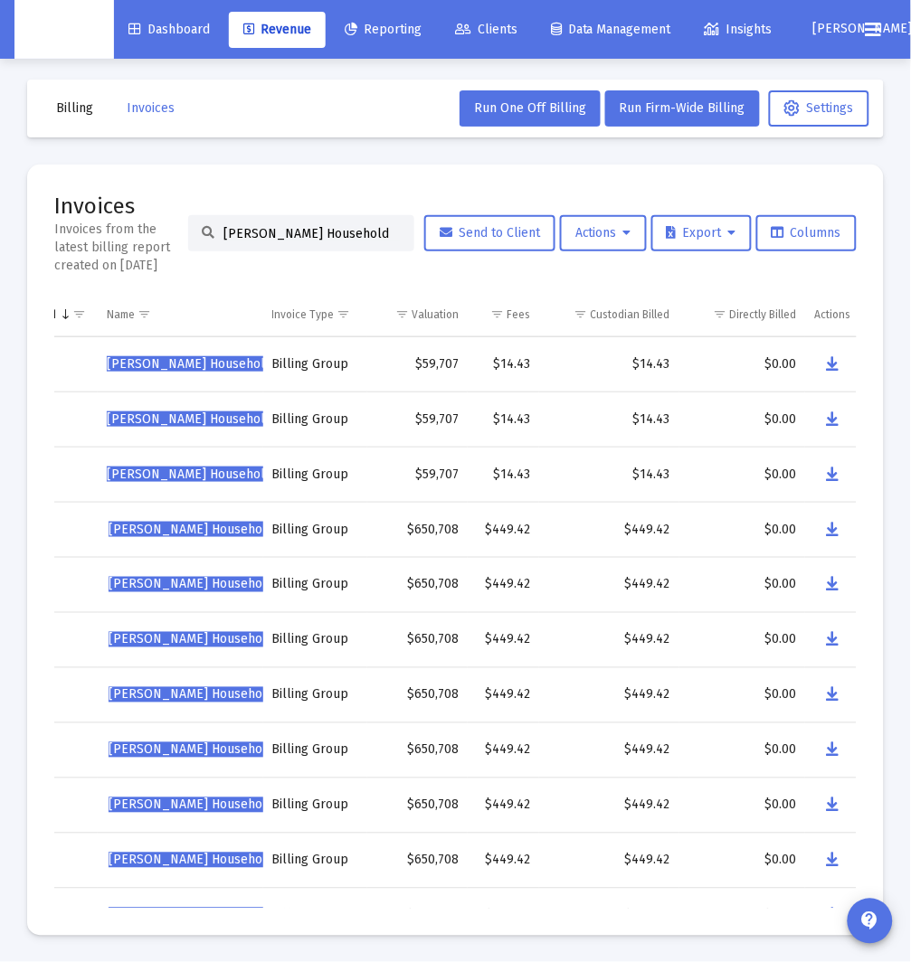
paste input
drag, startPoint x: 387, startPoint y: 227, endPoint x: -51, endPoint y: 223, distance: 437.8
click at [0, 223] on html "Dashboard Revenue Reporting Clients Data Management Insights Santiago arrow_dro…" at bounding box center [455, 475] width 911 height 962
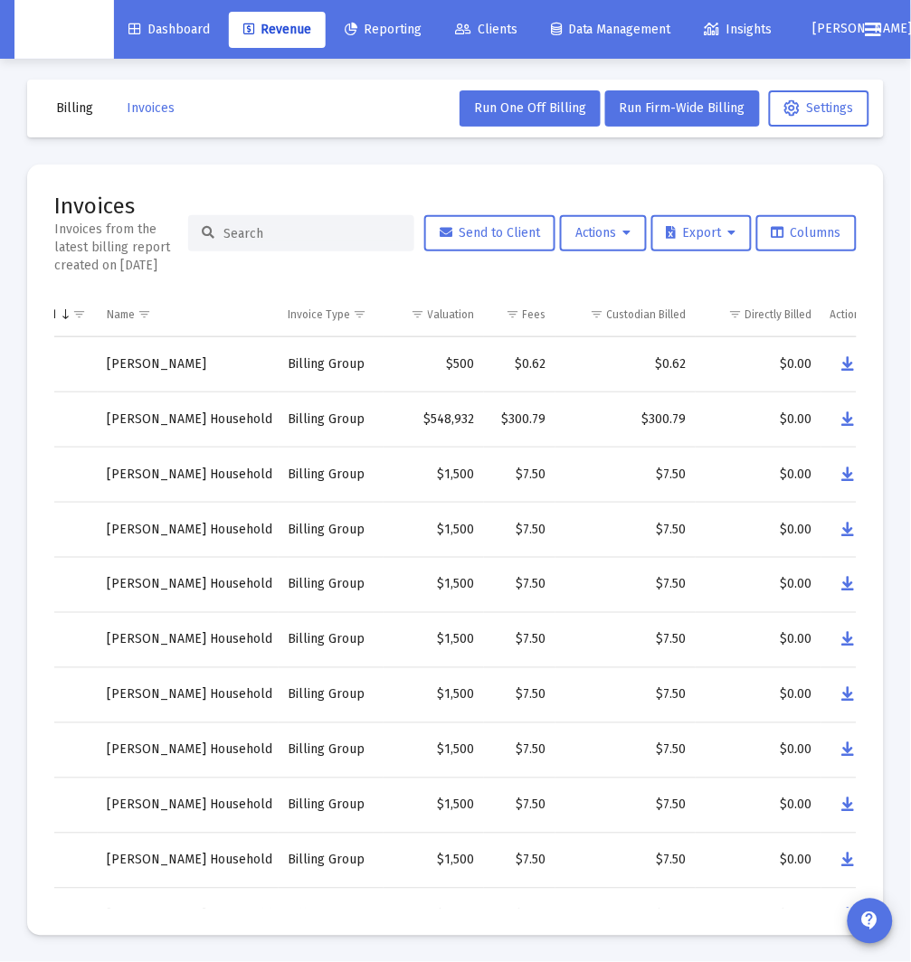
paste input "Tara Glover's Household"
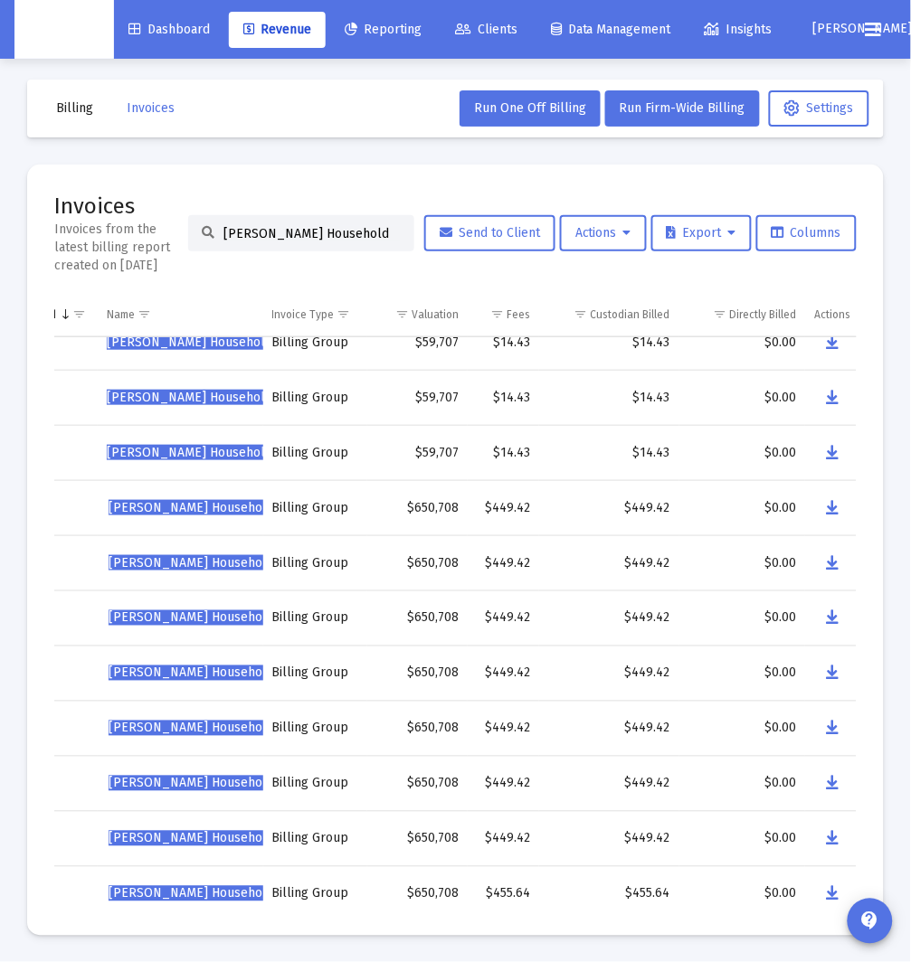
scroll to position [0, 215]
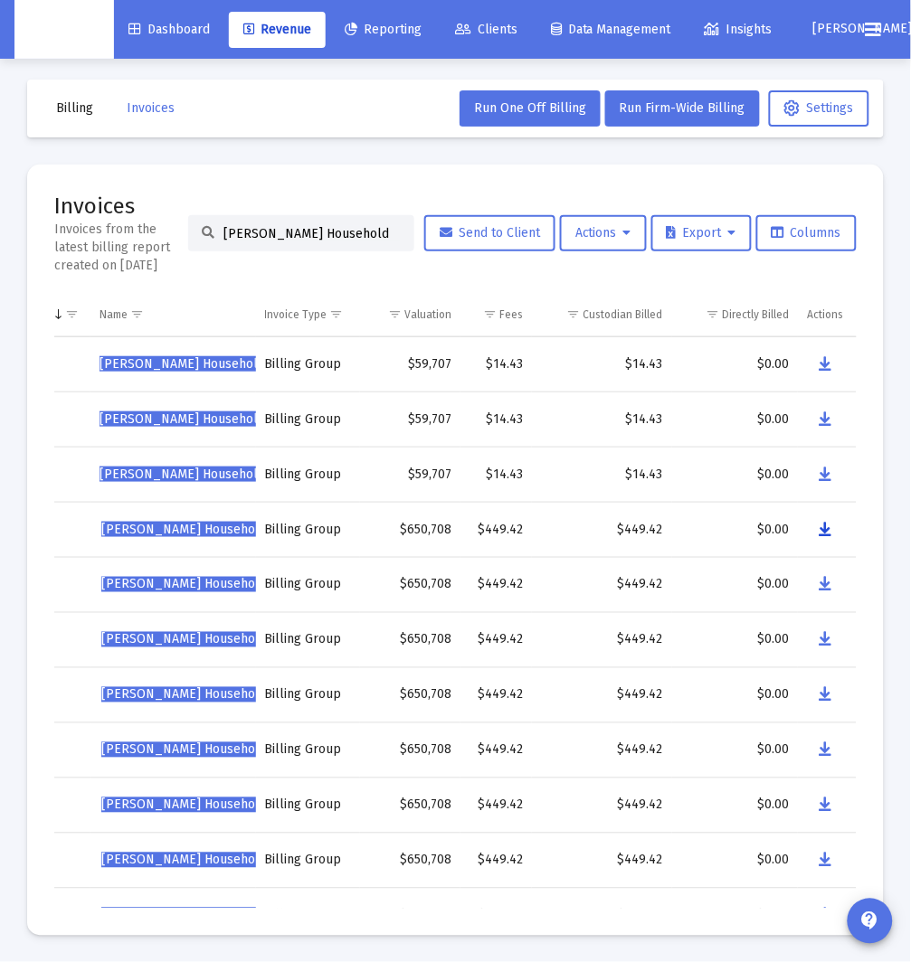
click at [819, 526] on icon "Data grid" at bounding box center [825, 530] width 13 height 22
click at [388, 228] on input "Tara Glover's Household" at bounding box center [311, 233] width 177 height 15
click at [388, 230] on input "Tara Glover's Household" at bounding box center [311, 233] width 177 height 15
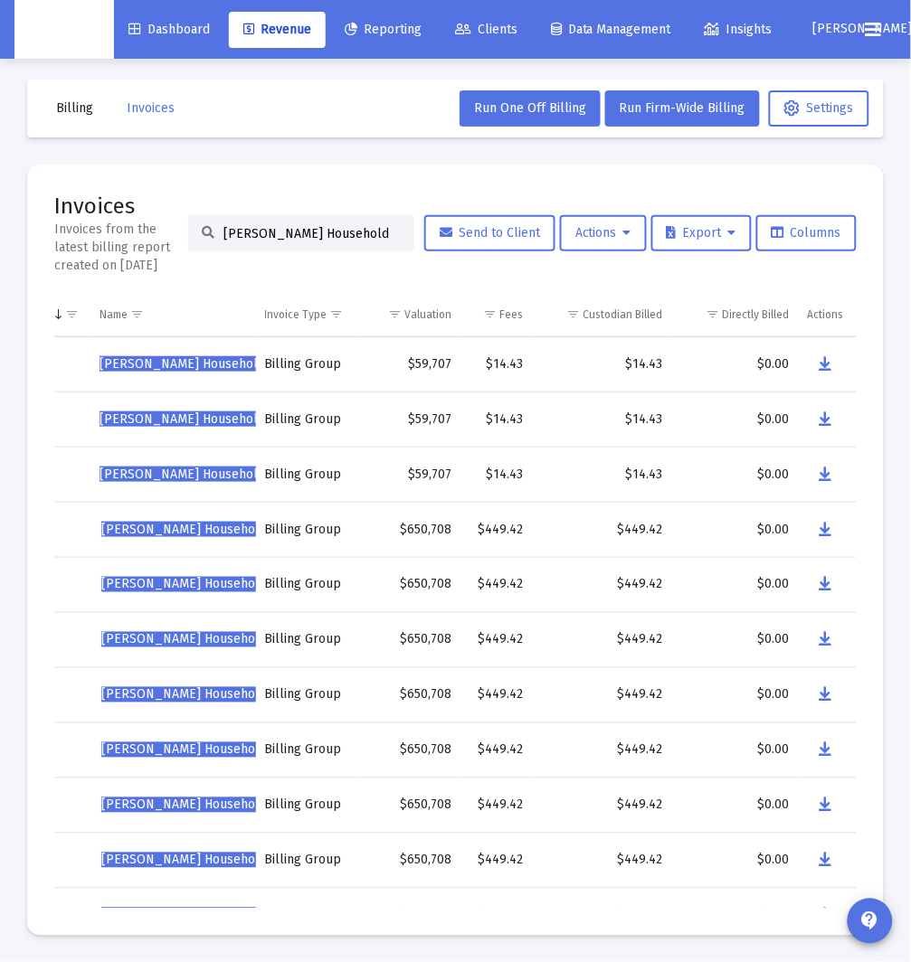
paste input "errie Hulst"
click at [832, 474] on button "Data grid" at bounding box center [827, 475] width 36 height 36
click at [308, 232] on input "Terrie Hulst's Household" at bounding box center [311, 233] width 177 height 15
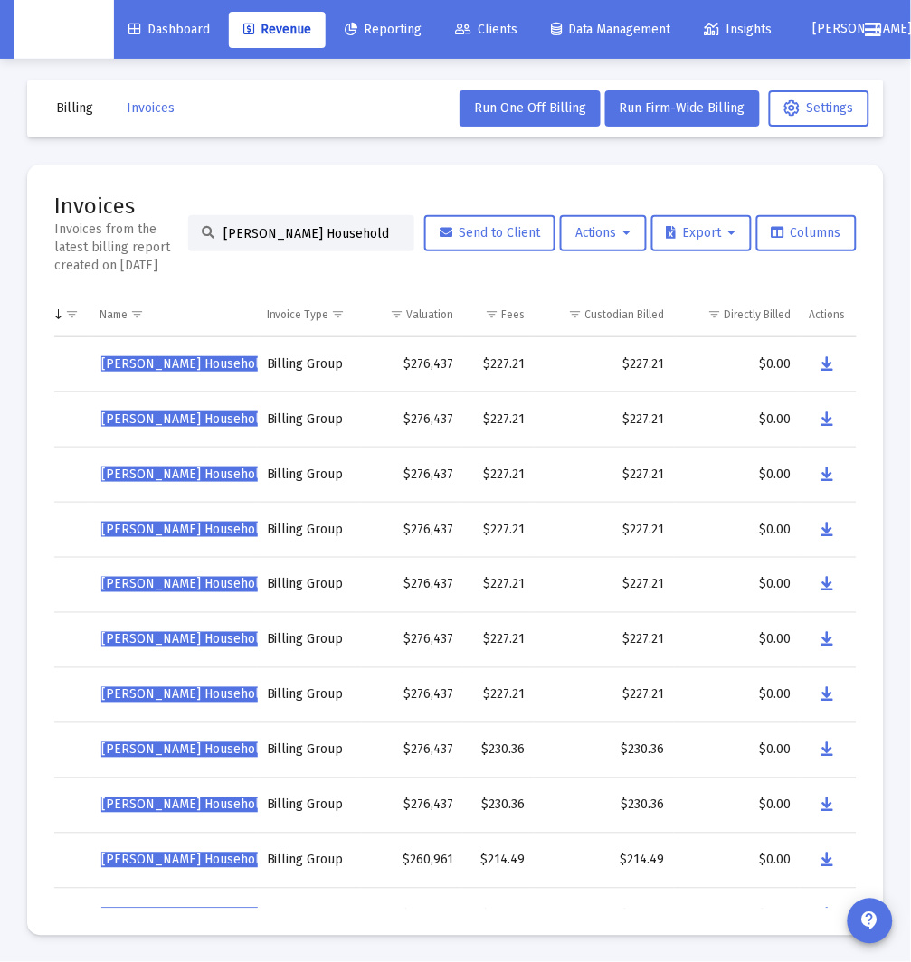
paste input "ownes-Taylor"
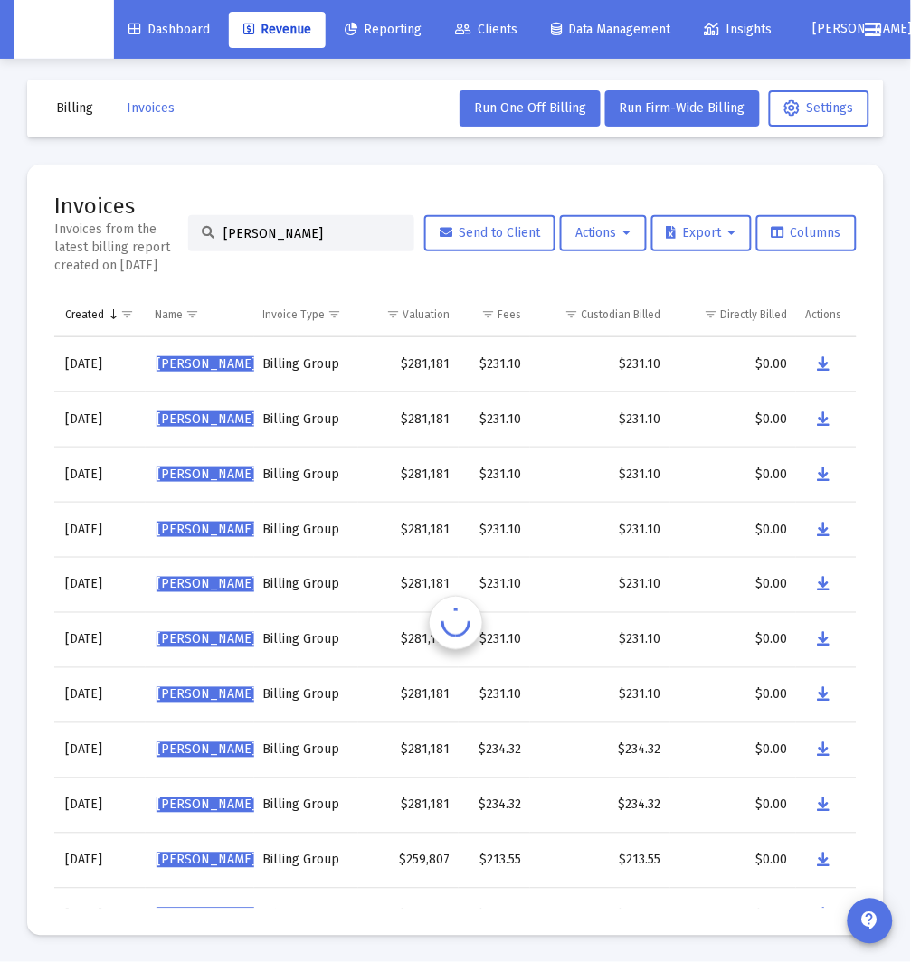
scroll to position [0, 159]
click at [809, 526] on button "Data grid" at bounding box center [824, 530] width 36 height 36
click at [241, 236] on input "Townes-Taylor" at bounding box center [311, 233] width 177 height 15
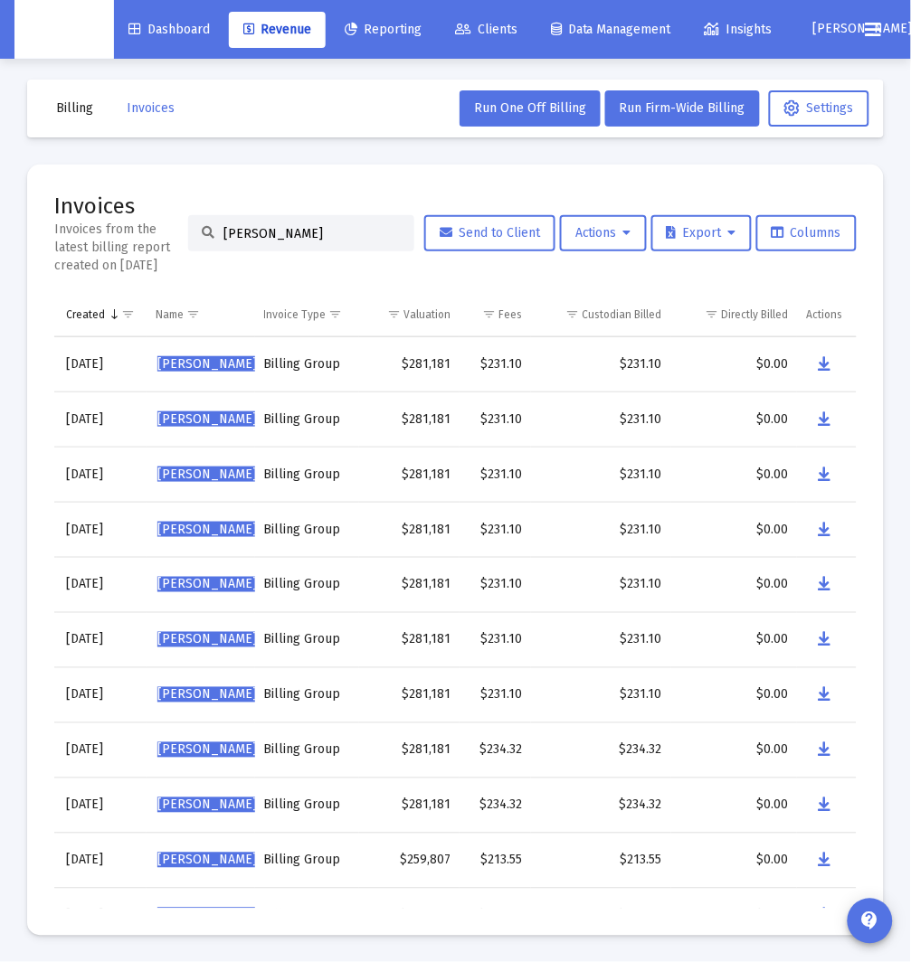
paste input "William Shancey's Household"
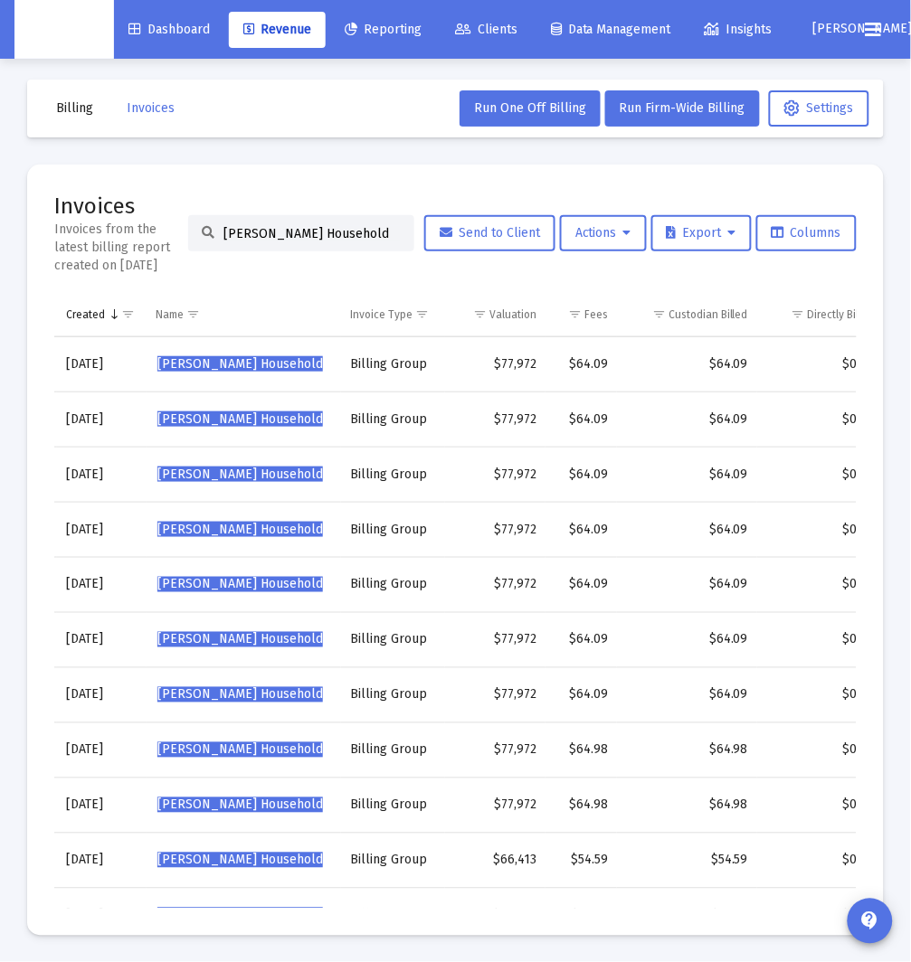
scroll to position [0, 245]
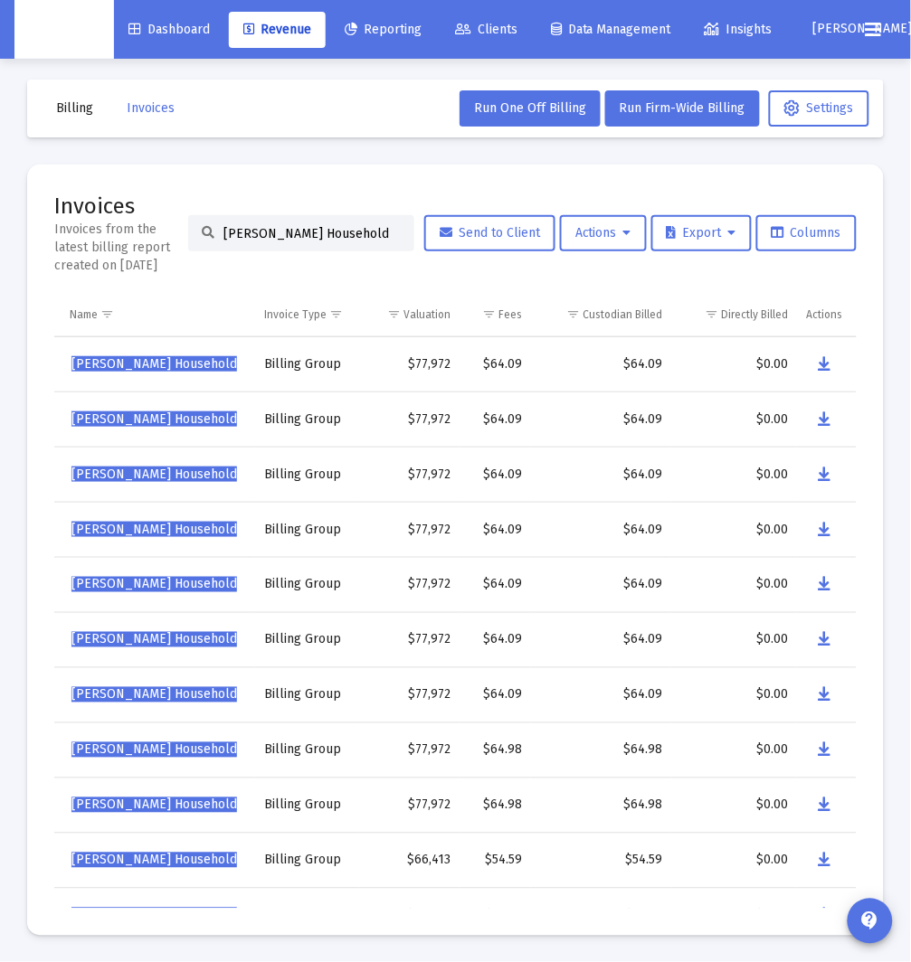
type input "William Shancey's Household"
click at [817, 536] on button "Data grid" at bounding box center [824, 530] width 36 height 36
